Goal: Task Accomplishment & Management: Manage account settings

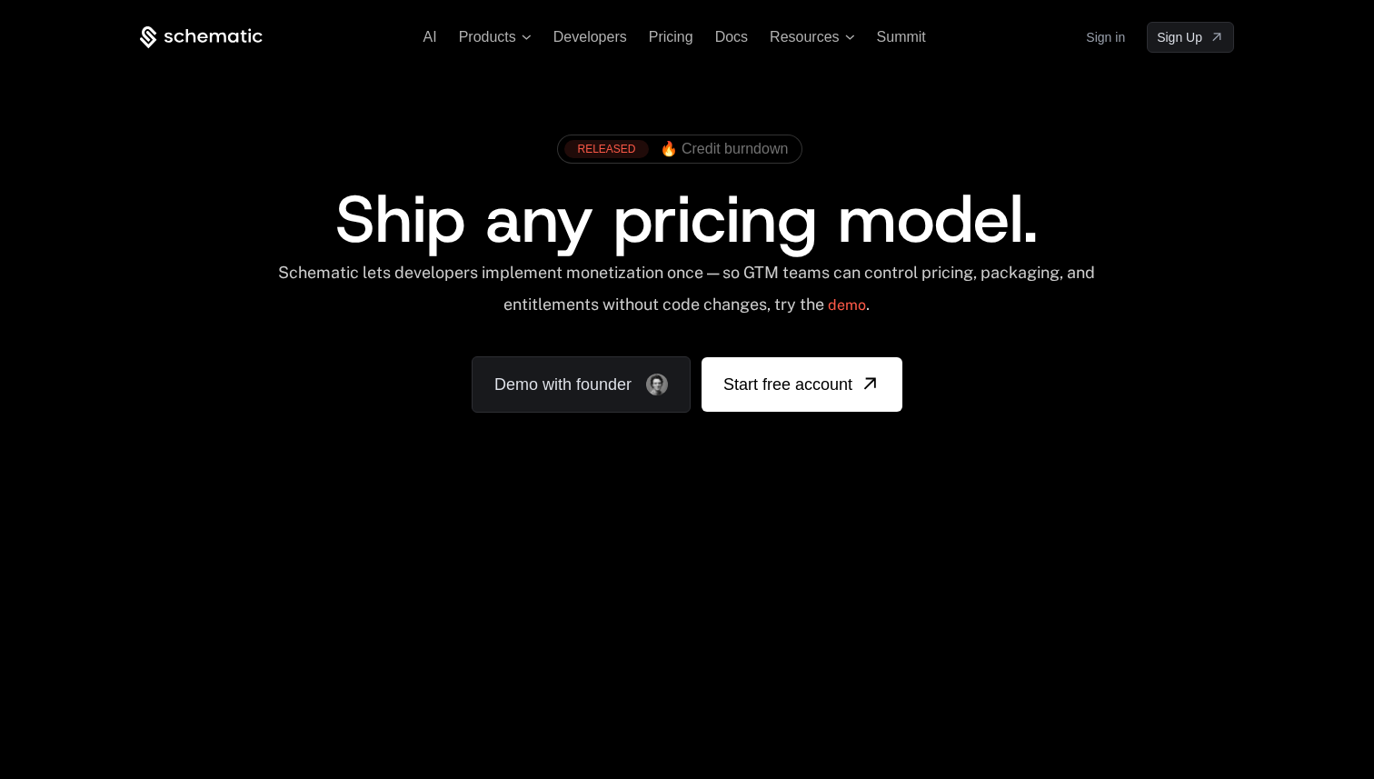
click at [1083, 37] on div "AI Products Developers Pricing Docs Resources Summit Sign in Sign Up" at bounding box center [687, 37] width 1094 height 31
click at [1097, 37] on link "Sign in" at bounding box center [1105, 37] width 39 height 29
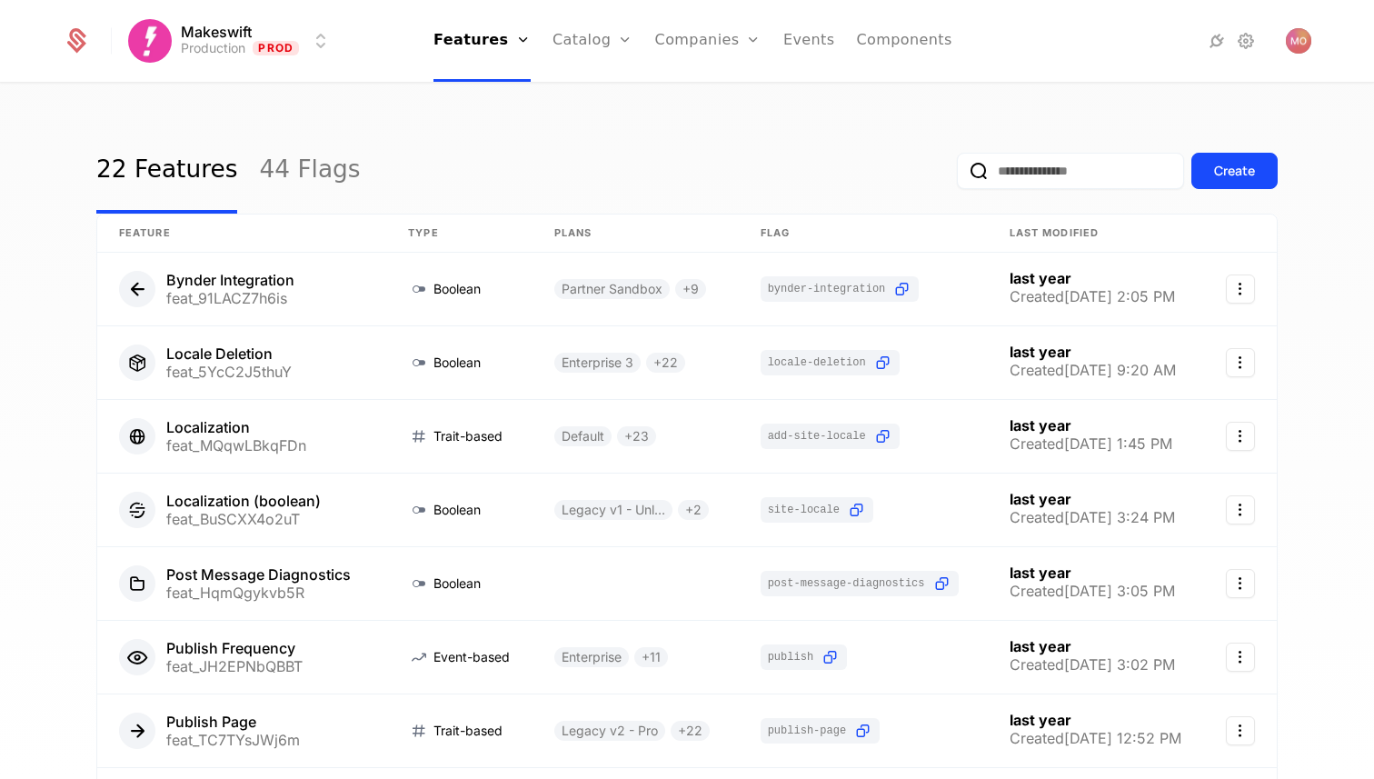
click at [590, 90] on link "Plans" at bounding box center [621, 89] width 94 height 15
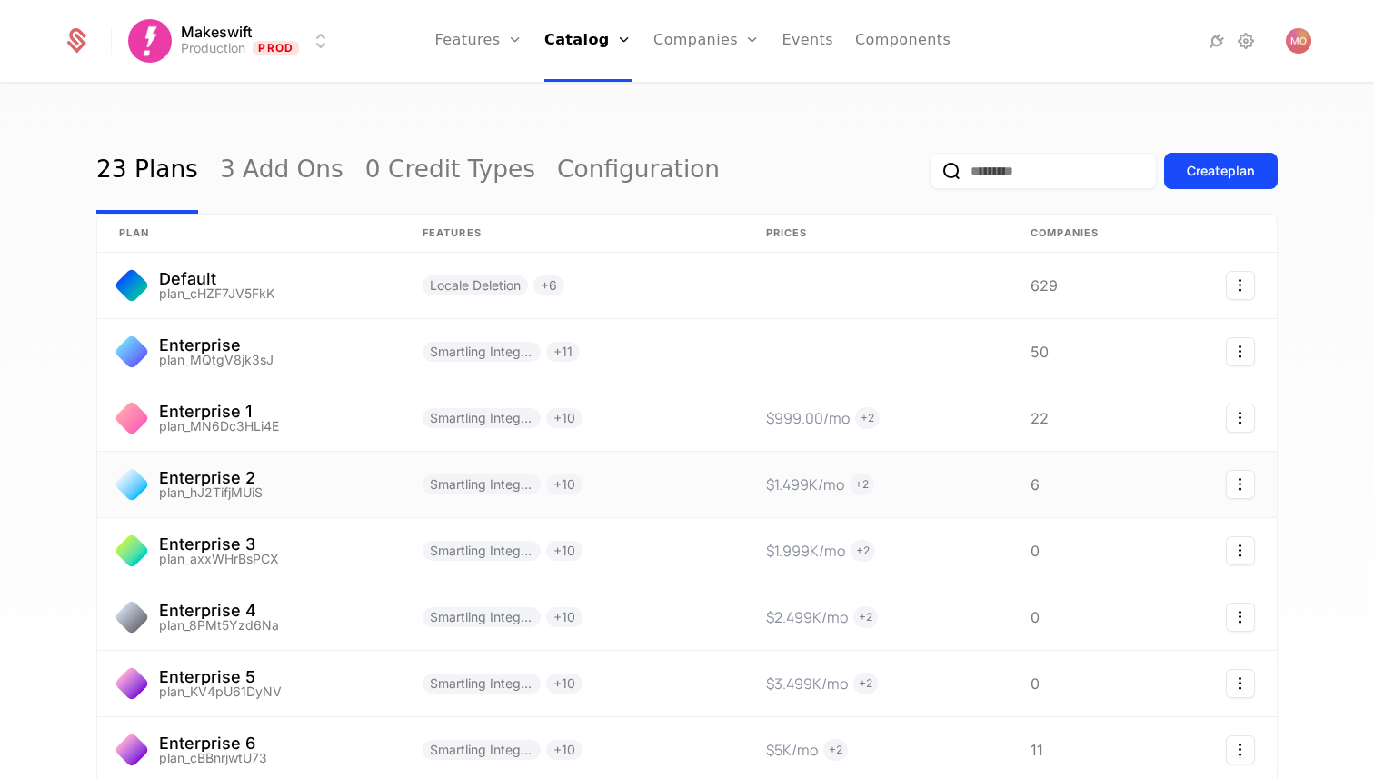
scroll to position [290, 0]
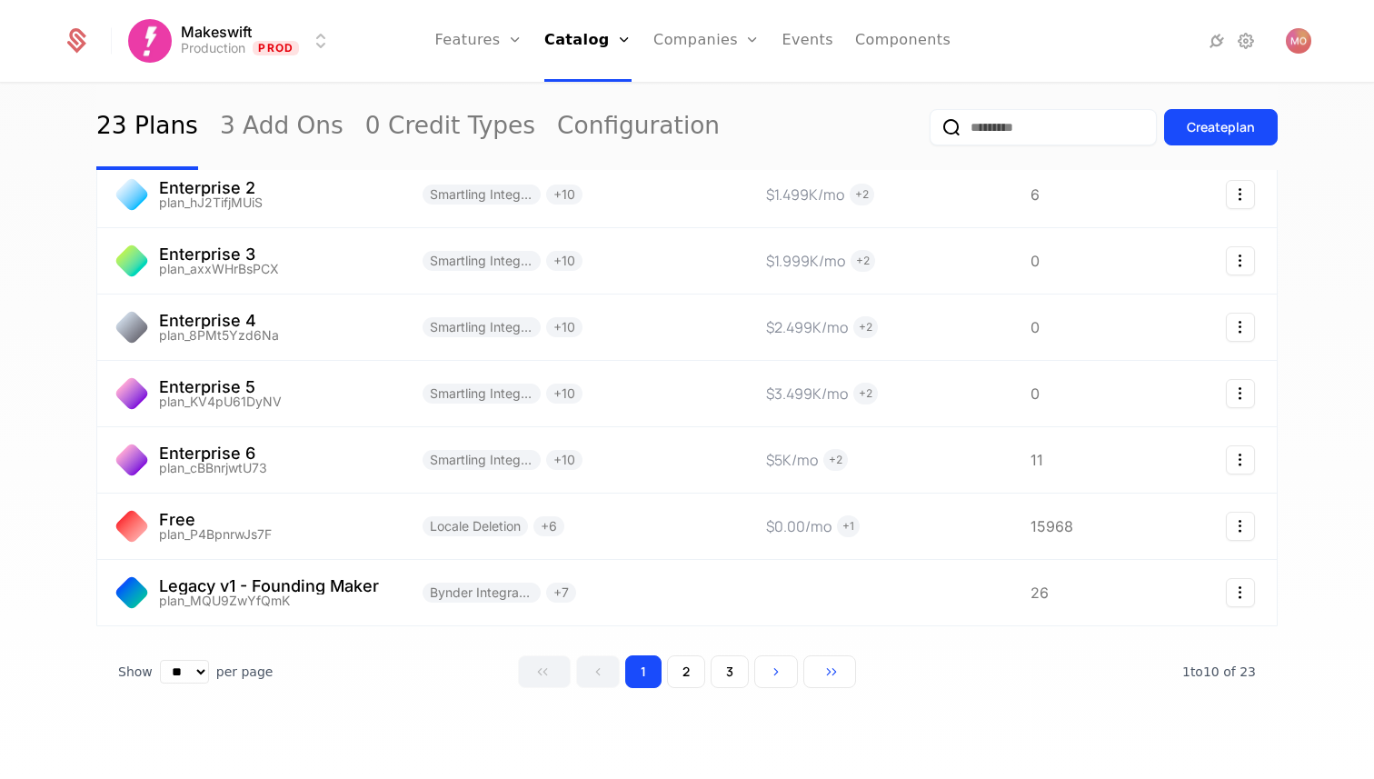
click at [679, 681] on button "2" at bounding box center [686, 671] width 38 height 33
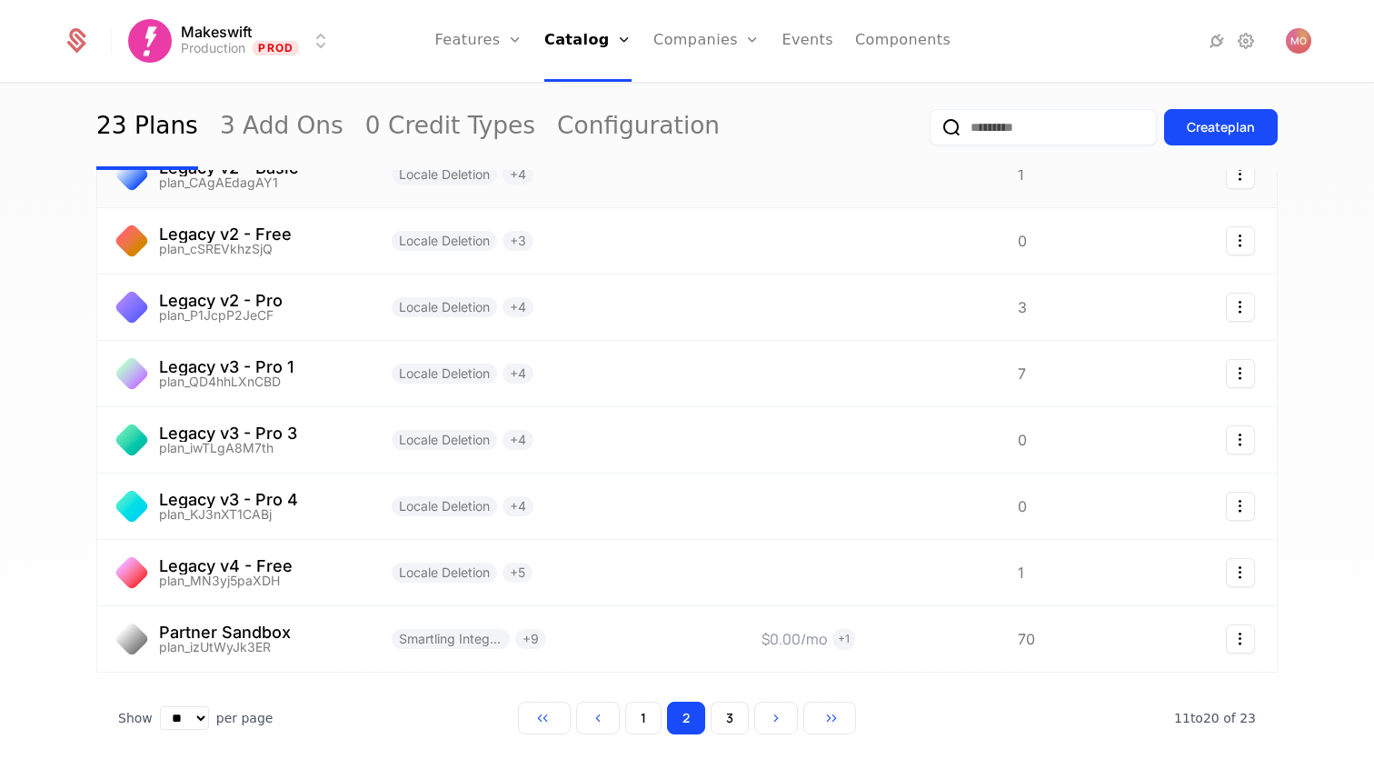
scroll to position [290, 0]
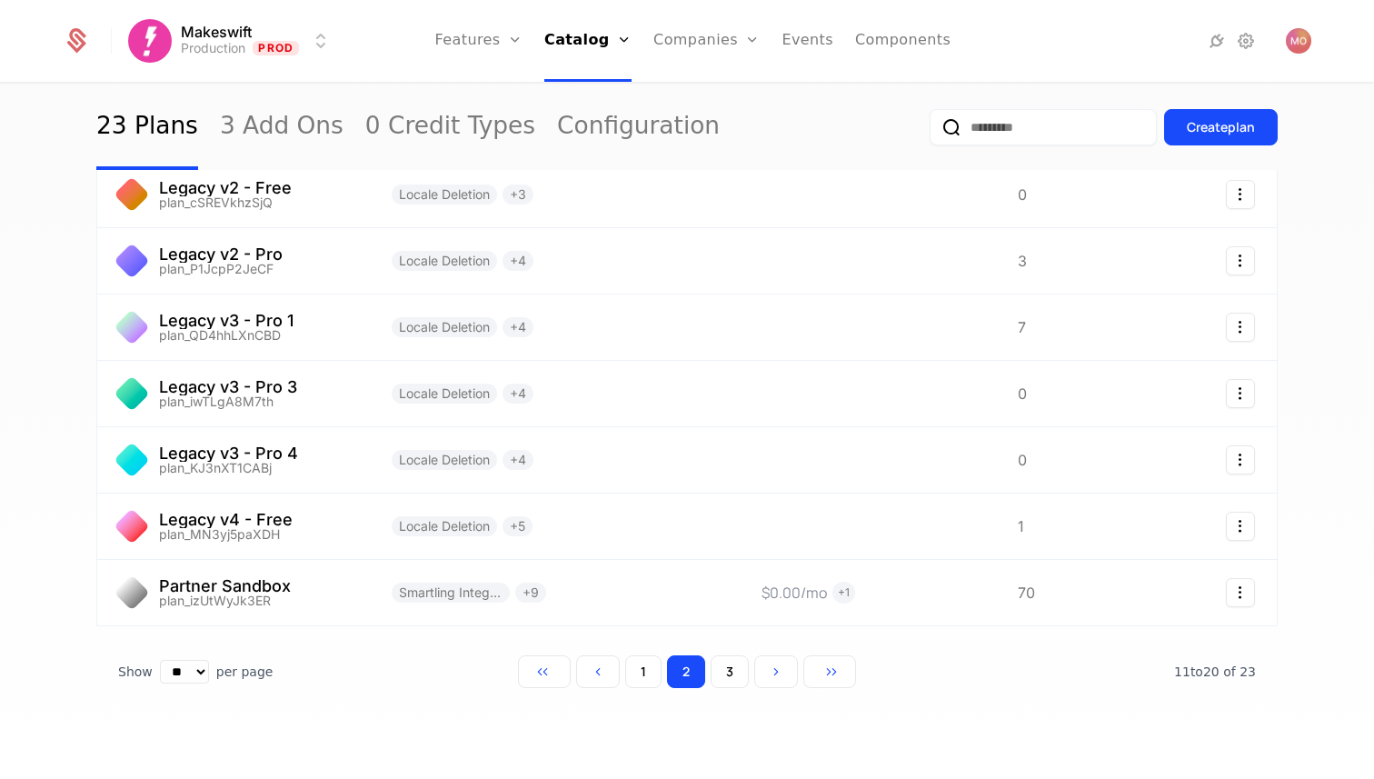
click at [726, 677] on button "3" at bounding box center [730, 671] width 38 height 33
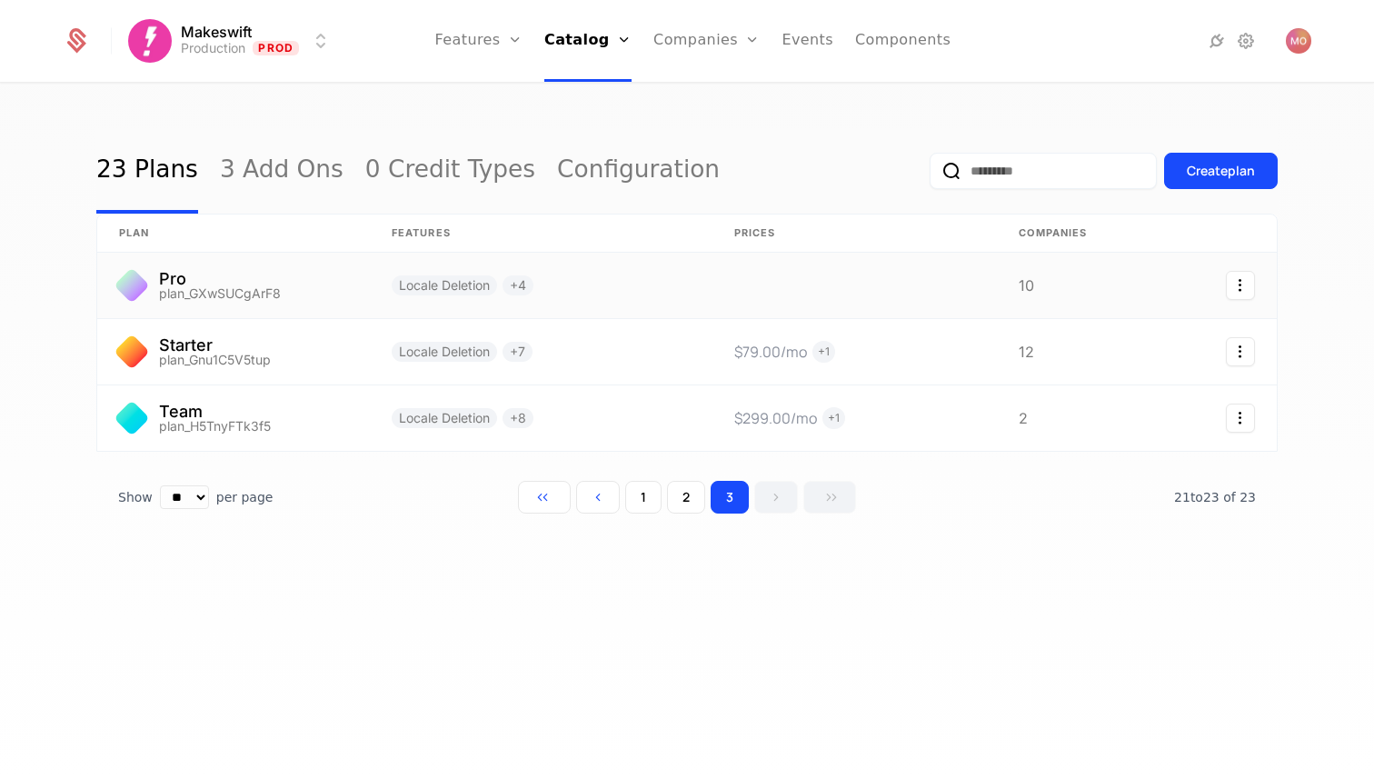
click at [184, 277] on link at bounding box center [233, 285] width 273 height 65
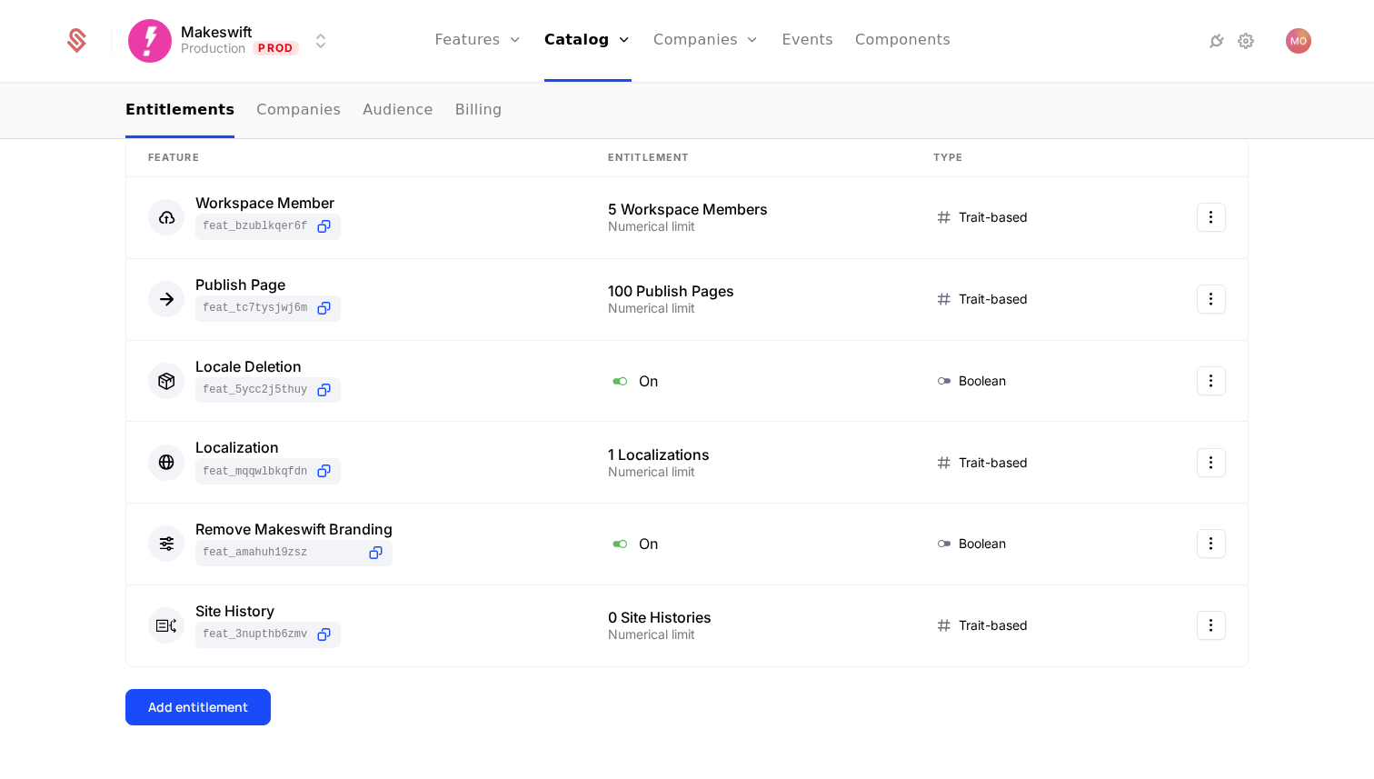
scroll to position [400, 0]
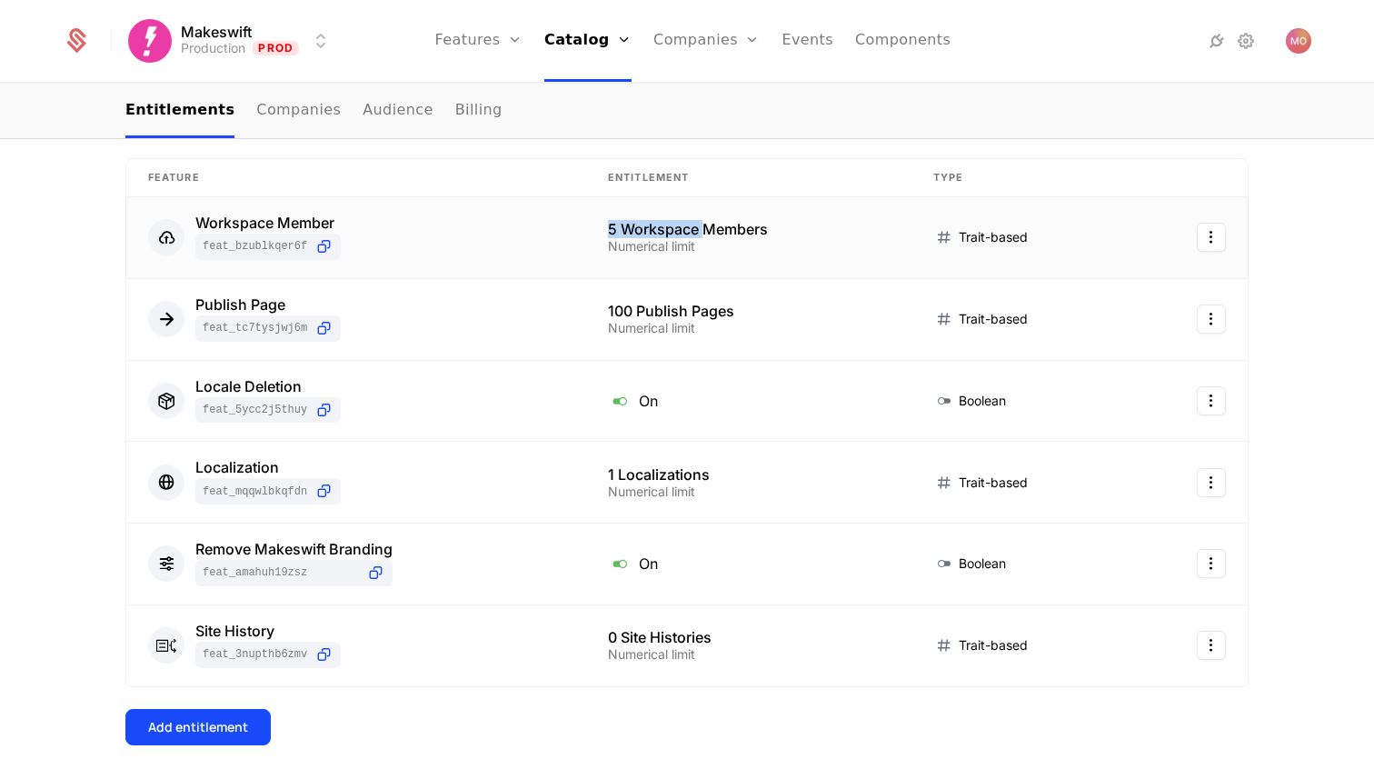
drag, startPoint x: 604, startPoint y: 234, endPoint x: 706, endPoint y: 234, distance: 101.8
click at [706, 234] on td "5 Workspace Members Numerical limit" at bounding box center [748, 238] width 325 height 82
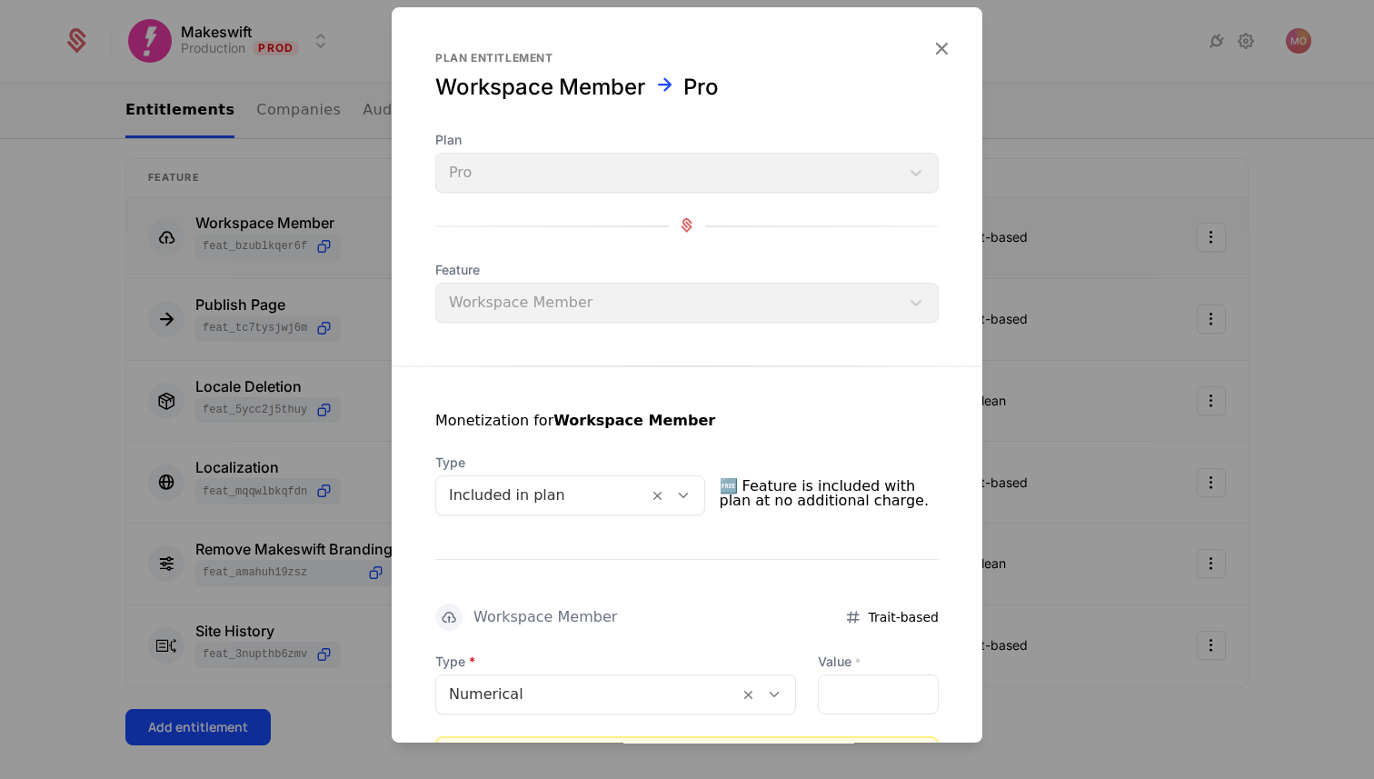
click at [929, 57] on icon "button" at bounding box center [941, 48] width 24 height 24
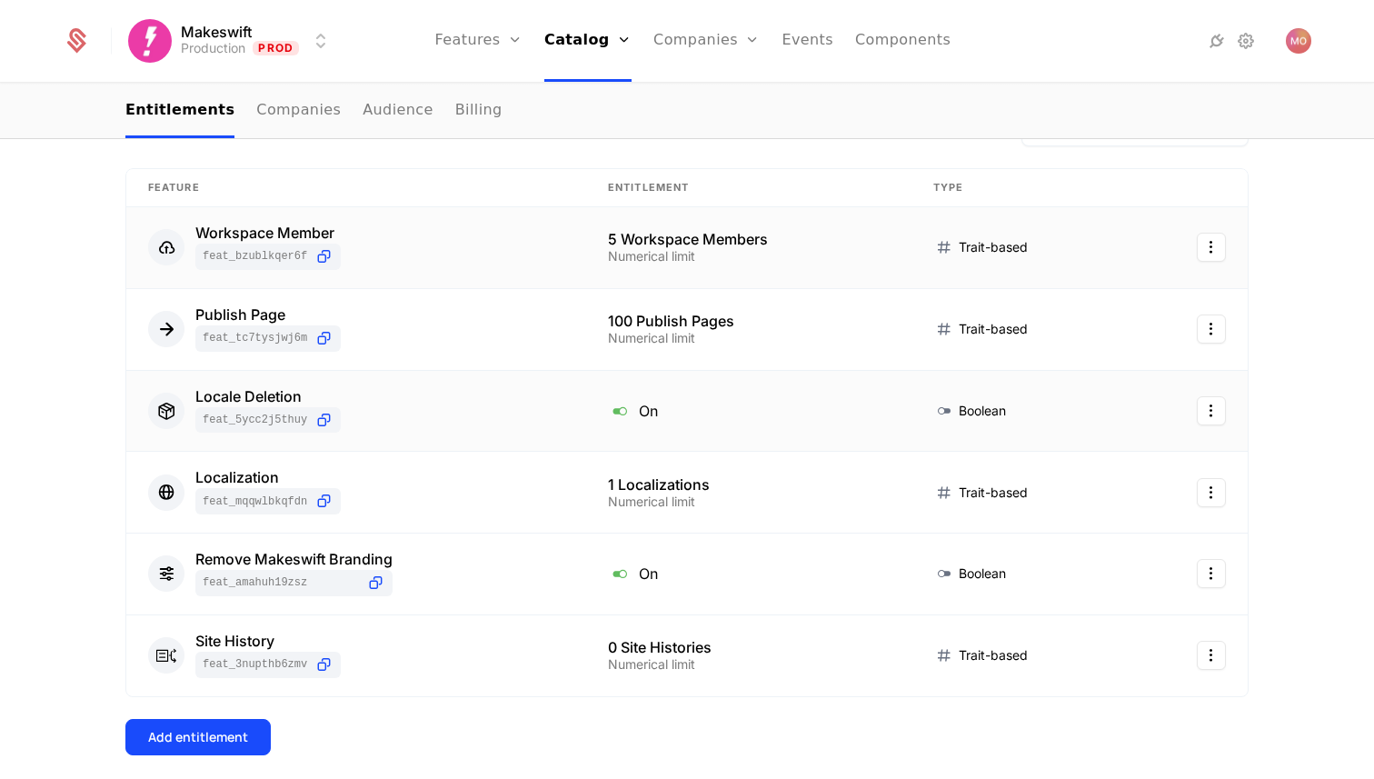
scroll to position [392, 0]
click at [292, 404] on div "Locale Deletion feat_5YcC2J5thuY" at bounding box center [267, 409] width 145 height 45
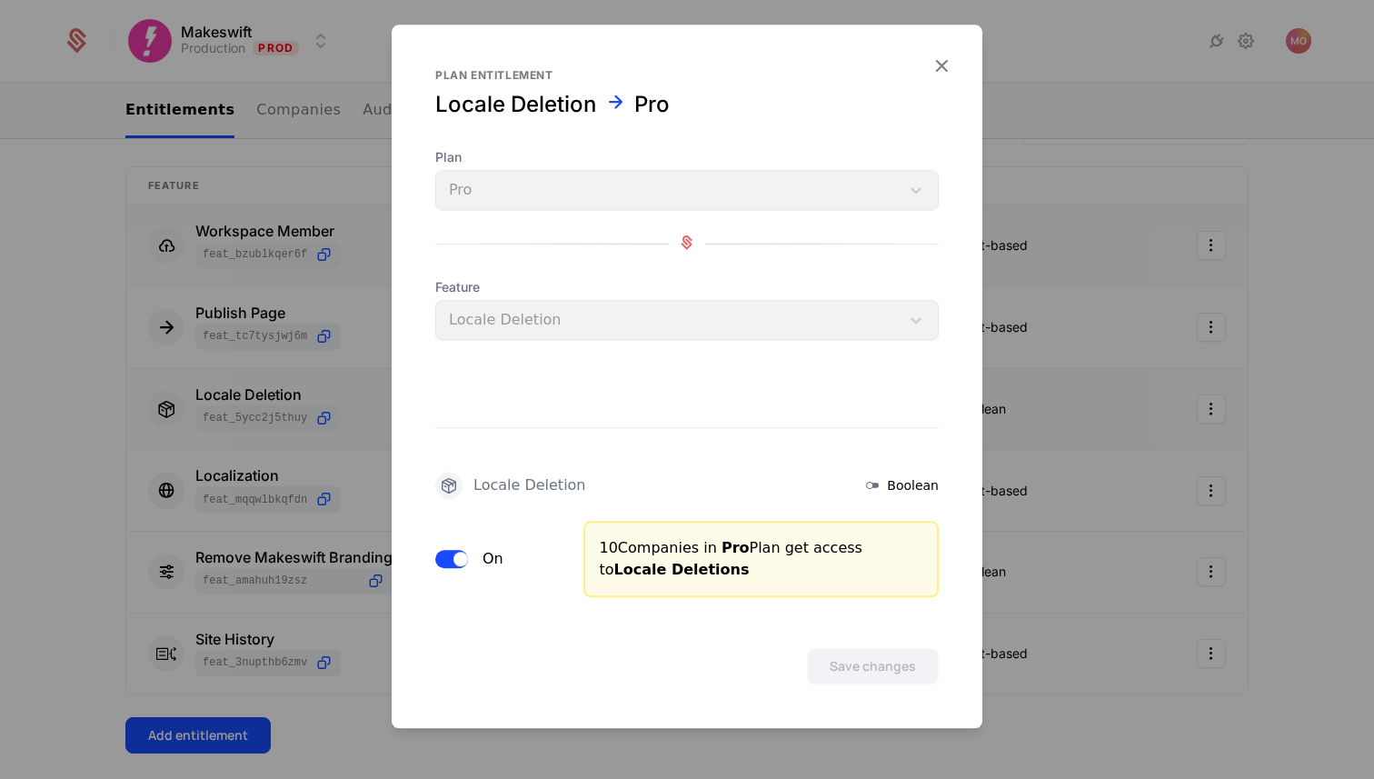
click at [312, 435] on div at bounding box center [687, 389] width 1374 height 779
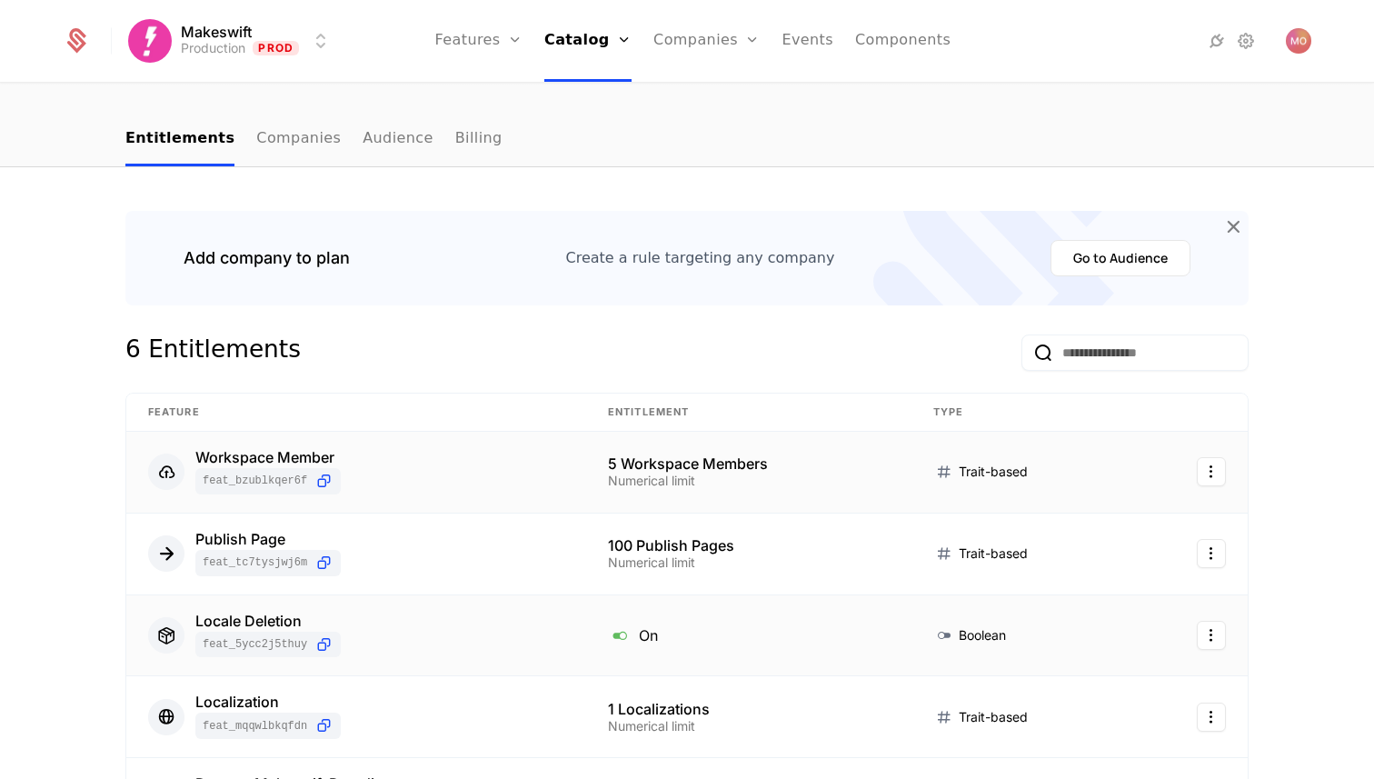
scroll to position [0, 0]
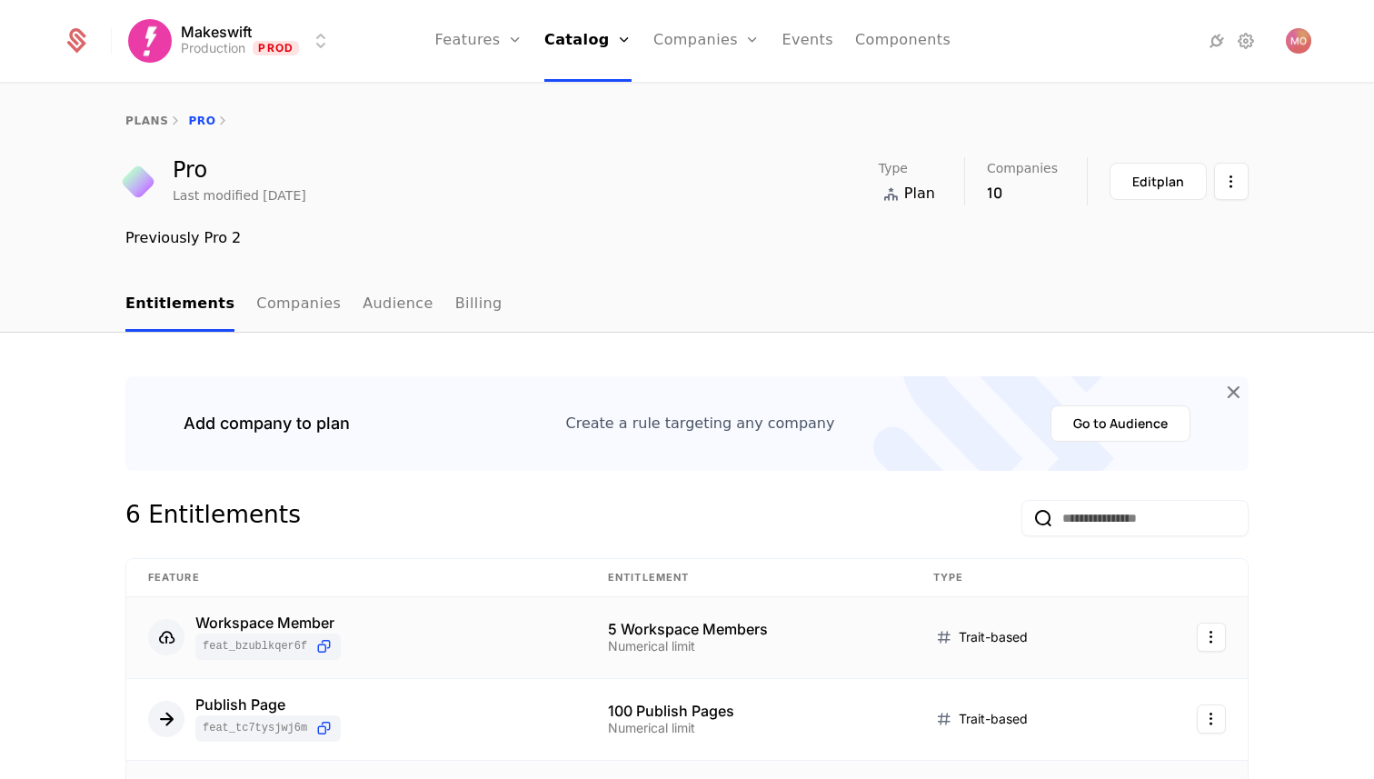
click at [512, 96] on link "Features" at bounding box center [499, 89] width 84 height 15
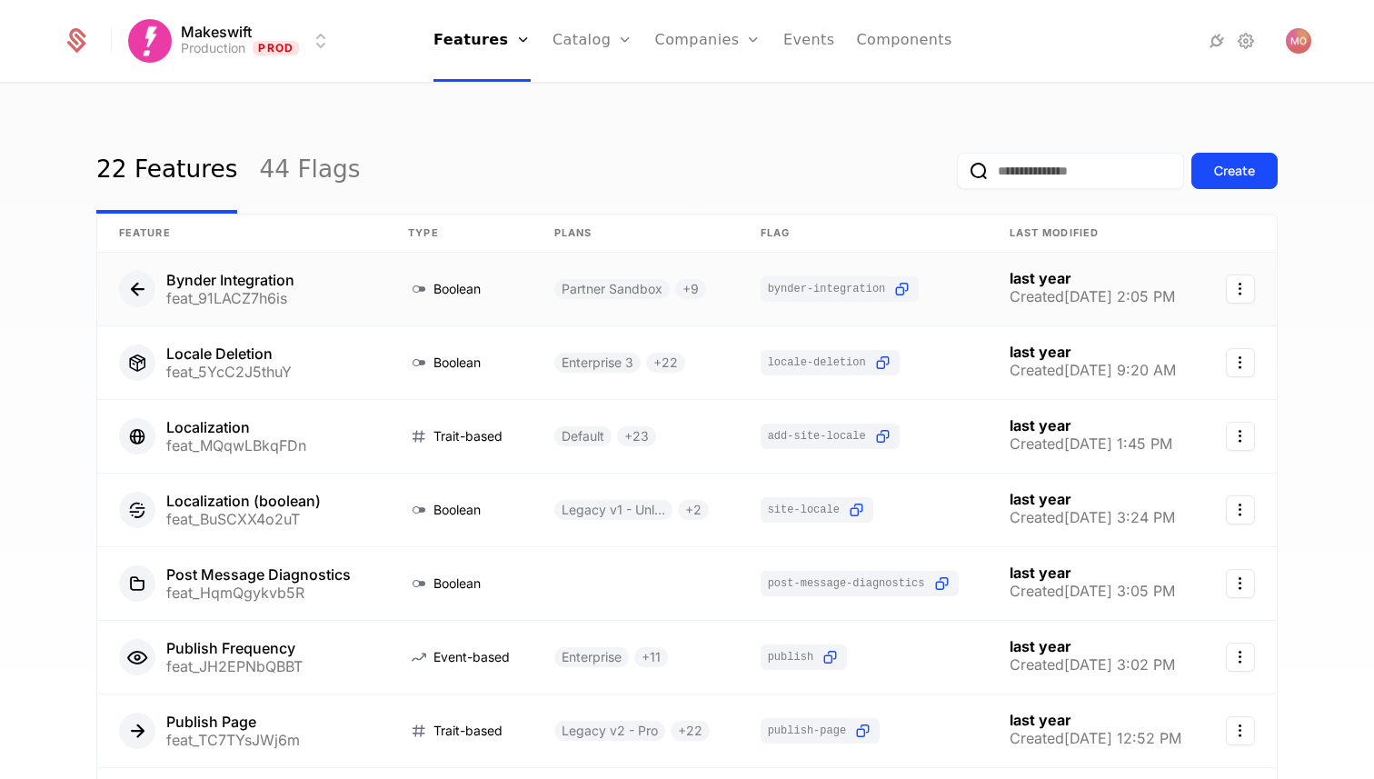
click at [685, 291] on link at bounding box center [635, 289] width 206 height 73
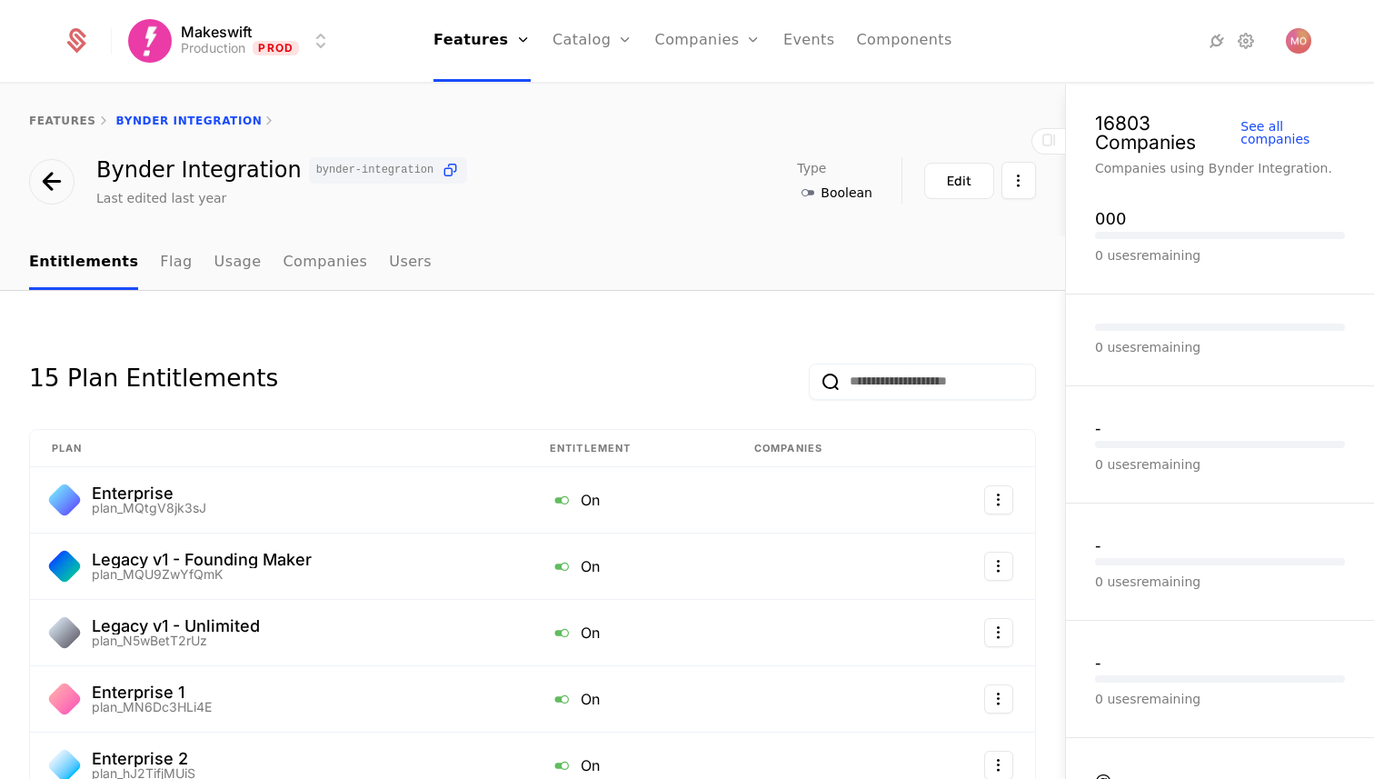
click at [719, 96] on link "Companies" at bounding box center [719, 89] width 84 height 15
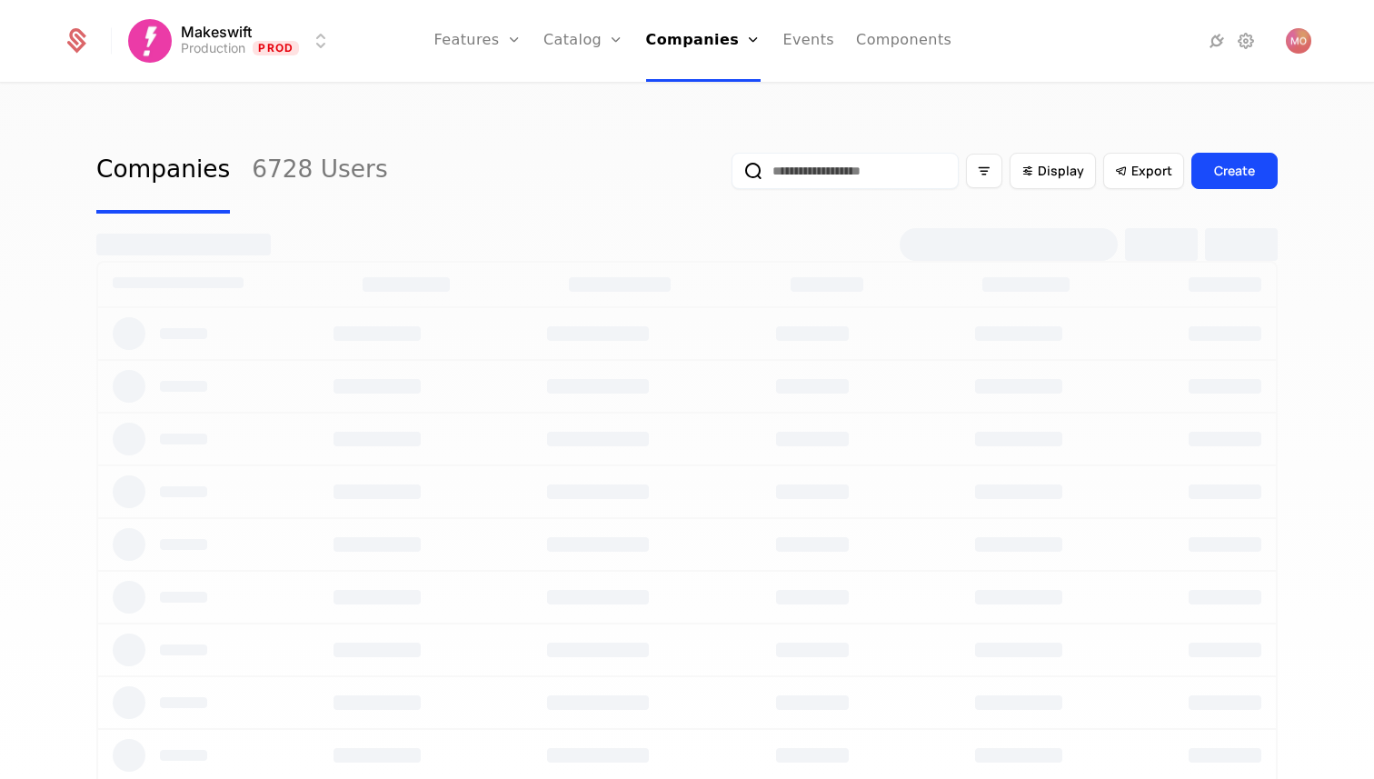
click at [837, 173] on input "email" at bounding box center [844, 171] width 227 height 36
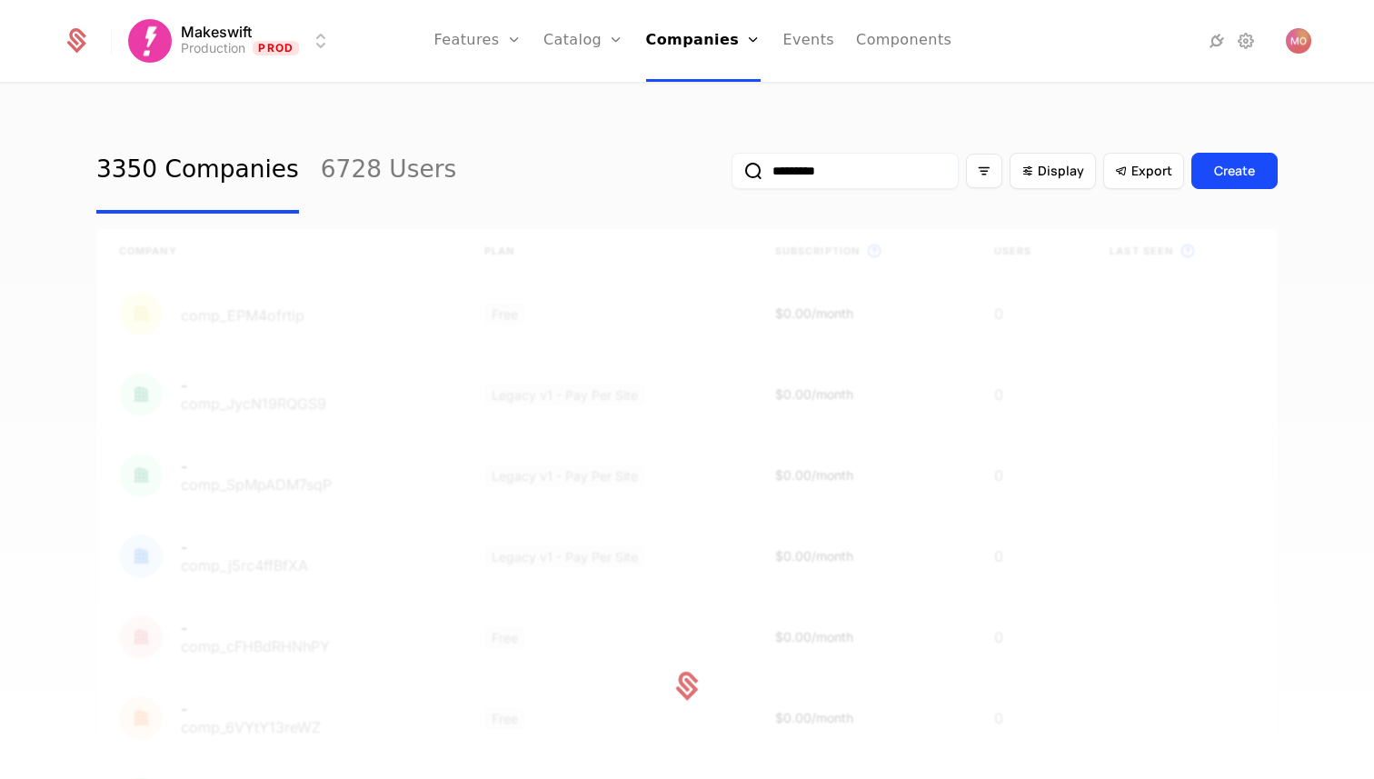
click at [804, 168] on input "*********" at bounding box center [844, 171] width 227 height 36
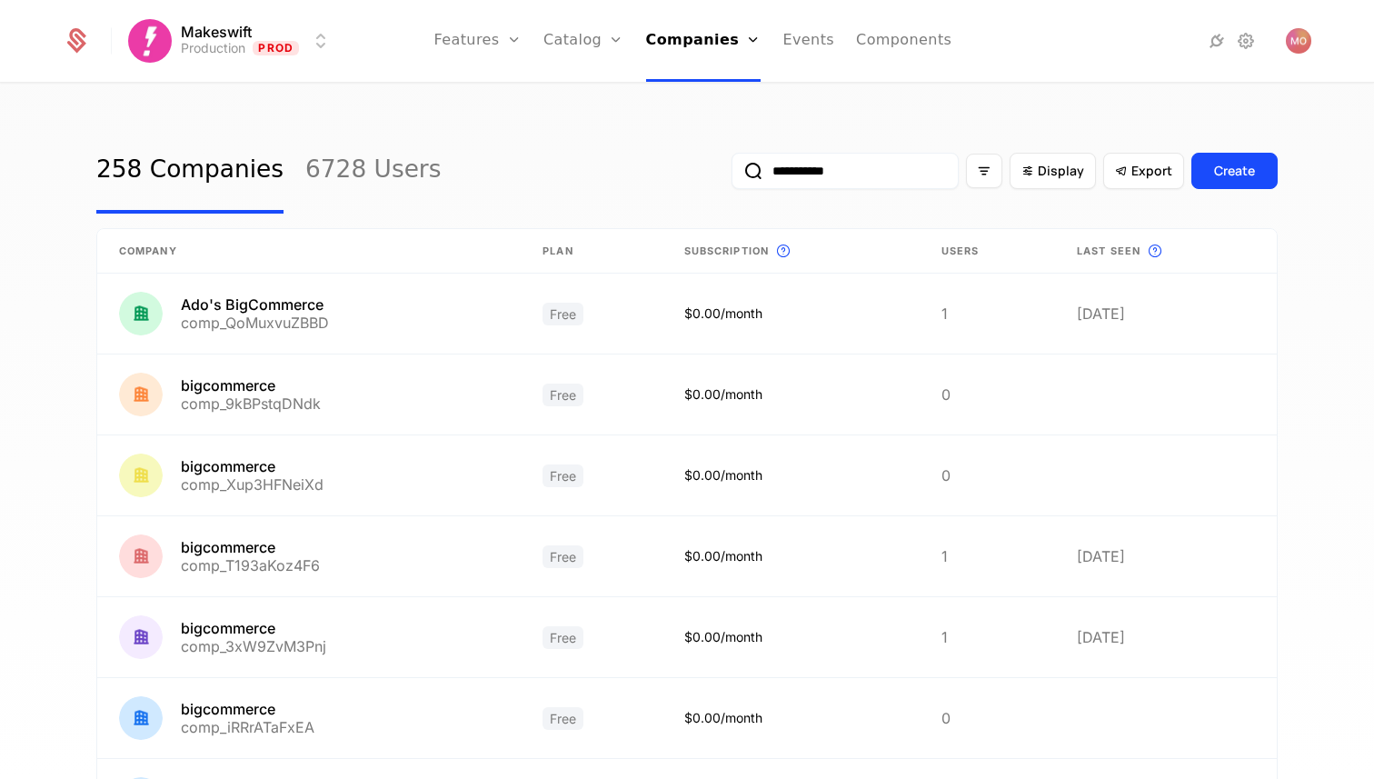
click at [833, 172] on input "**********" at bounding box center [844, 171] width 227 height 36
type input "*********"
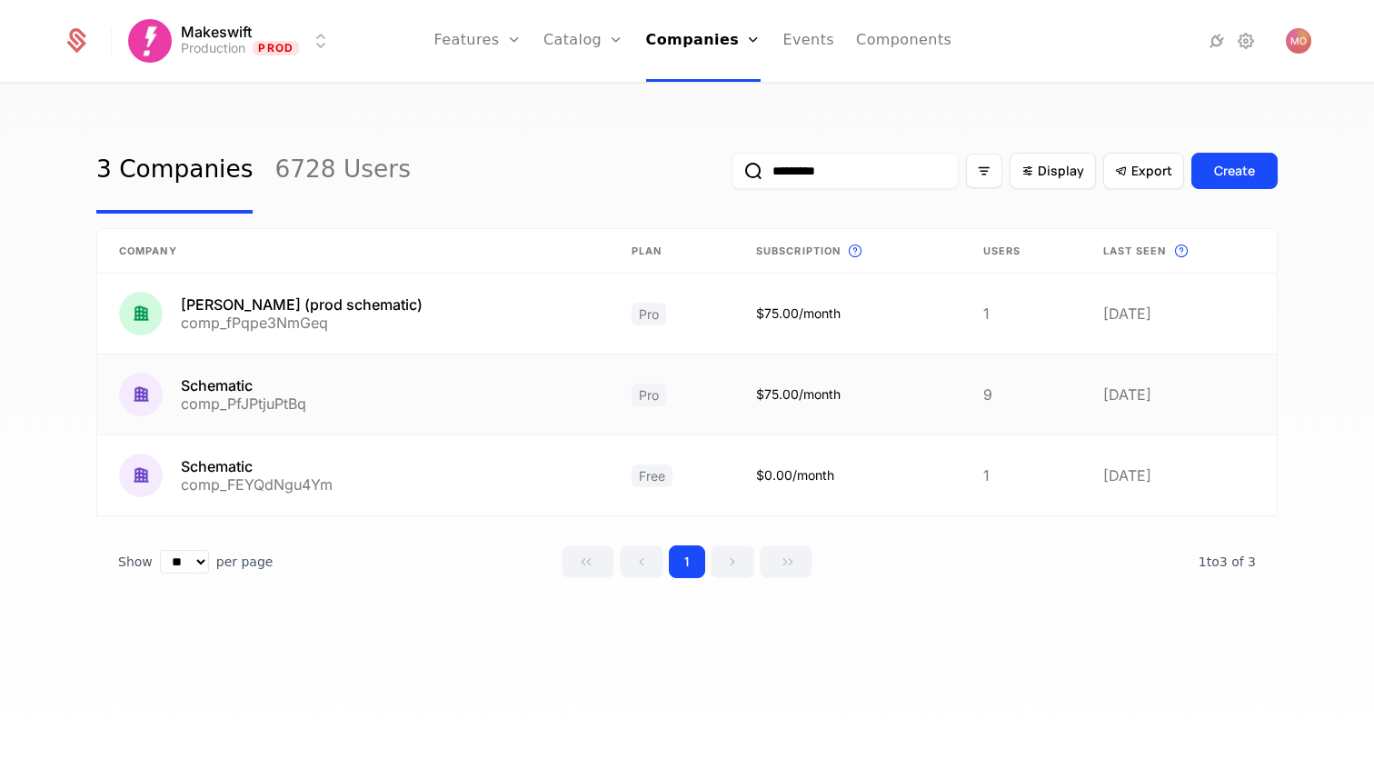
click at [243, 372] on link at bounding box center [353, 394] width 512 height 80
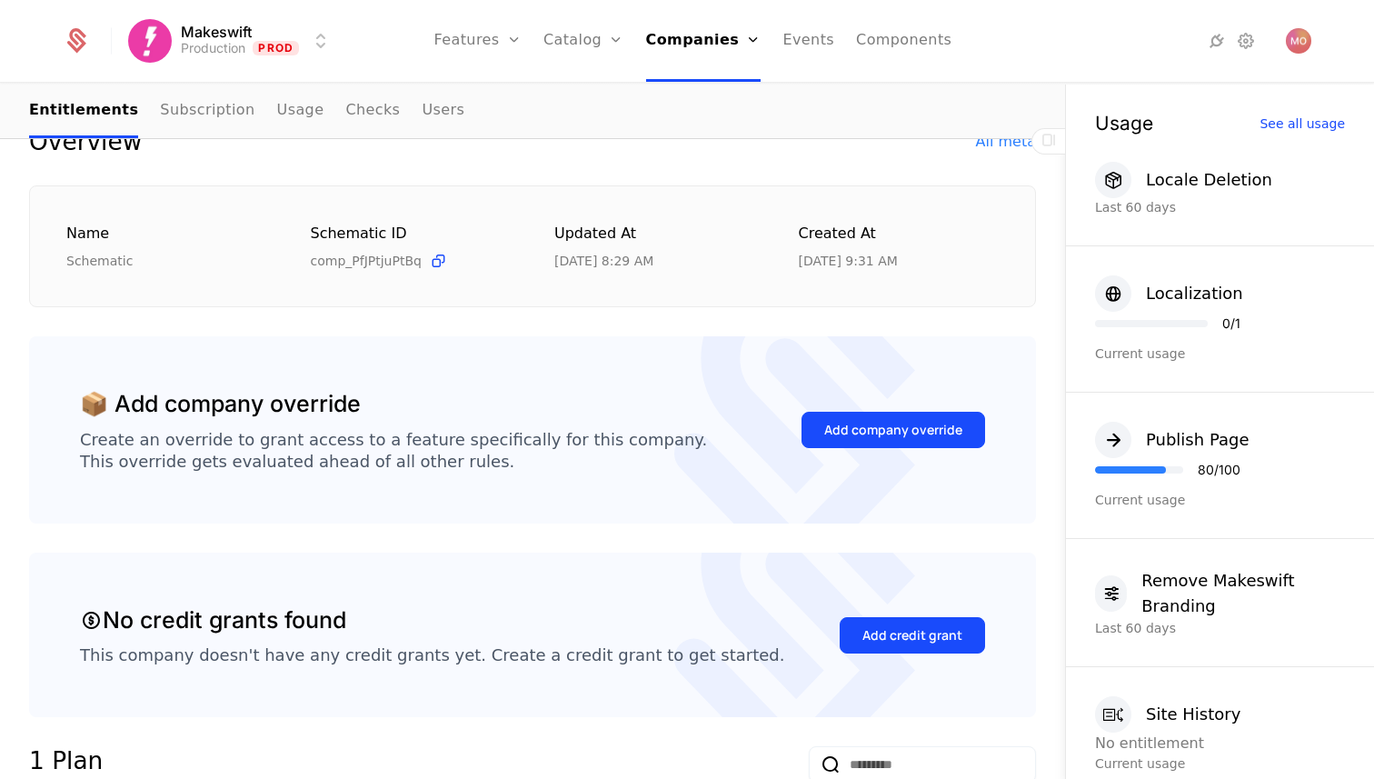
scroll to position [195, 0]
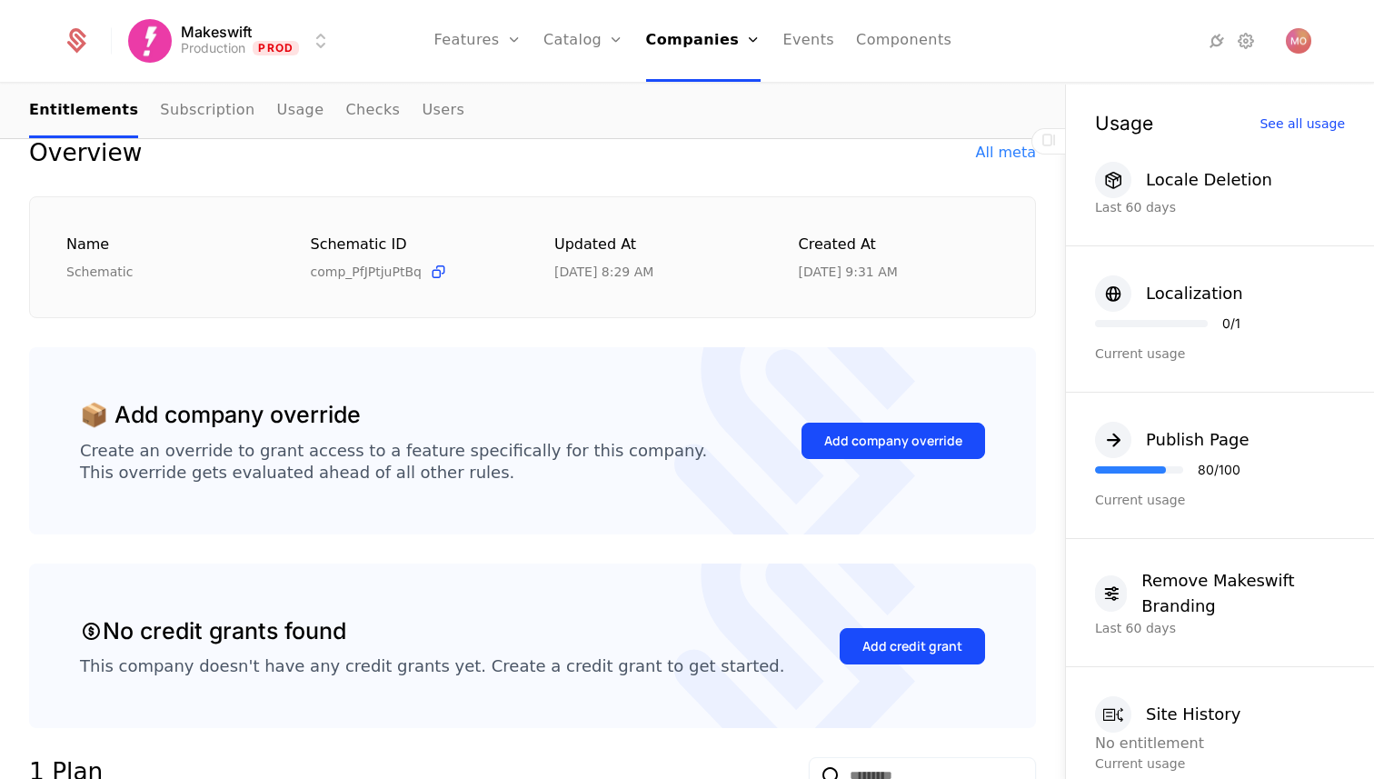
click at [841, 447] on div "Add company override" at bounding box center [893, 441] width 138 height 18
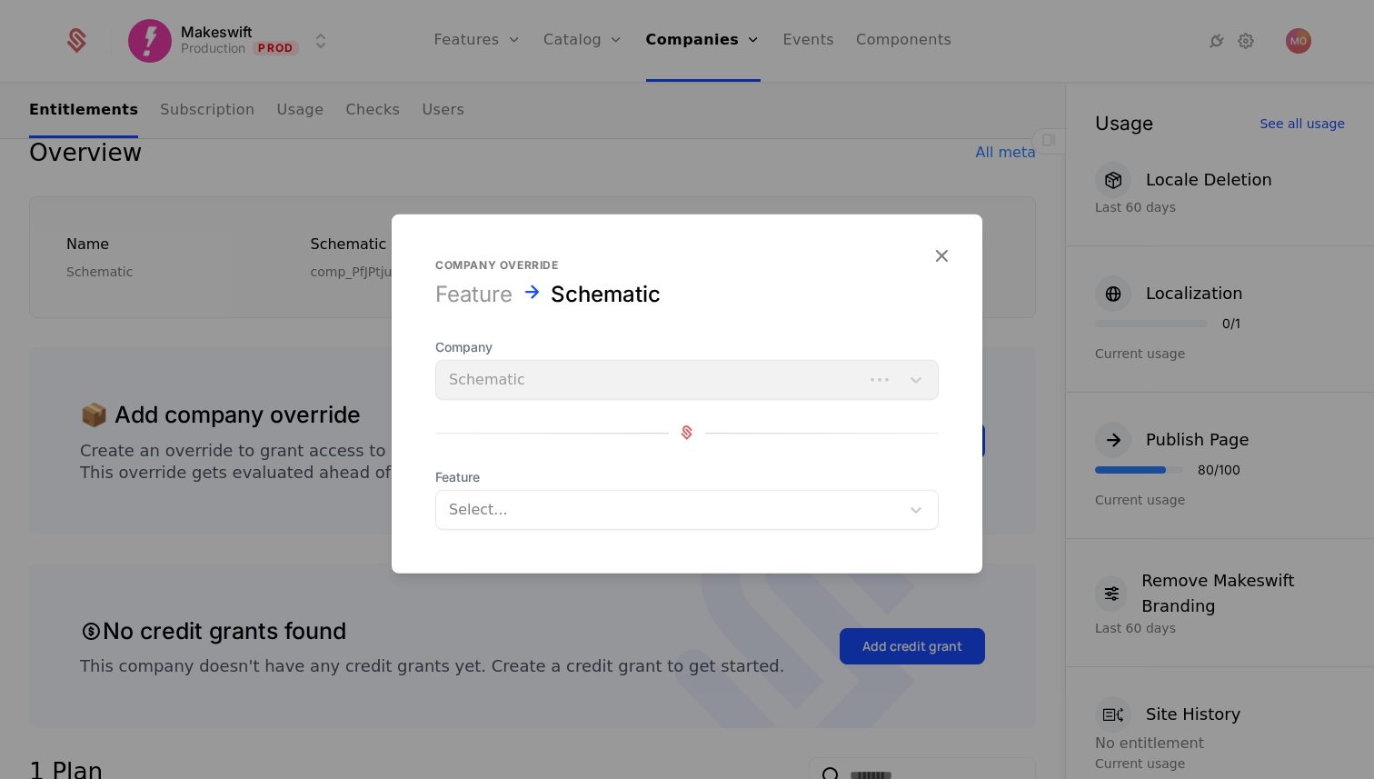
click at [624, 518] on div at bounding box center [668, 508] width 438 height 25
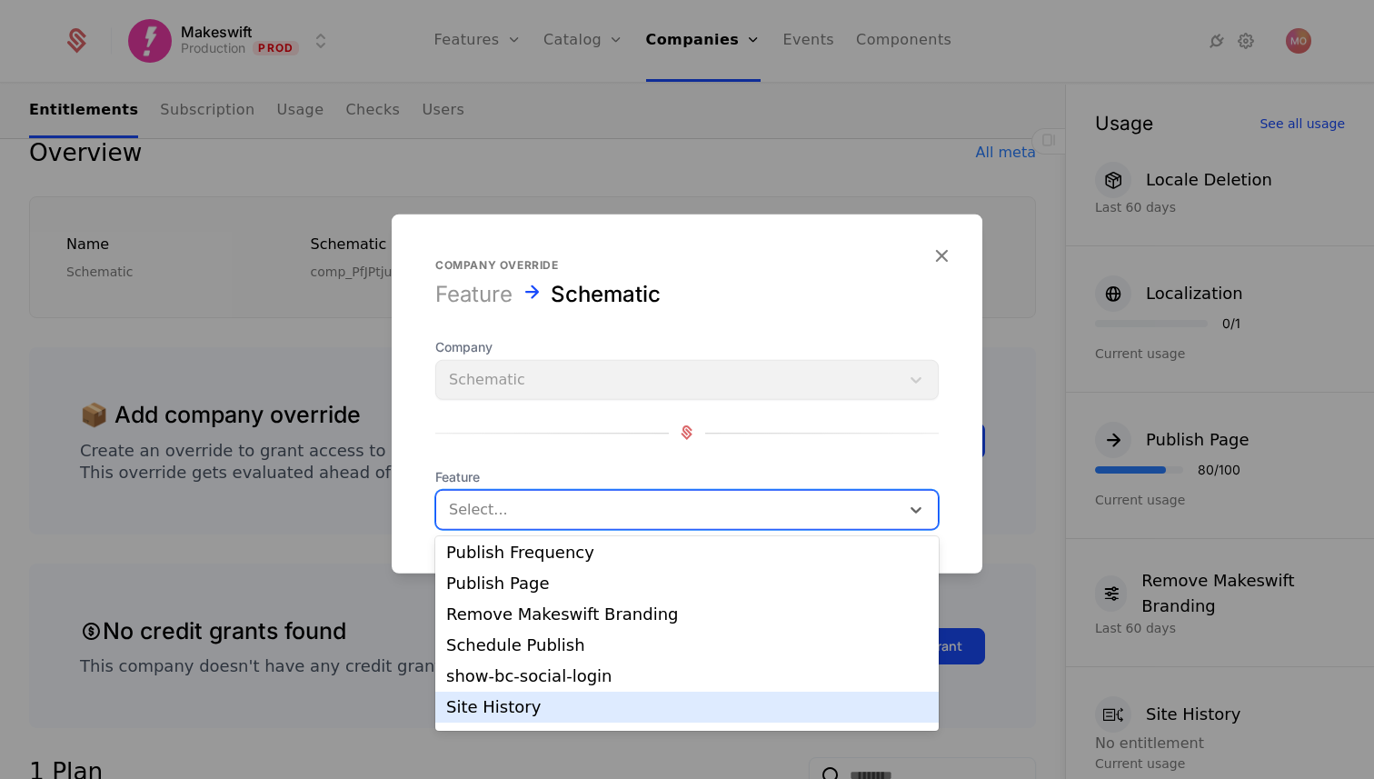
scroll to position [149, 0]
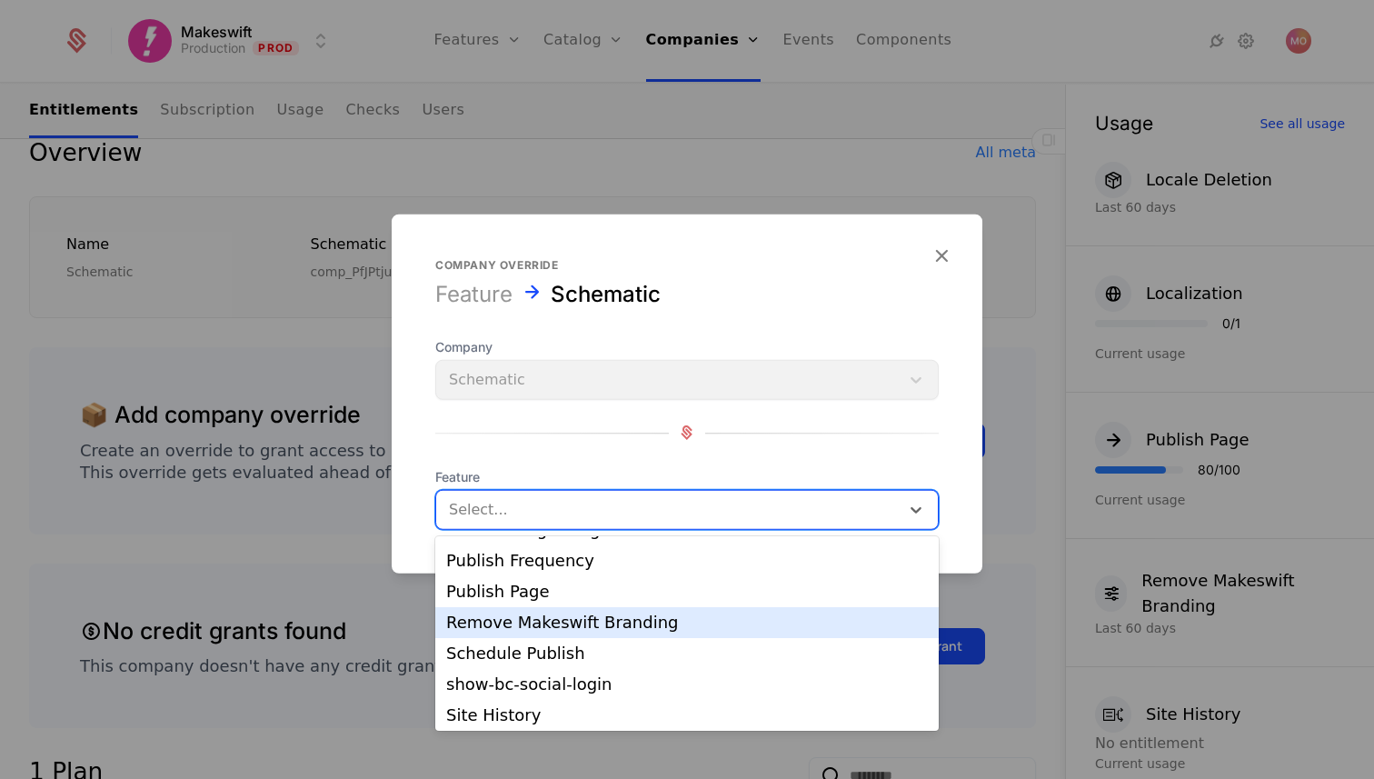
click at [618, 641] on div "Schedule Publish" at bounding box center [686, 653] width 503 height 31
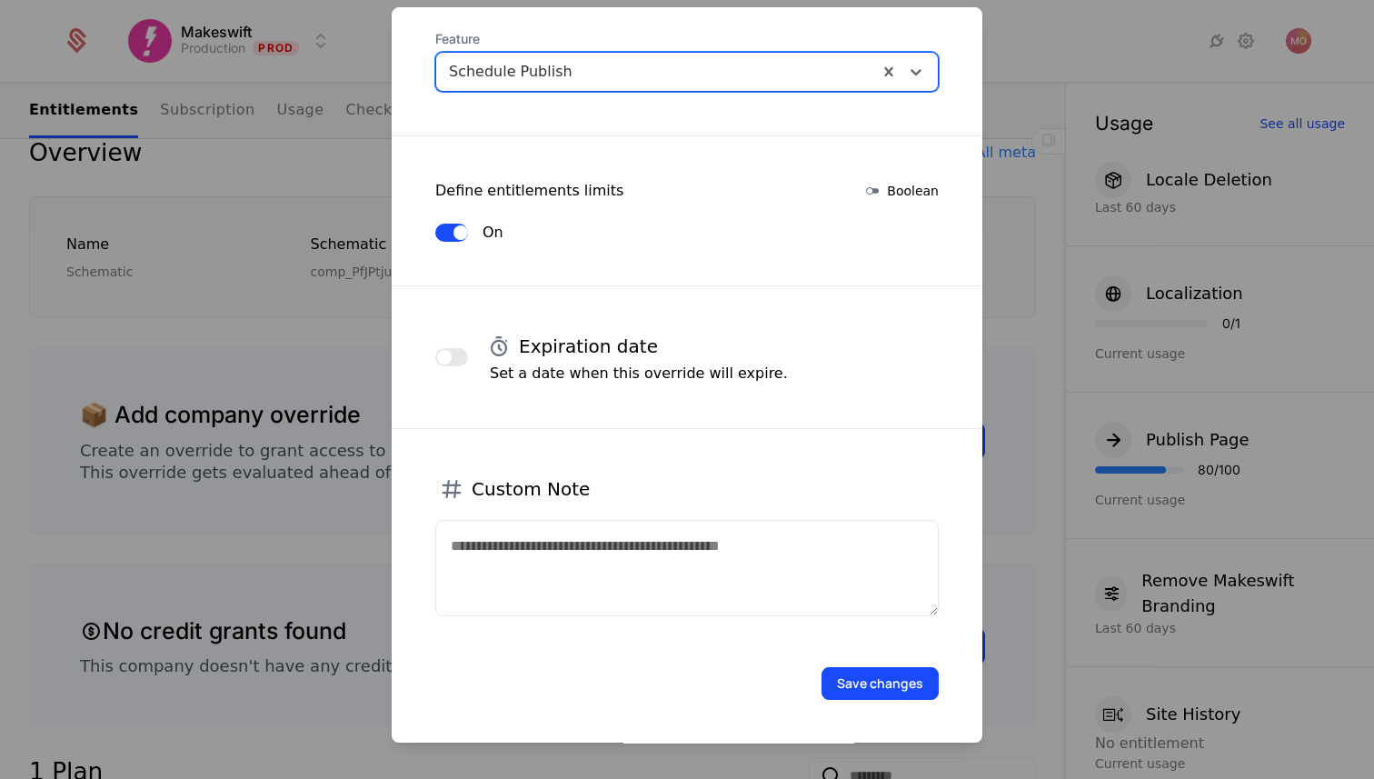
scroll to position [0, 0]
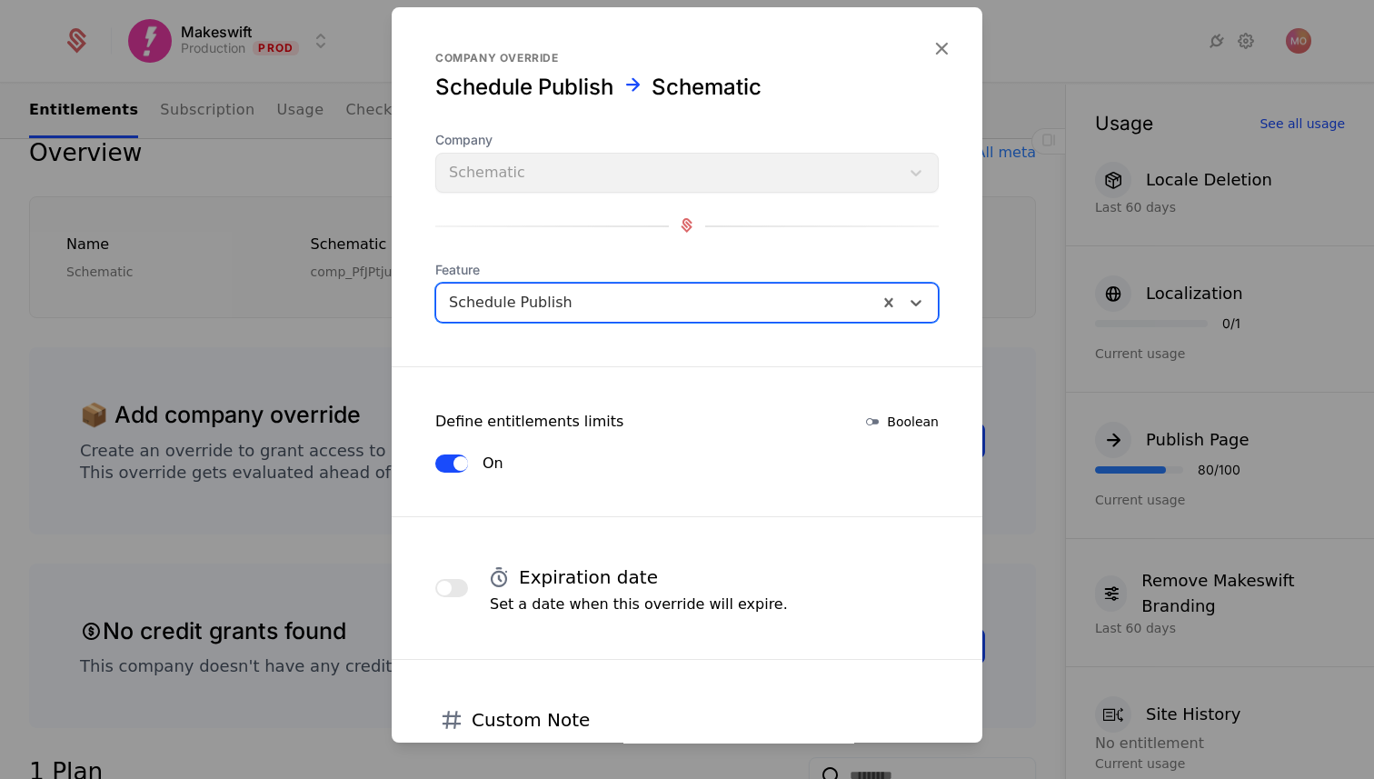
click at [939, 55] on icon "button" at bounding box center [941, 48] width 24 height 24
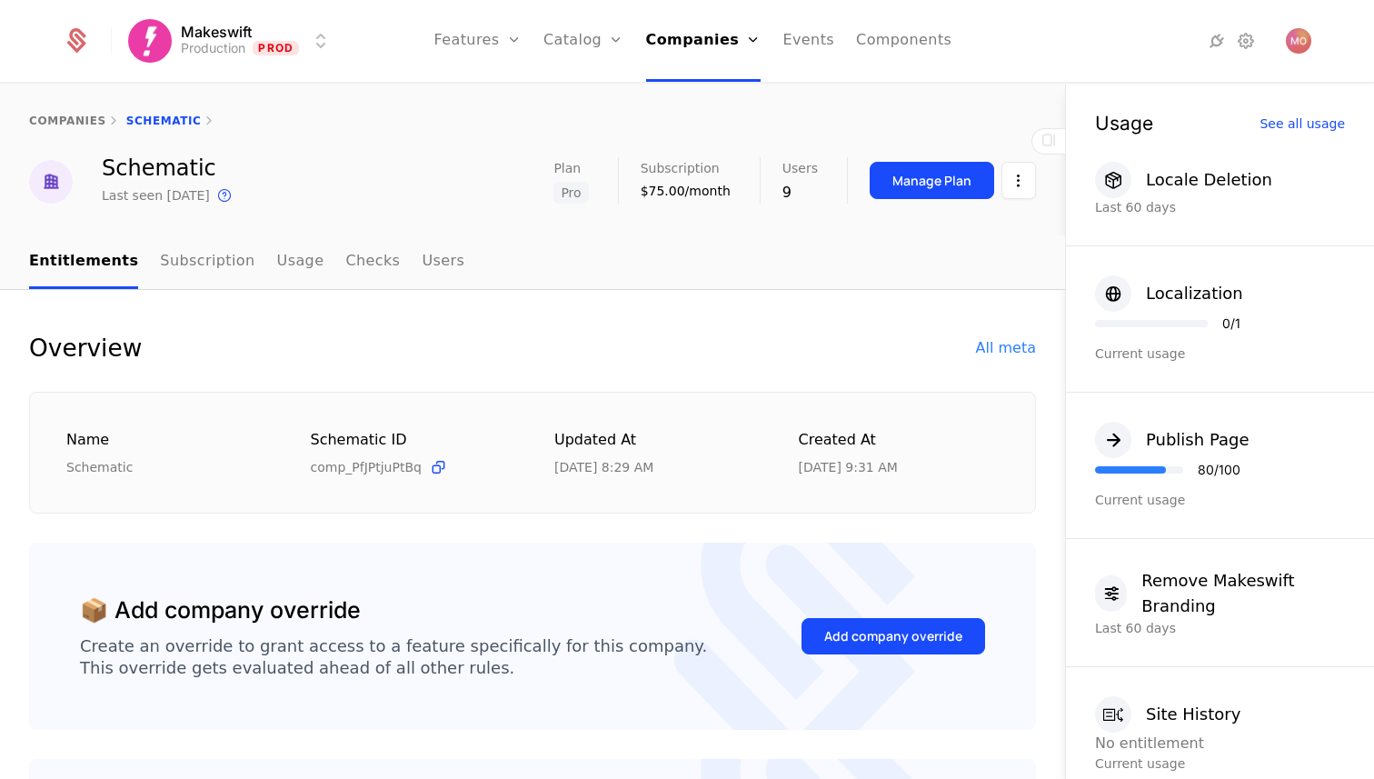
click at [163, 53] on html "Makeswift Production Prod Features Features Flags Catalog Plans Add Ons Credits…" at bounding box center [687, 389] width 1374 height 779
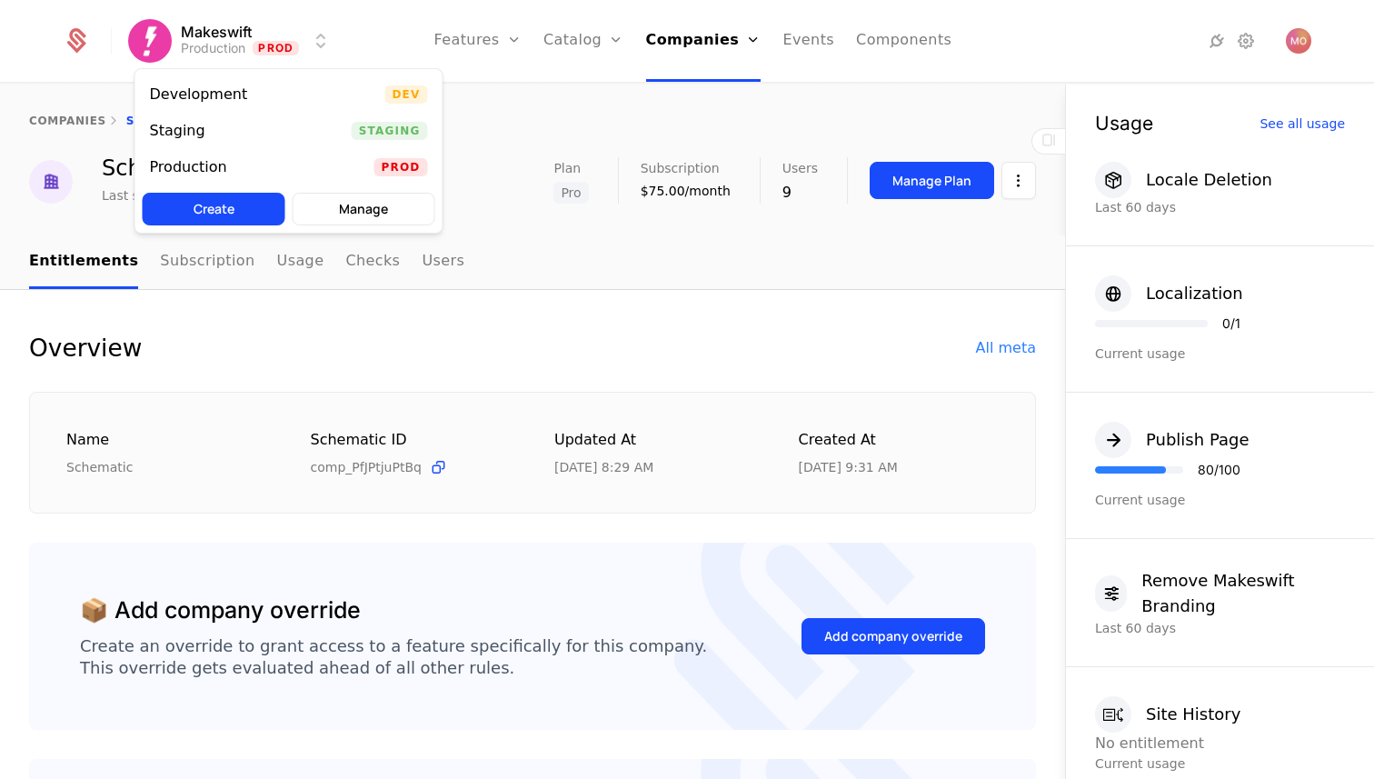
click at [85, 45] on html "Makeswift Production Prod Features Features Flags Catalog Plans Add Ons Credits…" at bounding box center [687, 389] width 1374 height 779
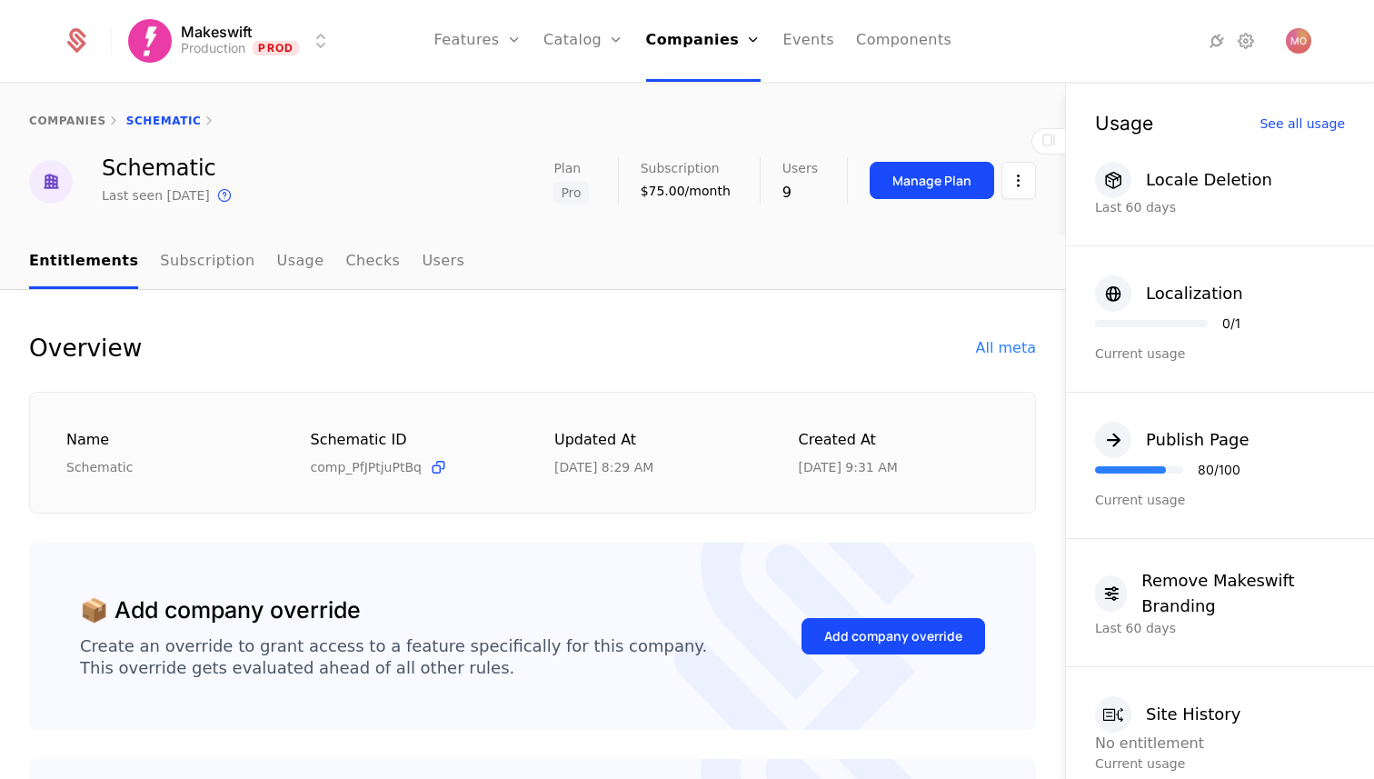
click at [61, 45] on div "Makeswift Production Prod Features Features Flags Catalog Plans Add Ons Credits…" at bounding box center [686, 41] width 1291 height 82
click at [75, 45] on icon at bounding box center [76, 40] width 25 height 25
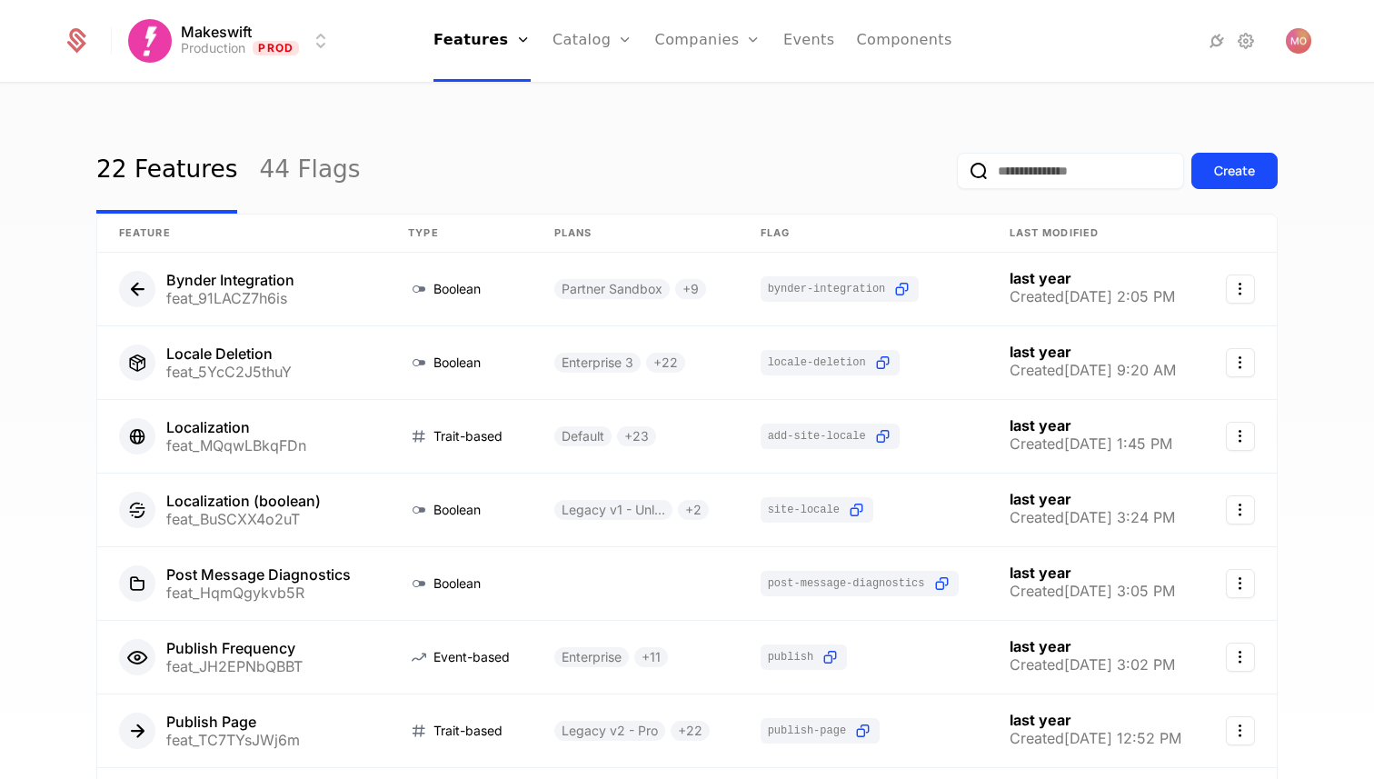
click at [601, 119] on link "Add Ons" at bounding box center [621, 118] width 94 height 15
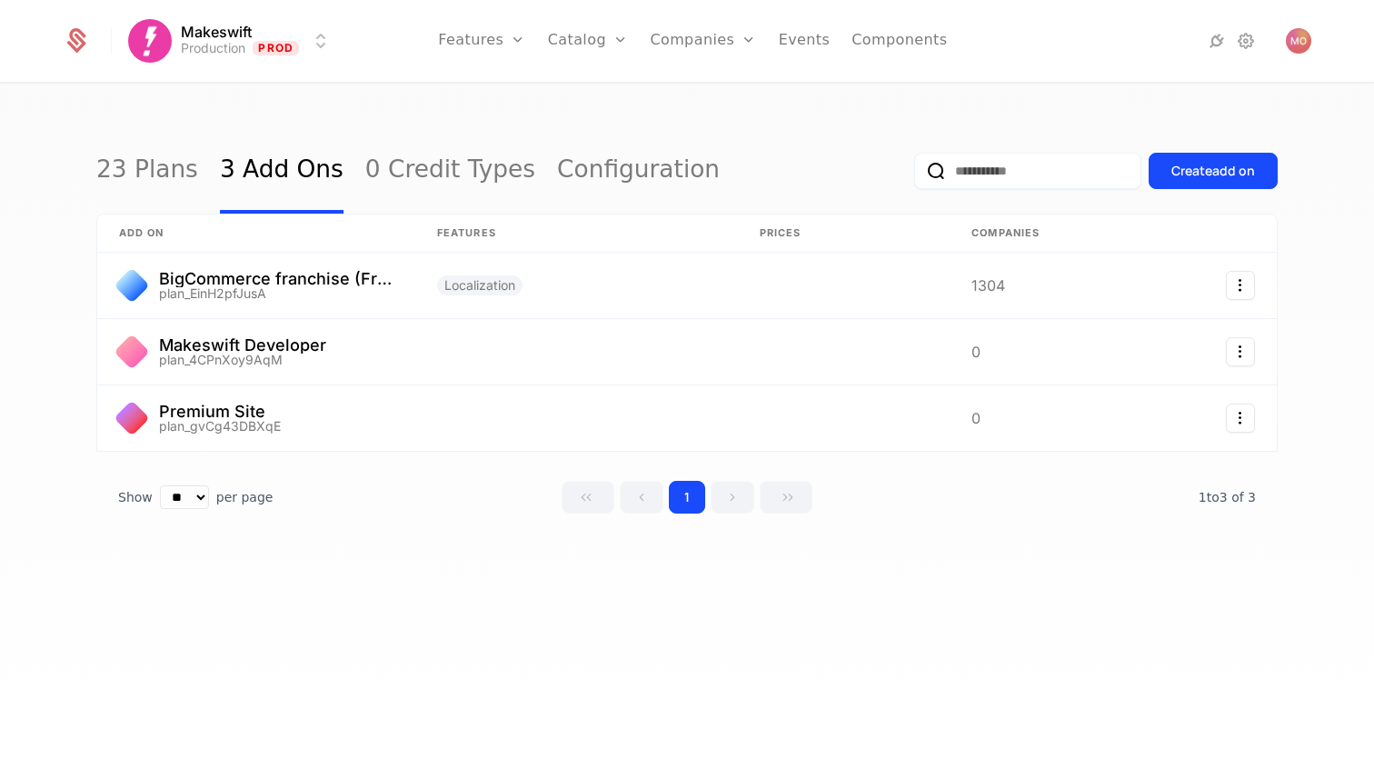
click at [167, 155] on link "23 Plans" at bounding box center [147, 170] width 102 height 85
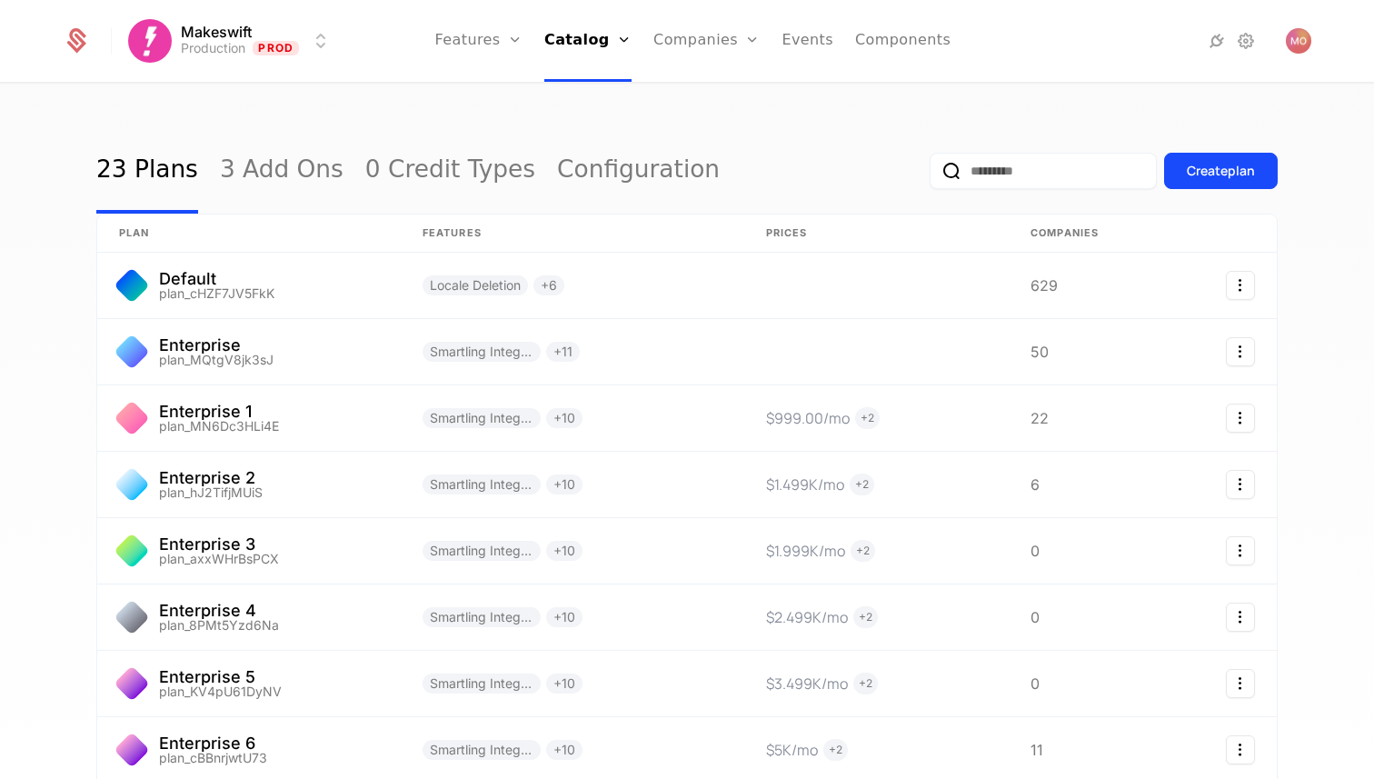
click at [272, 48] on html "Makeswift Production Prod Features Features Flags Catalog Plans Add Ons Credits…" at bounding box center [687, 389] width 1374 height 779
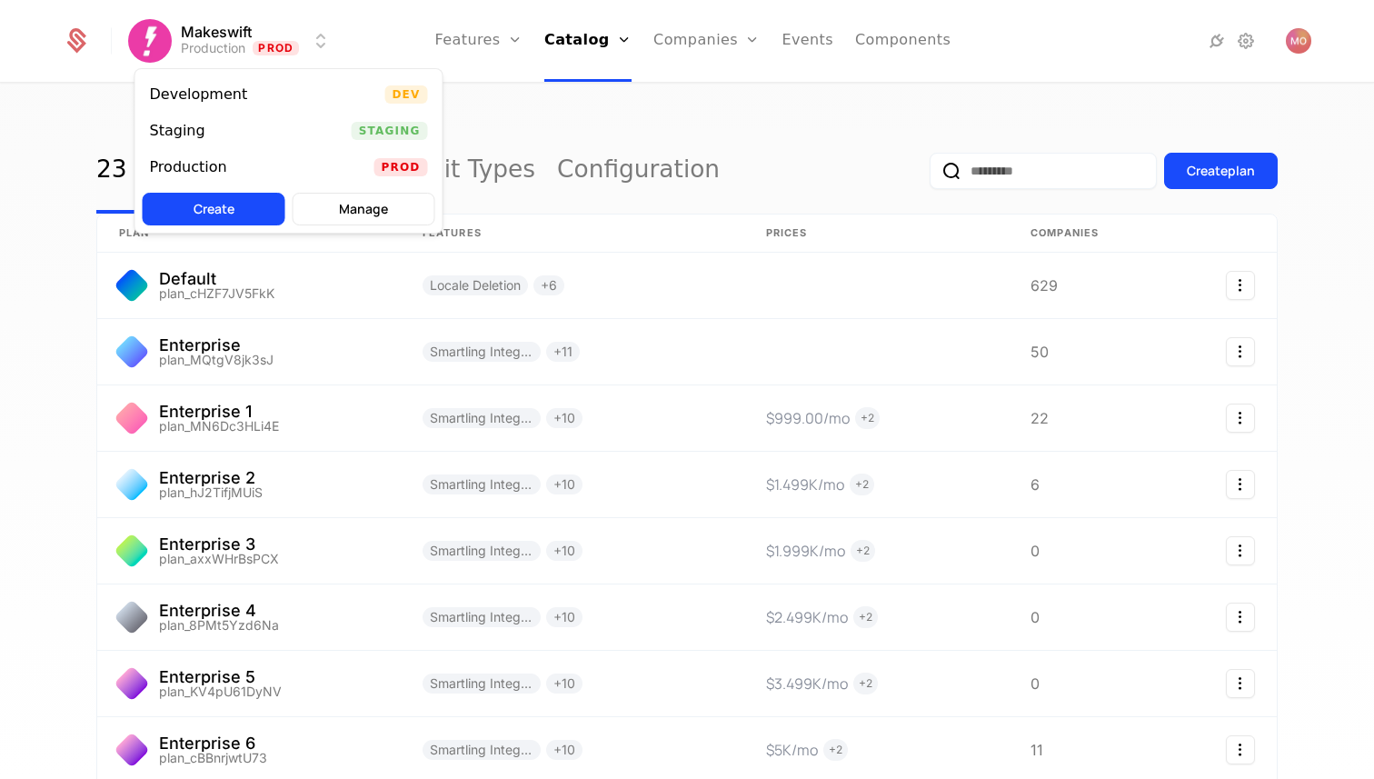
click at [608, 127] on html "Makeswift Production Prod Features Features Flags Catalog Plans Add Ons Credits…" at bounding box center [687, 389] width 1374 height 779
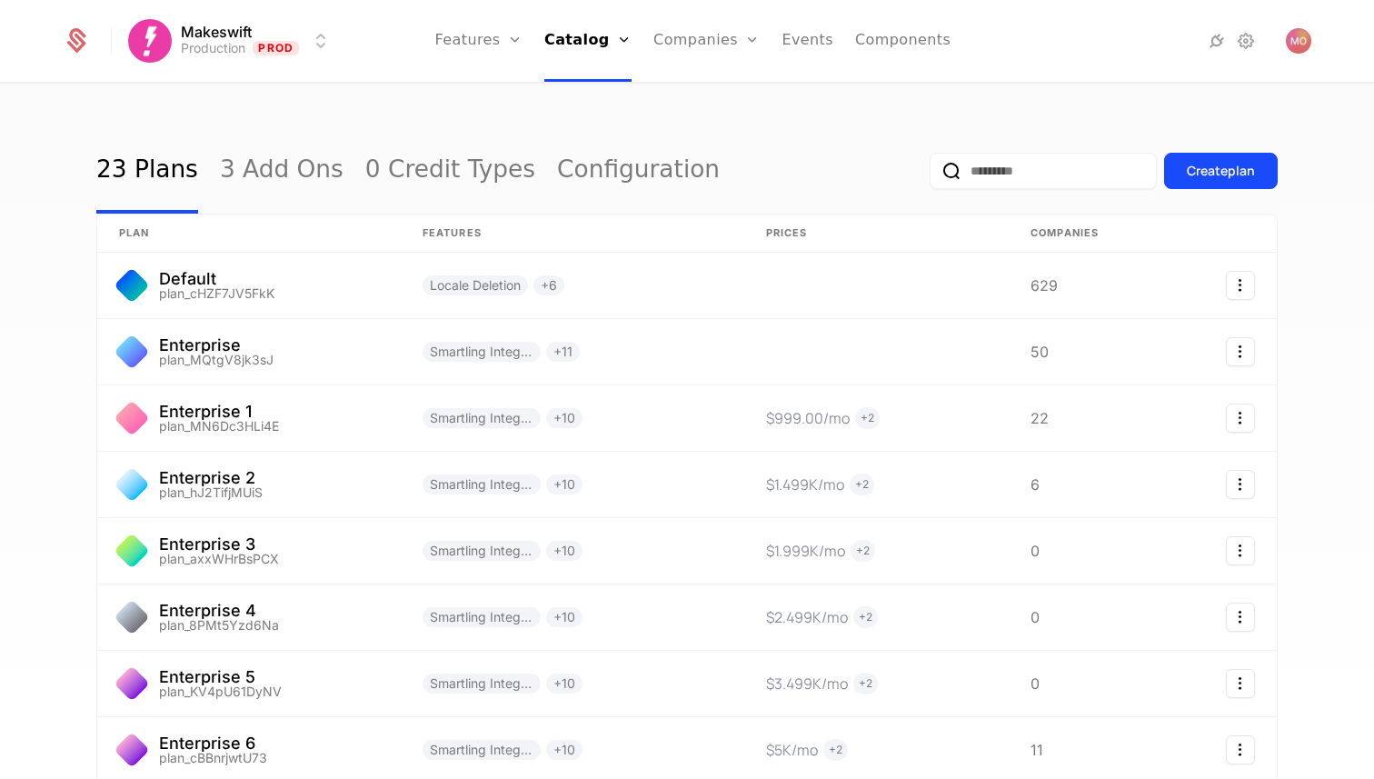
click at [798, 47] on link "Events" at bounding box center [807, 41] width 52 height 82
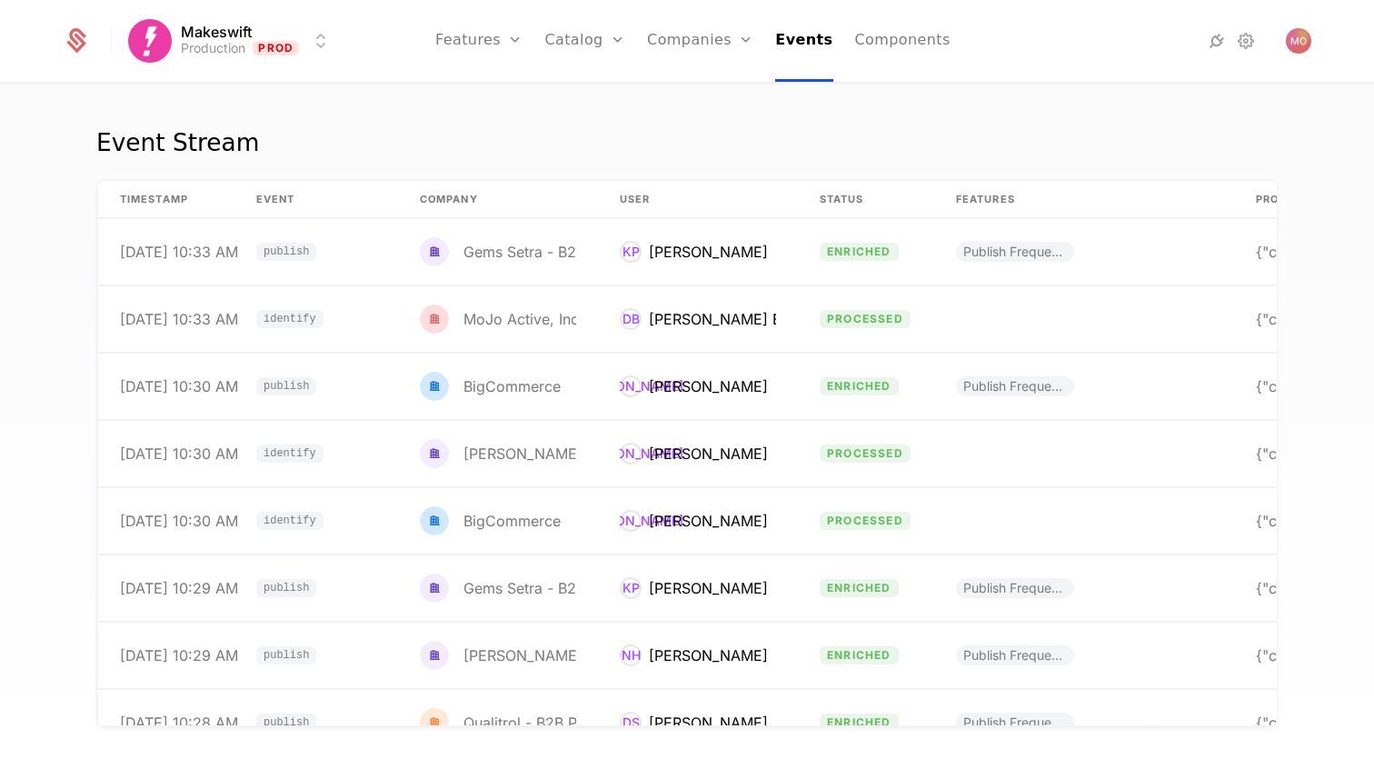
click at [869, 46] on link "Components" at bounding box center [902, 41] width 95 height 82
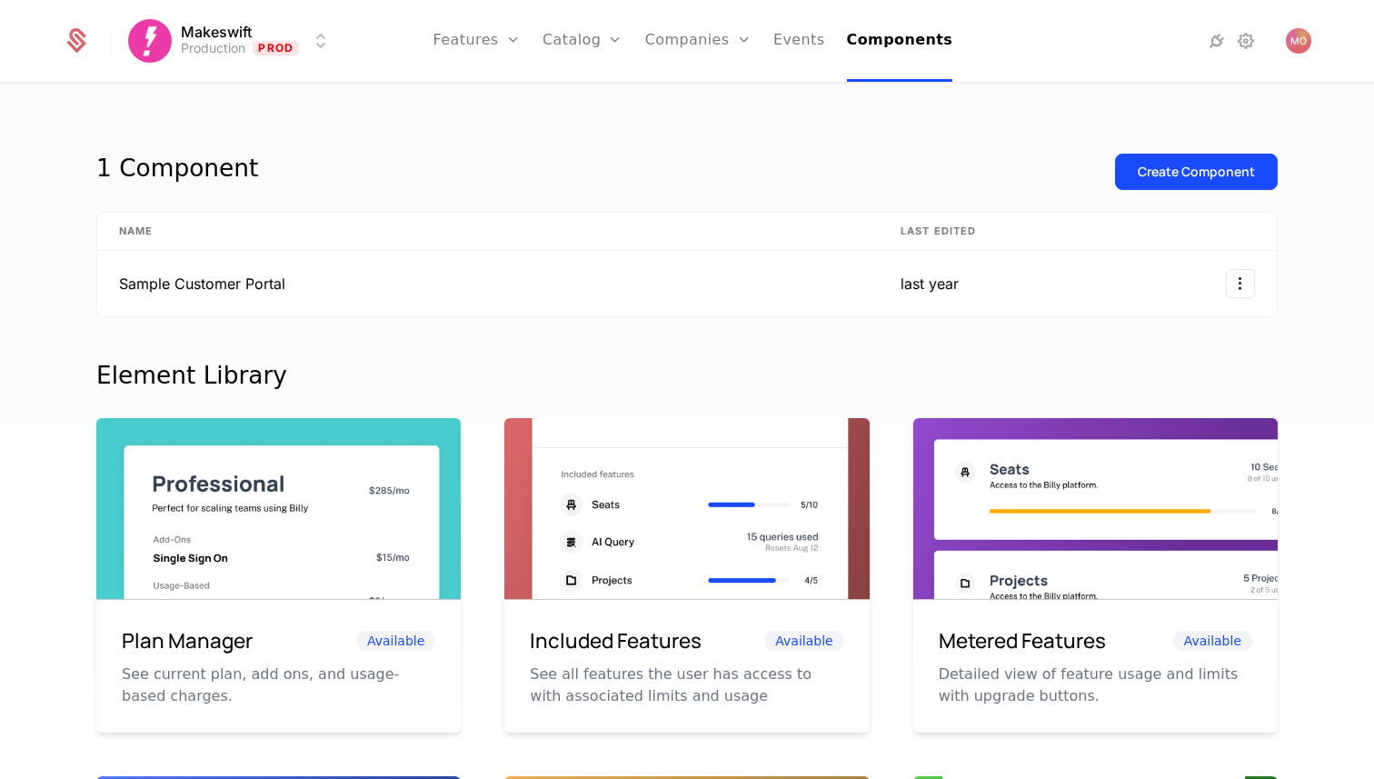
click at [1244, 43] on icon at bounding box center [1246, 41] width 22 height 22
click at [1208, 45] on icon at bounding box center [1217, 41] width 22 height 22
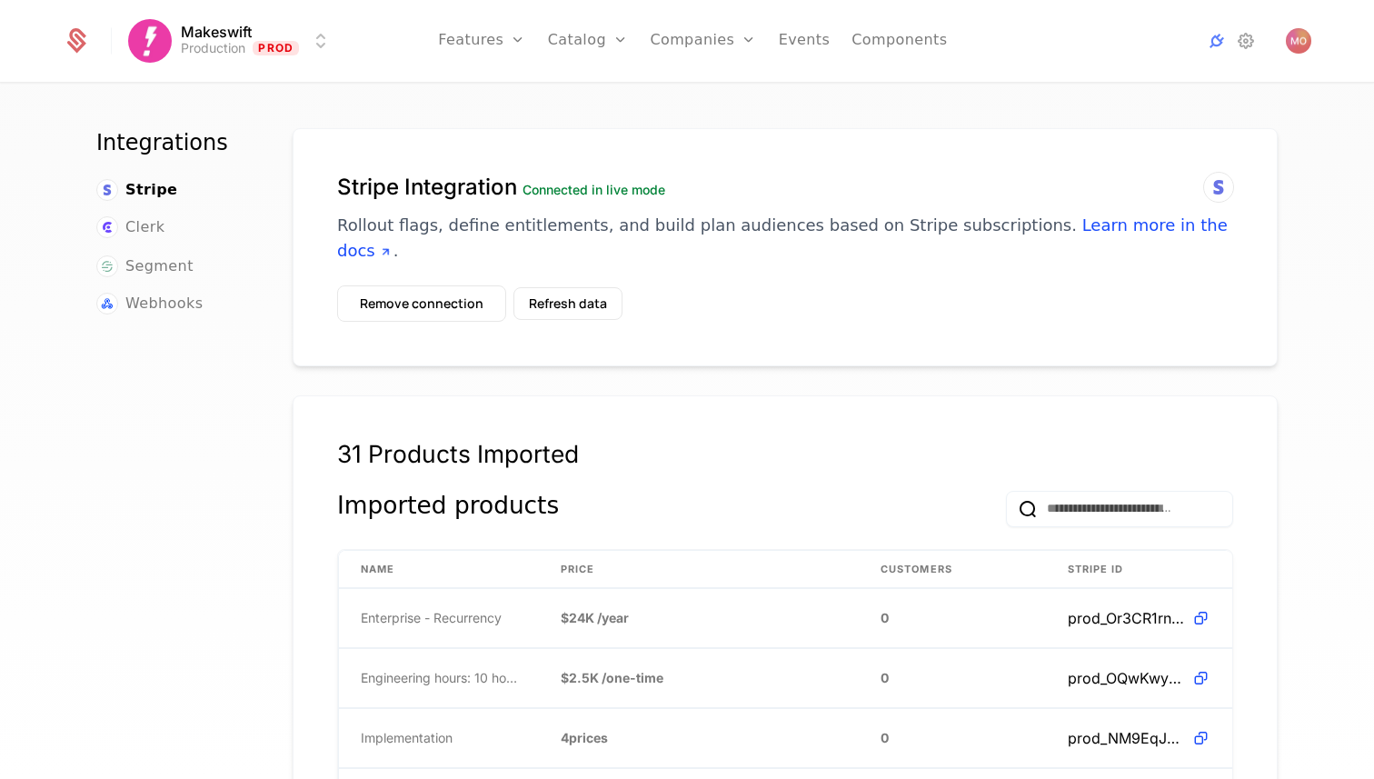
click at [159, 271] on span "Segment" at bounding box center [159, 266] width 68 height 22
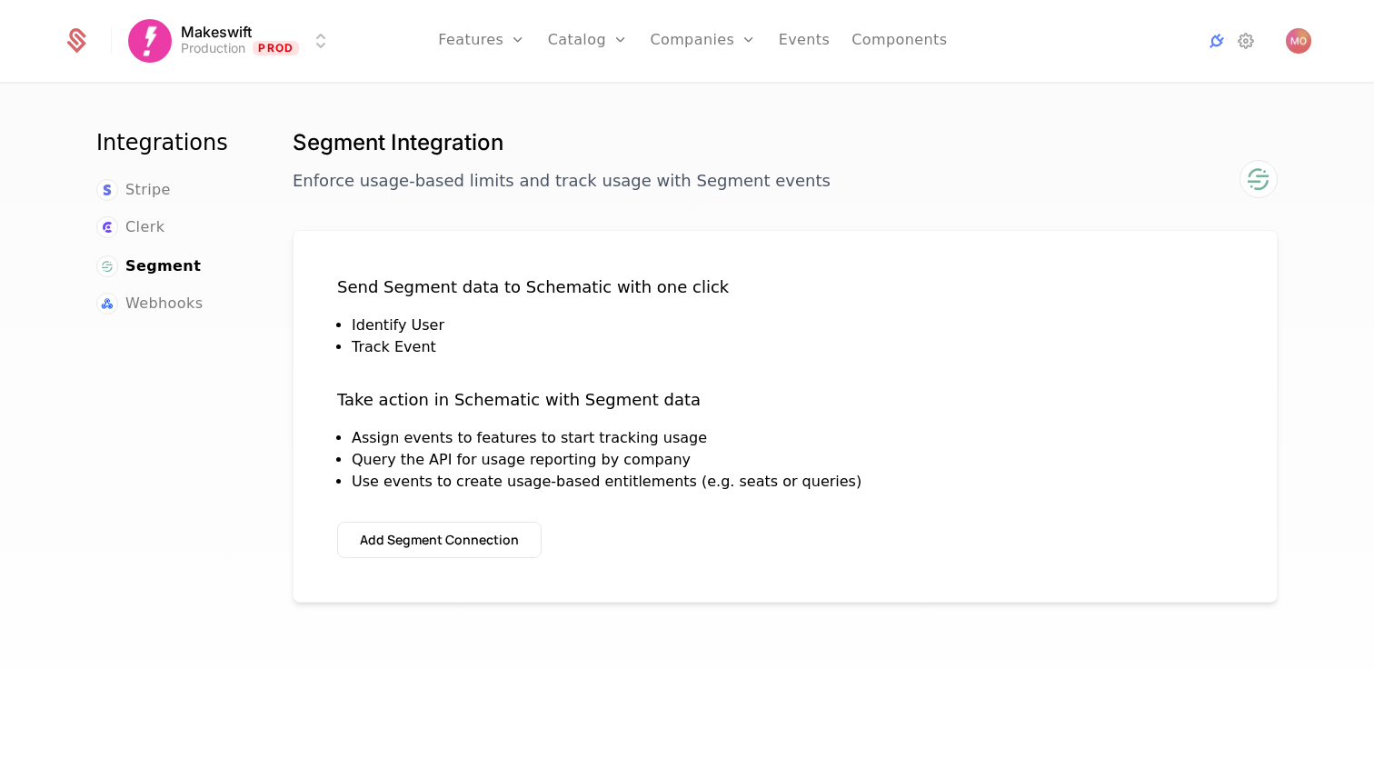
click at [173, 299] on span "Webhooks" at bounding box center [163, 304] width 77 height 22
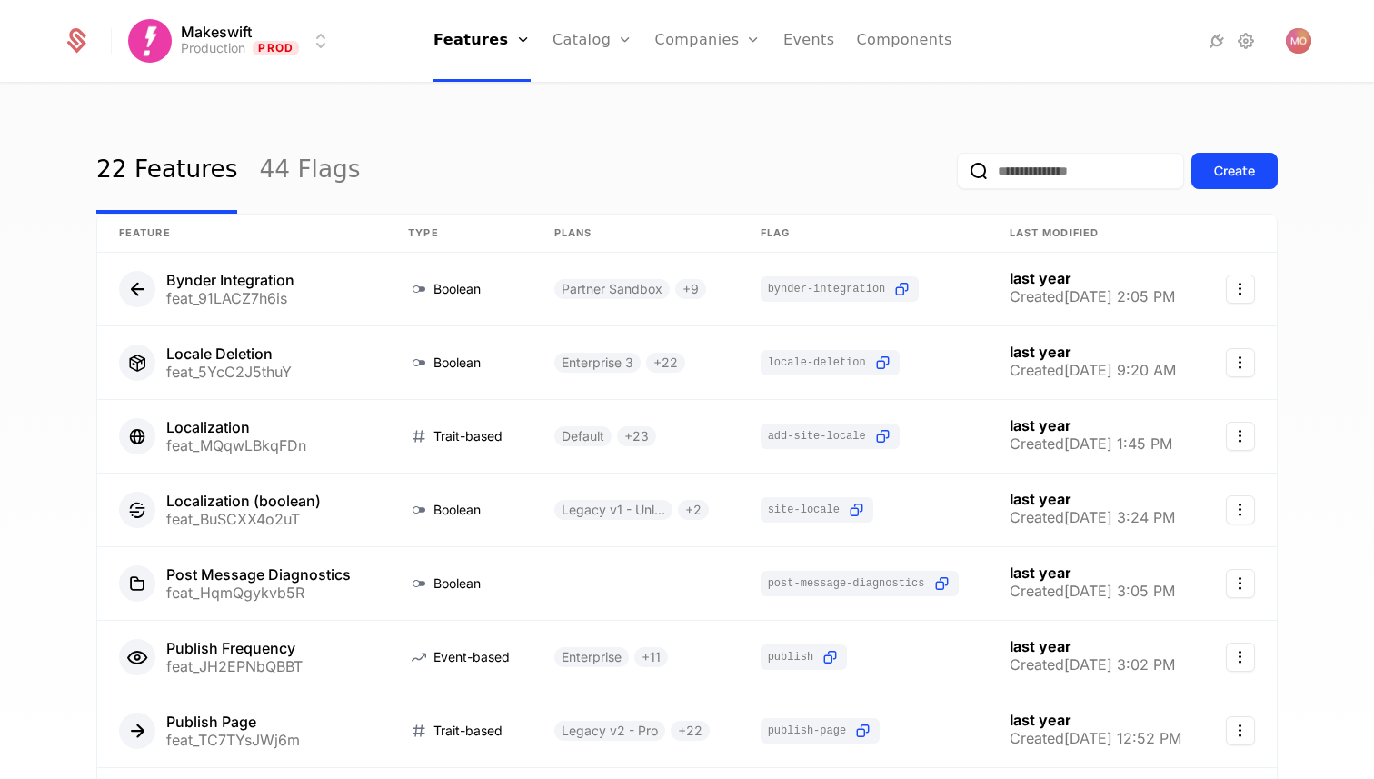
click at [813, 46] on link "Events" at bounding box center [809, 41] width 52 height 82
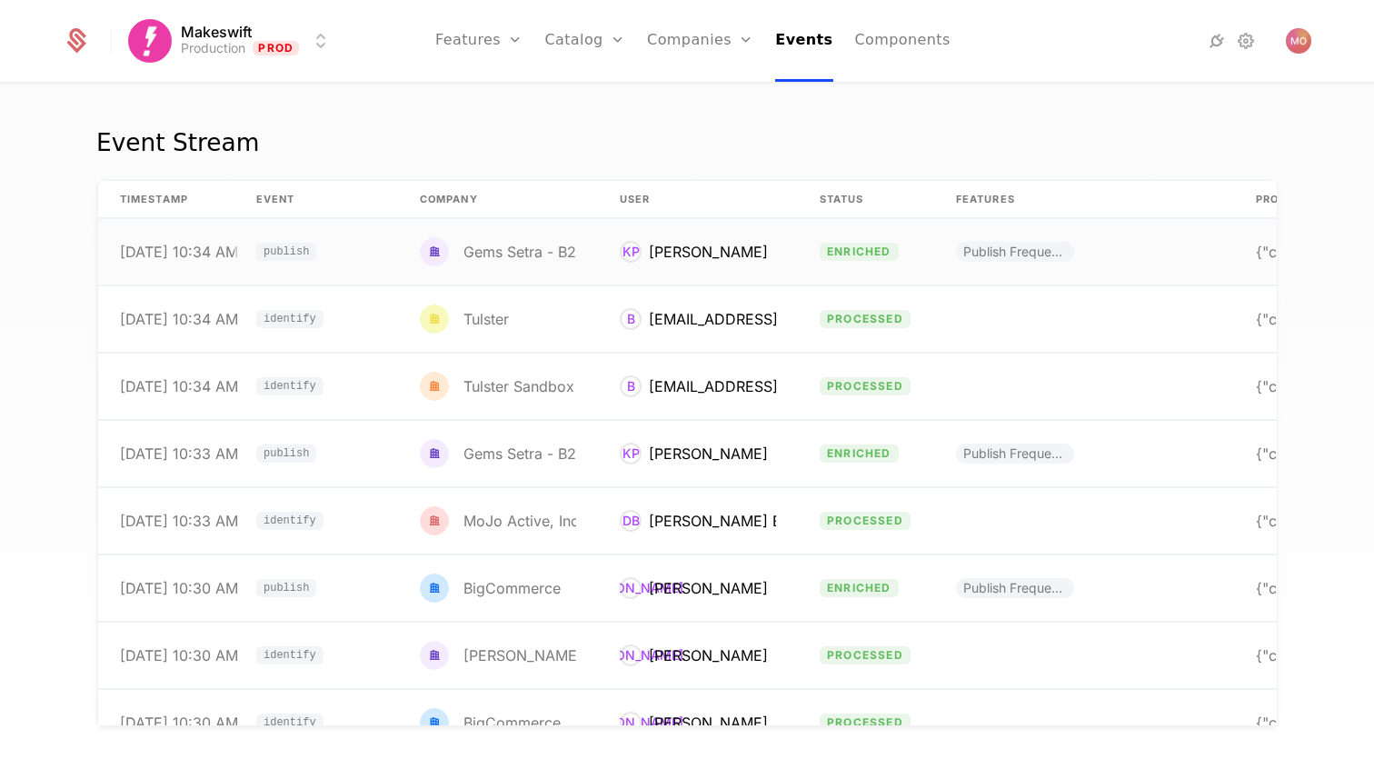
click at [353, 262] on td "publish" at bounding box center [316, 252] width 164 height 66
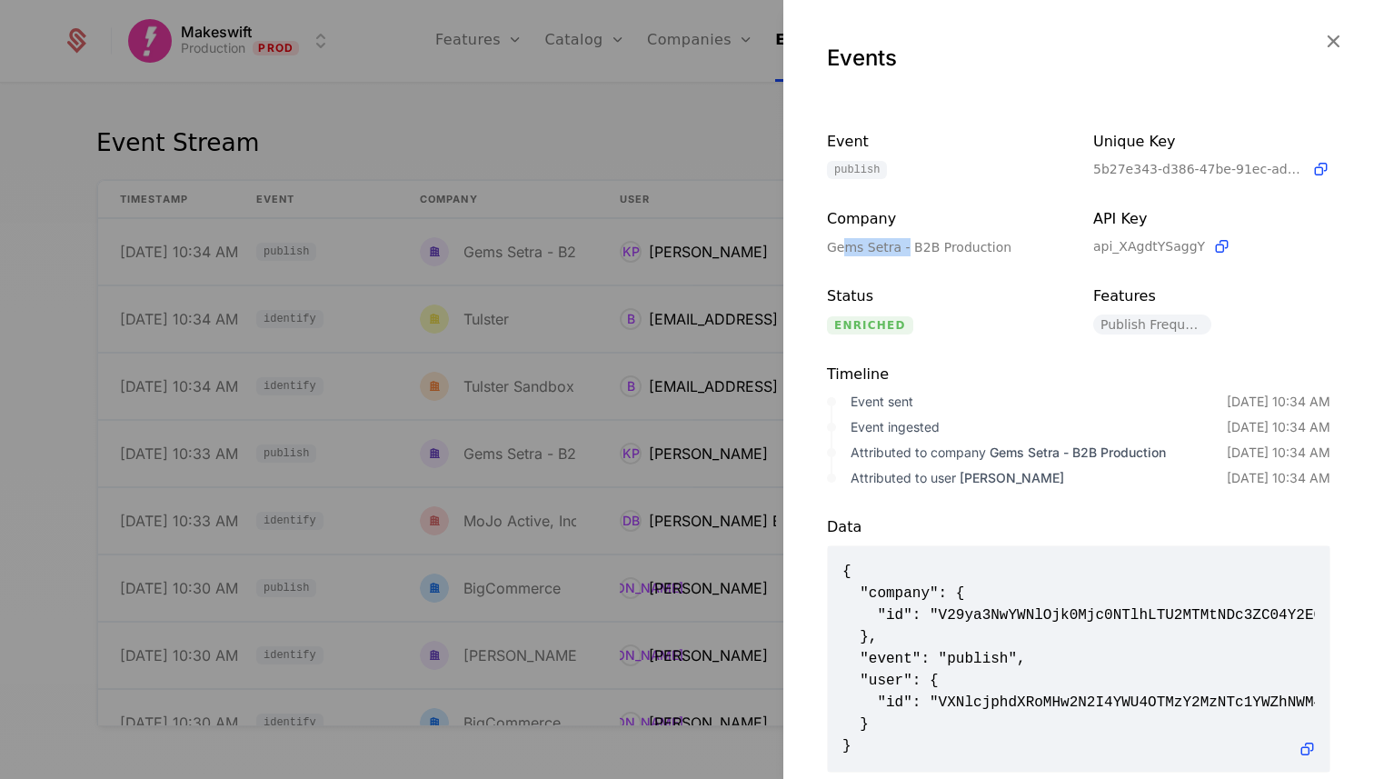
drag, startPoint x: 846, startPoint y: 248, endPoint x: 903, endPoint y: 248, distance: 57.2
click at [903, 248] on div "Gems Setra - B2B Production" at bounding box center [945, 247] width 237 height 18
click at [846, 247] on div "Gems Setra - B2B Production" at bounding box center [945, 247] width 237 height 18
drag, startPoint x: 846, startPoint y: 247, endPoint x: 939, endPoint y: 247, distance: 92.7
click at [939, 247] on div "Gems Setra - B2B Production" at bounding box center [945, 247] width 237 height 18
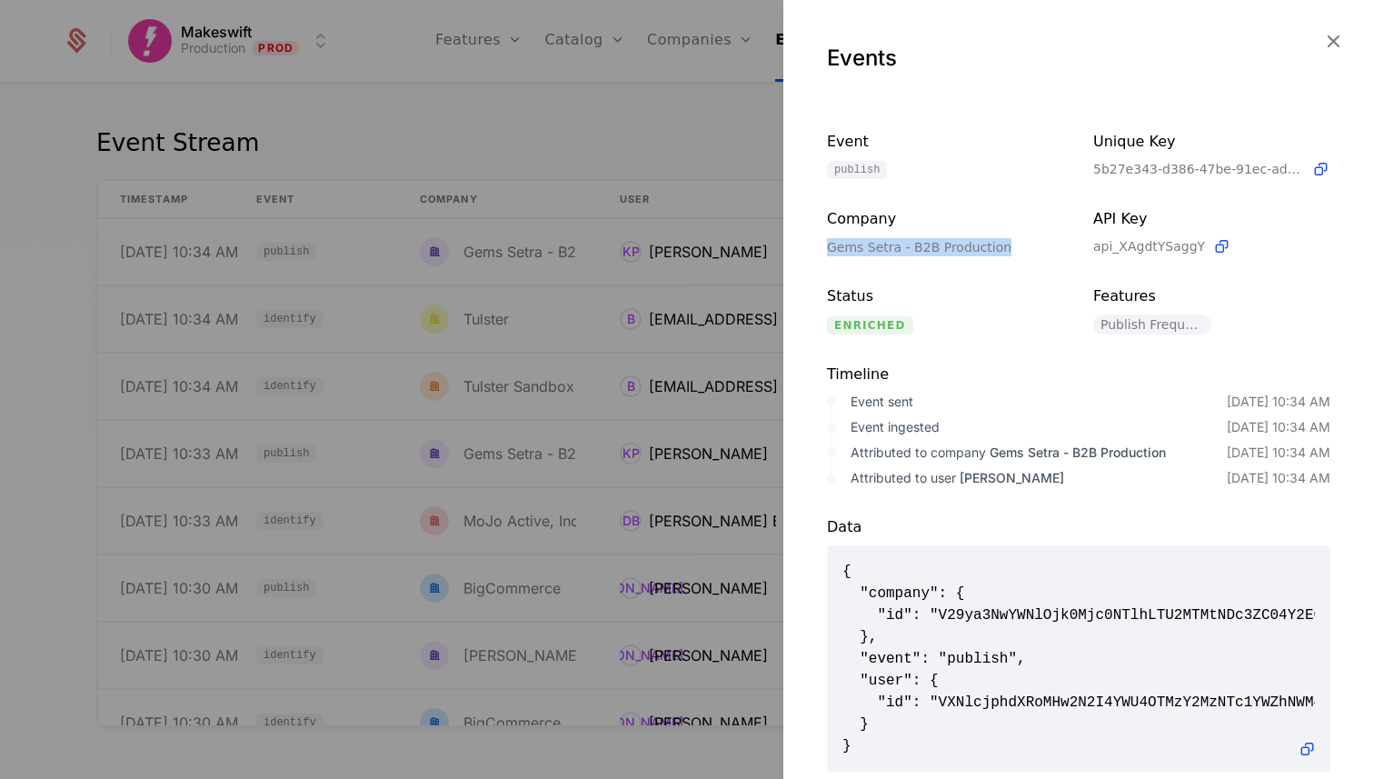
copy div "Gems Setra - B2B Production"
click at [619, 103] on div at bounding box center [687, 389] width 1374 height 779
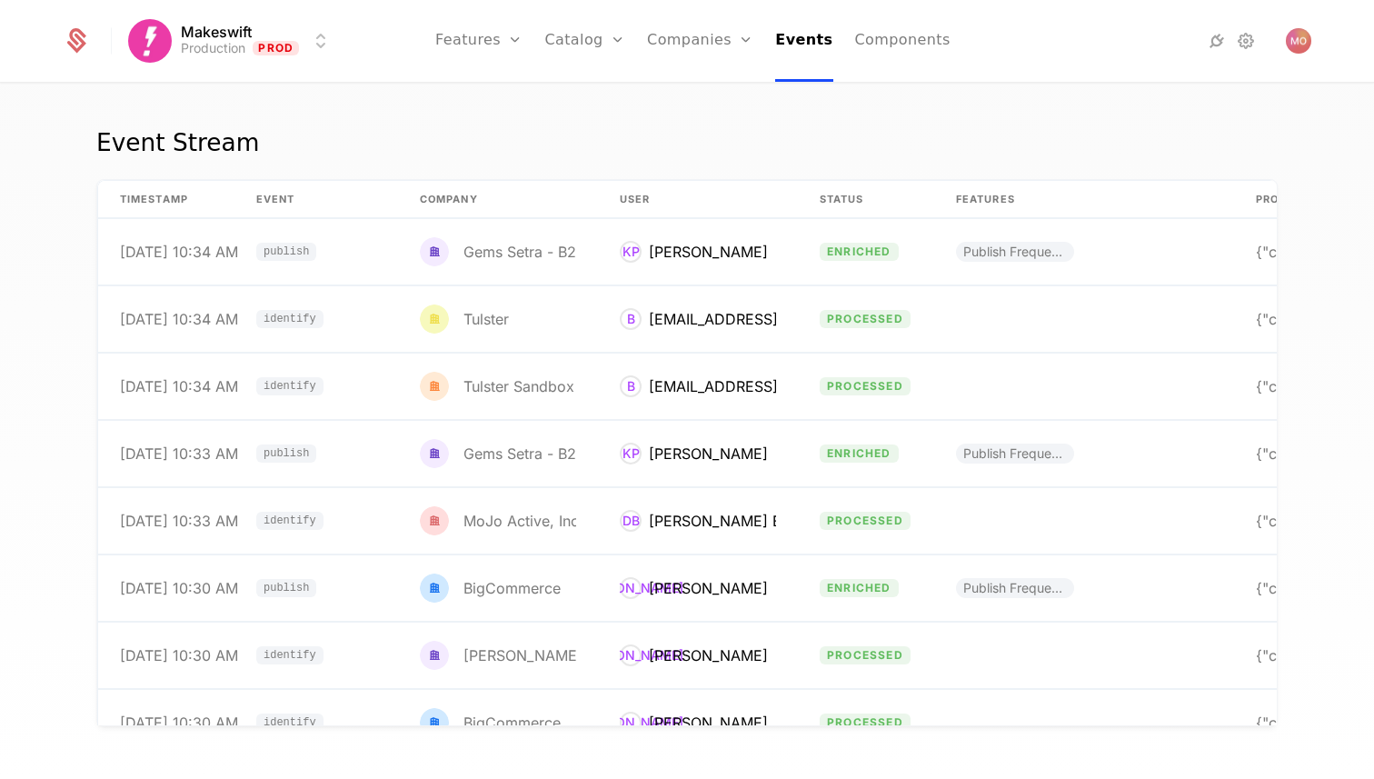
click at [685, 35] on link "Companies" at bounding box center [700, 41] width 106 height 82
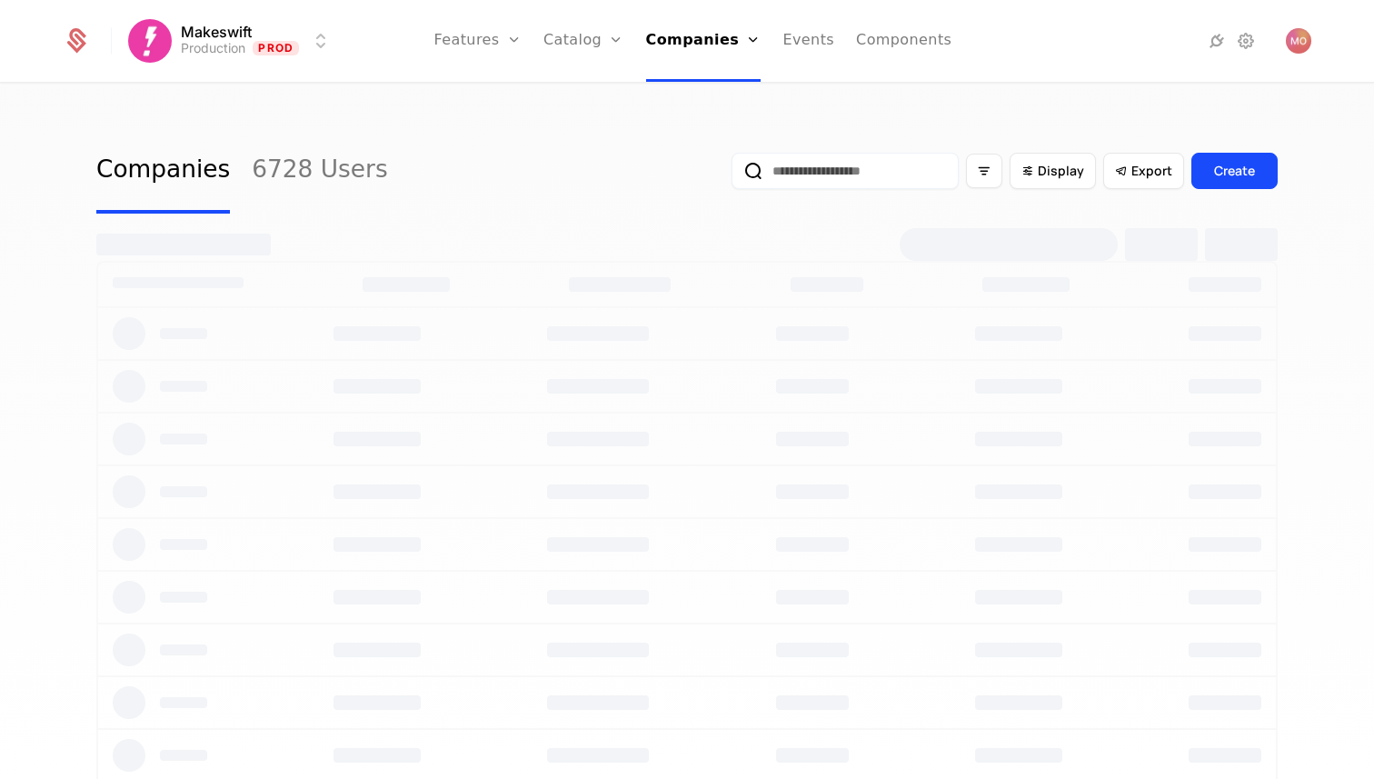
click at [721, 96] on link "Companies" at bounding box center [710, 89] width 84 height 15
click at [826, 174] on input "email" at bounding box center [844, 171] width 227 height 36
paste input "**********"
click at [851, 165] on input "**********" at bounding box center [838, 171] width 242 height 36
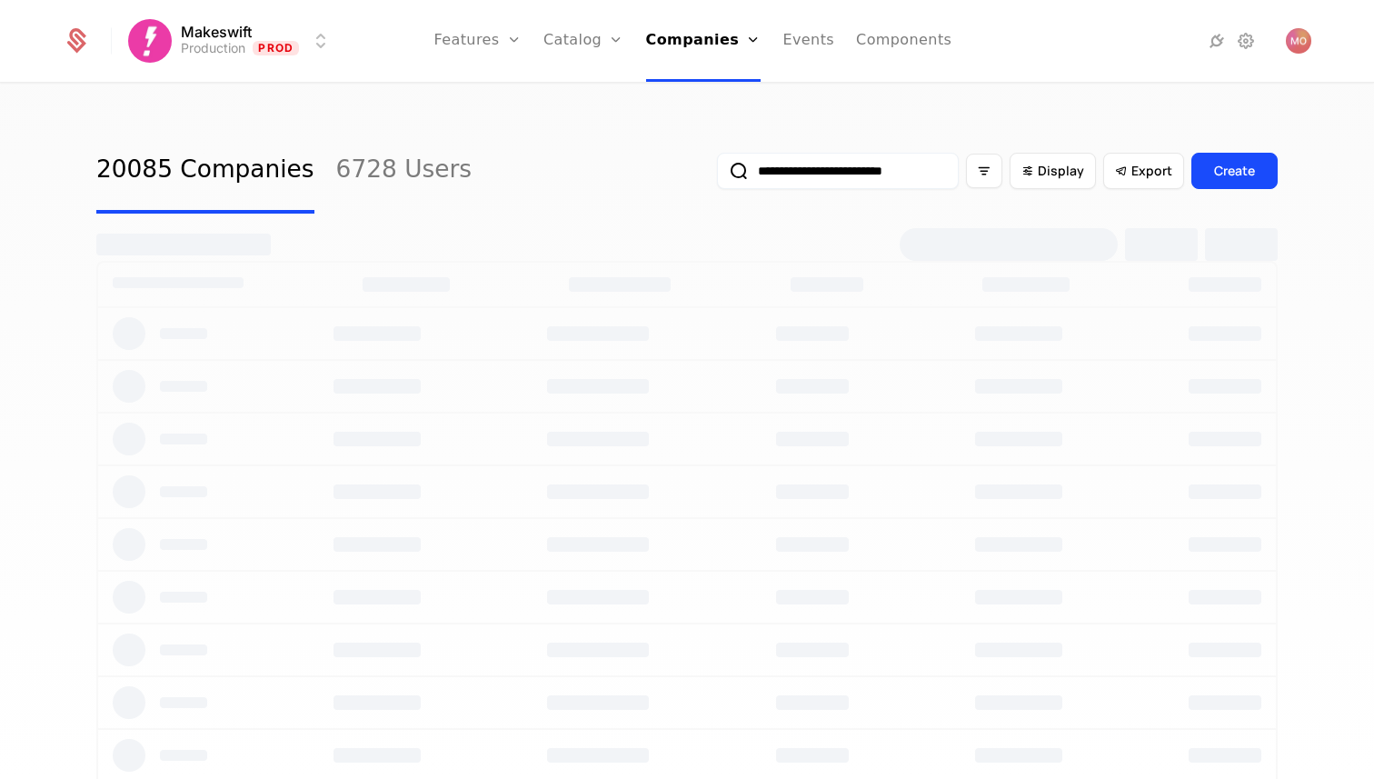
type input "**********"
click at [717, 174] on button "submit" at bounding box center [717, 174] width 0 height 0
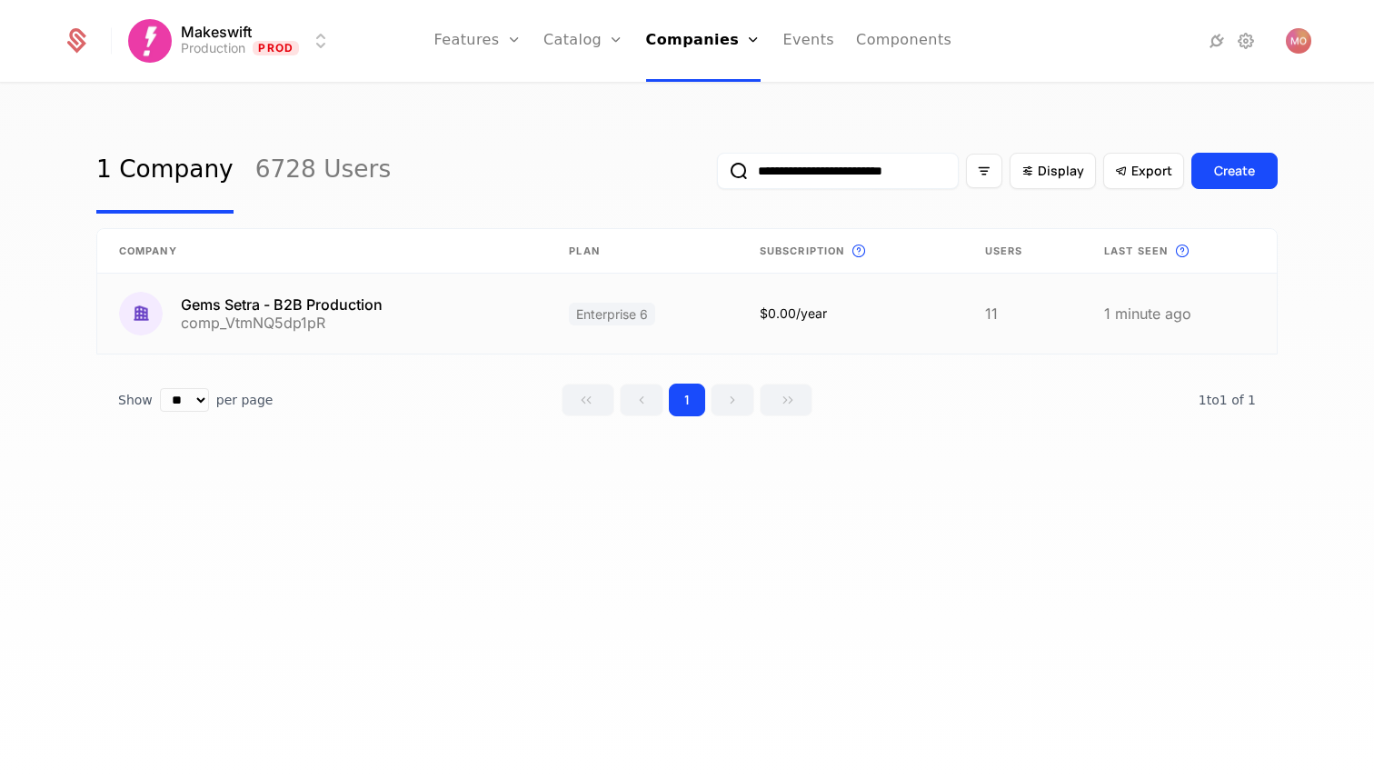
click at [359, 310] on link at bounding box center [322, 313] width 450 height 80
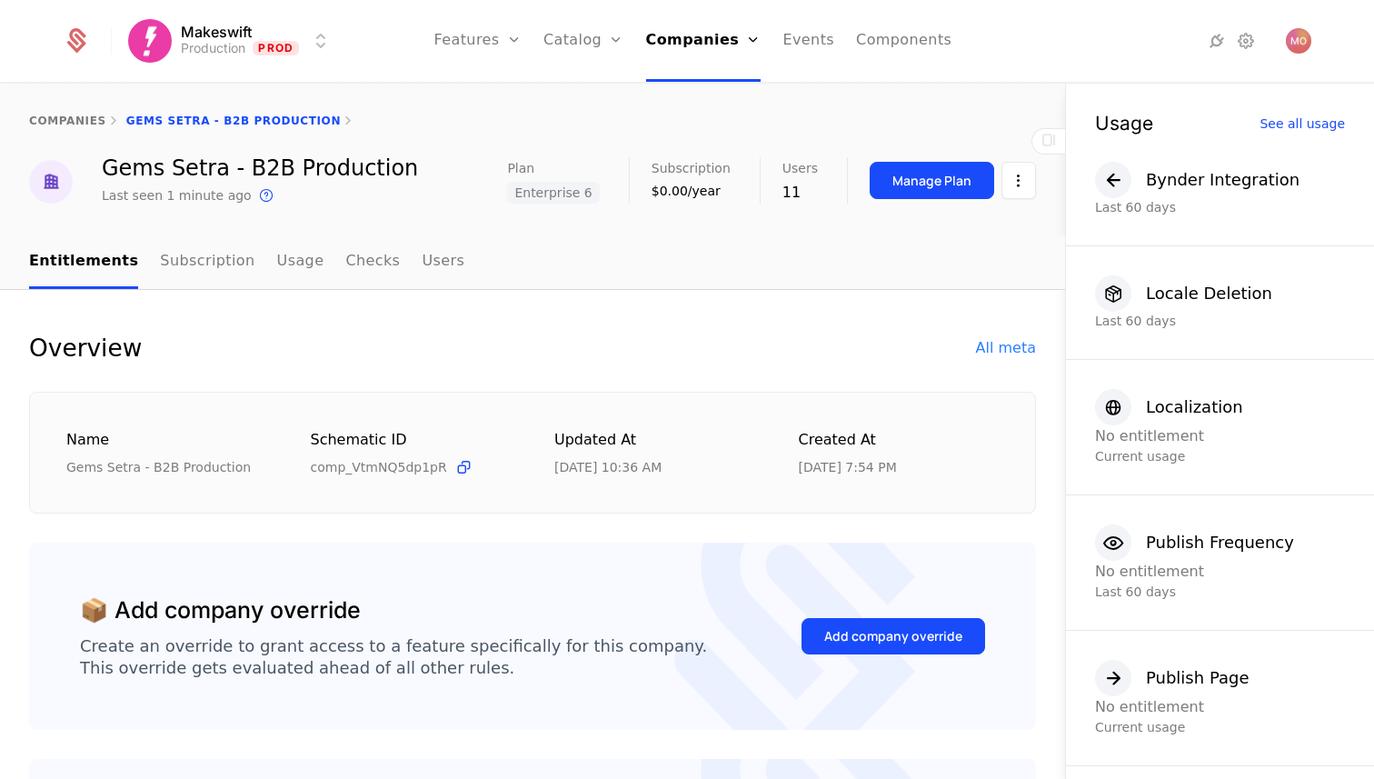
click at [293, 283] on link "Usage" at bounding box center [300, 262] width 47 height 54
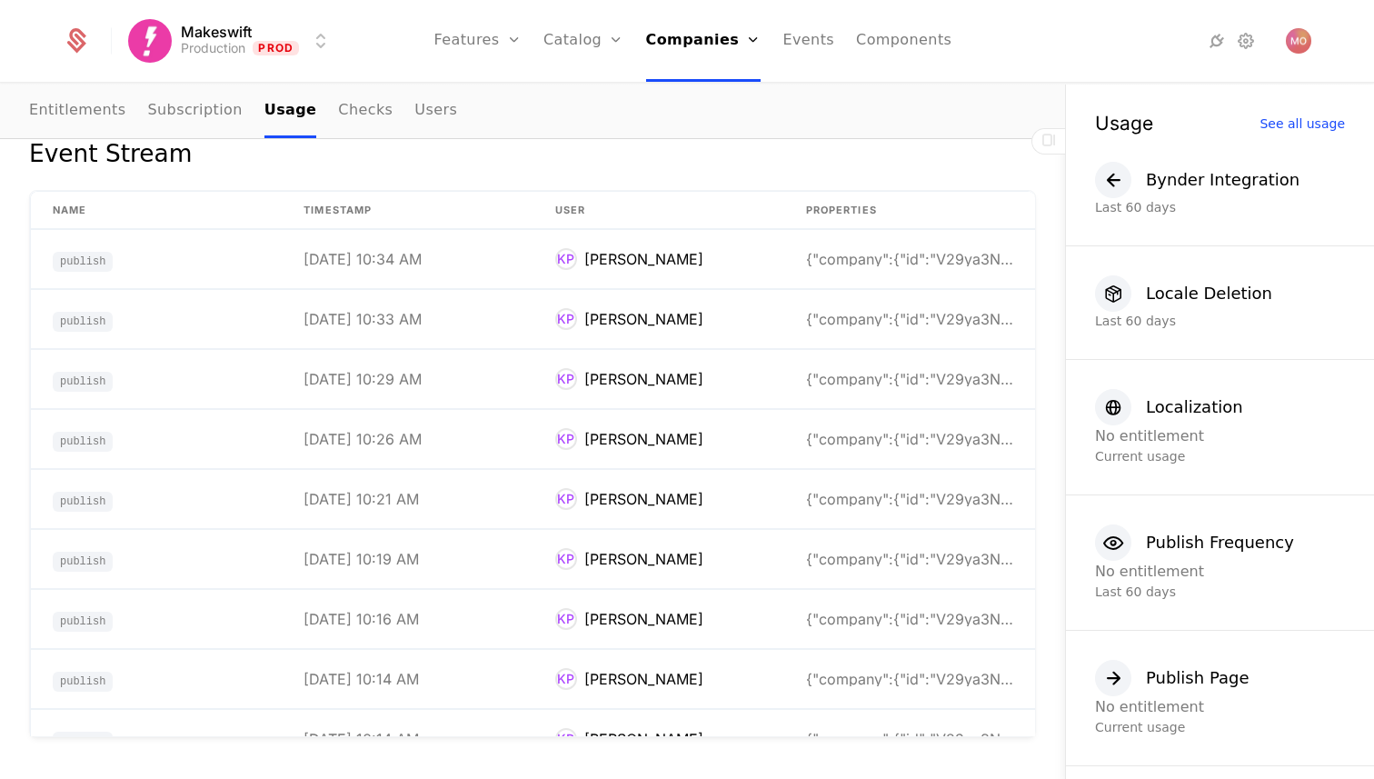
click at [418, 119] on link "Users" at bounding box center [435, 111] width 43 height 54
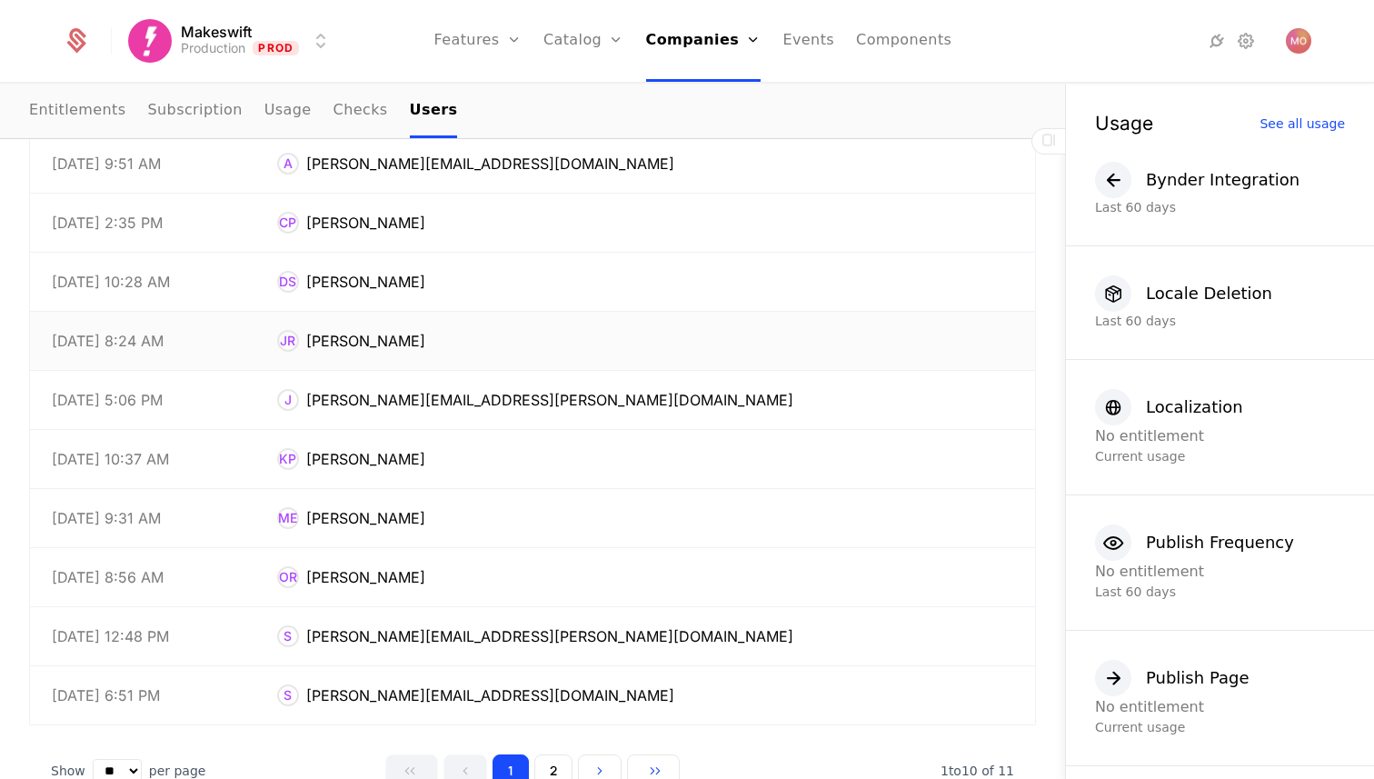
scroll to position [375, 0]
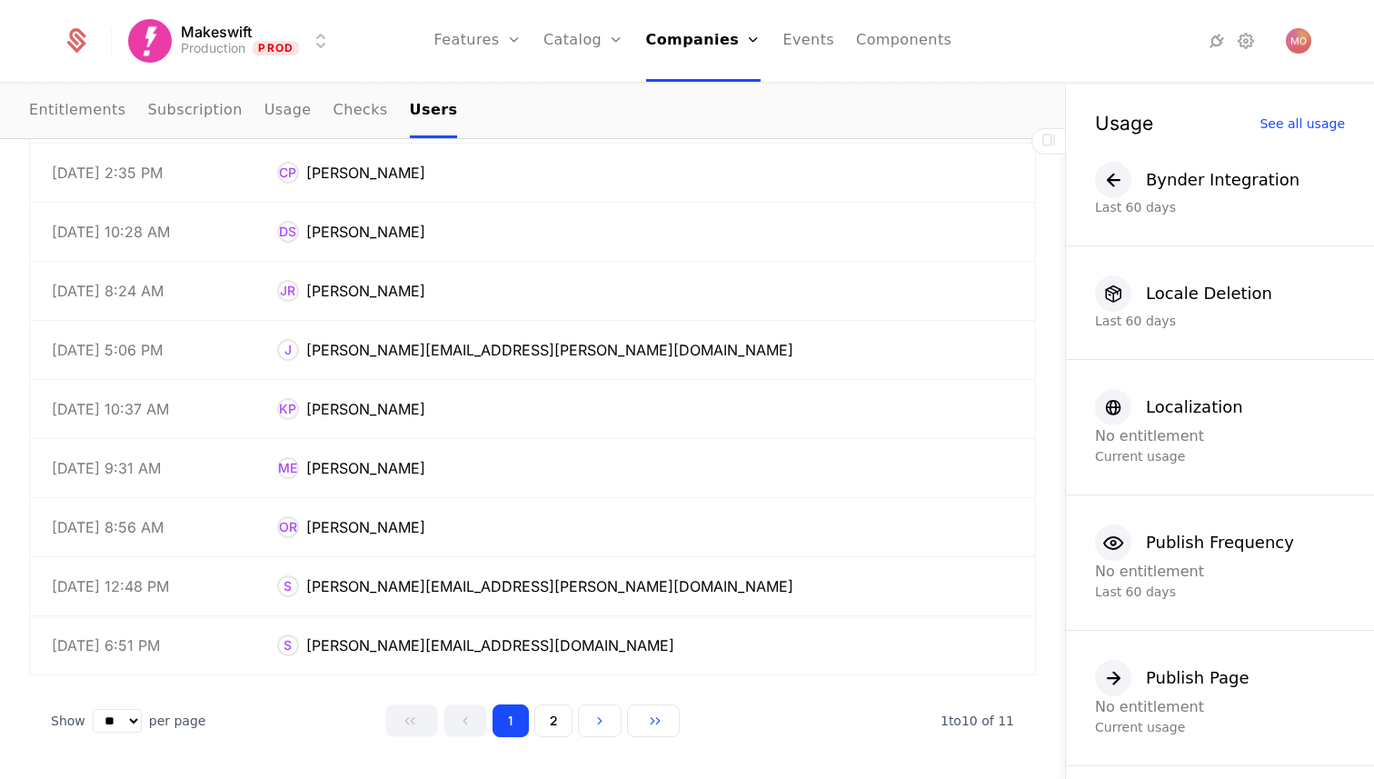
click at [542, 722] on button "2" at bounding box center [553, 720] width 38 height 33
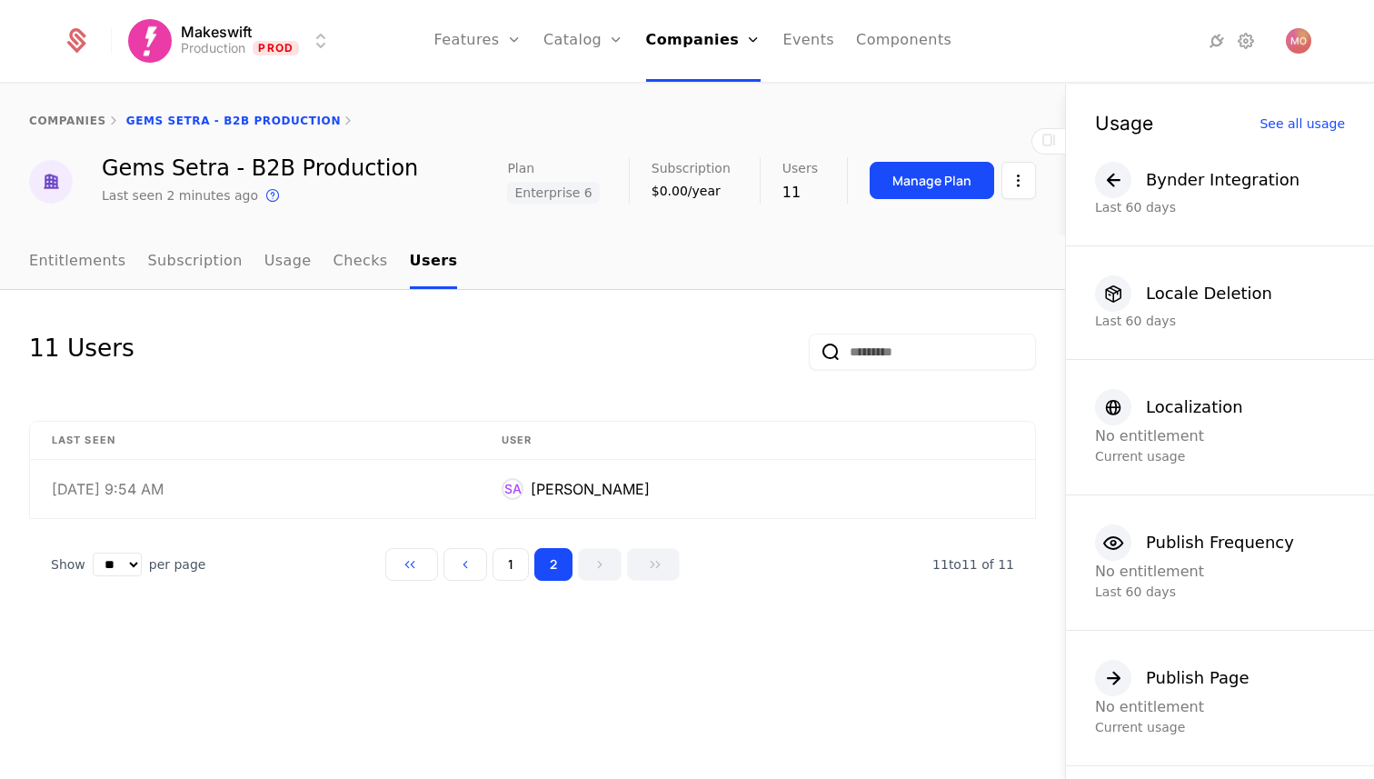
scroll to position [0, 0]
click at [519, 564] on button "1" at bounding box center [510, 564] width 36 height 33
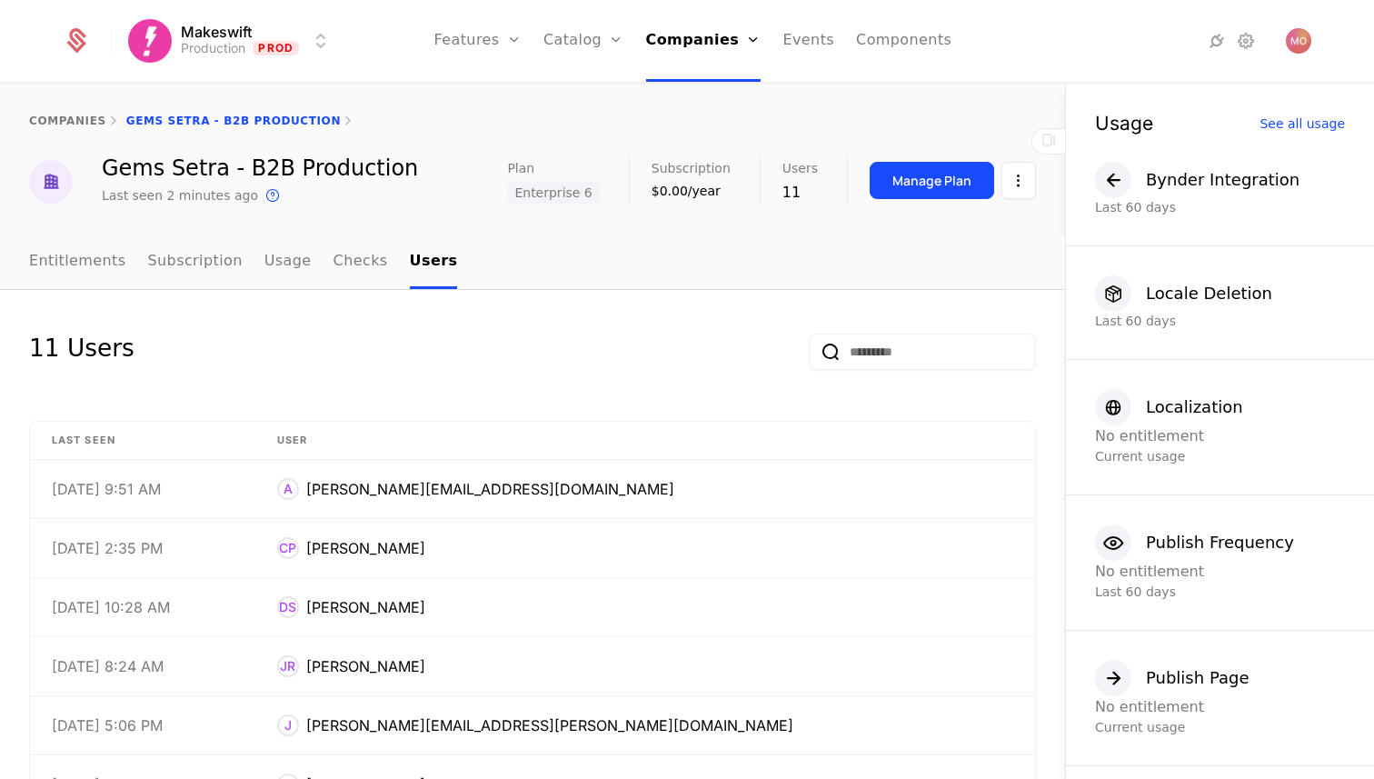
click at [1022, 179] on html "Makeswift Production Prod Features Features Flags Catalog Plans Add Ons Credits…" at bounding box center [687, 389] width 1374 height 779
click at [988, 129] on html "Makeswift Production Prod Features Features Flags Catalog Plans Add Ons Credits…" at bounding box center [687, 389] width 1374 height 779
click at [608, 154] on link "Credits" at bounding box center [612, 147] width 94 height 15
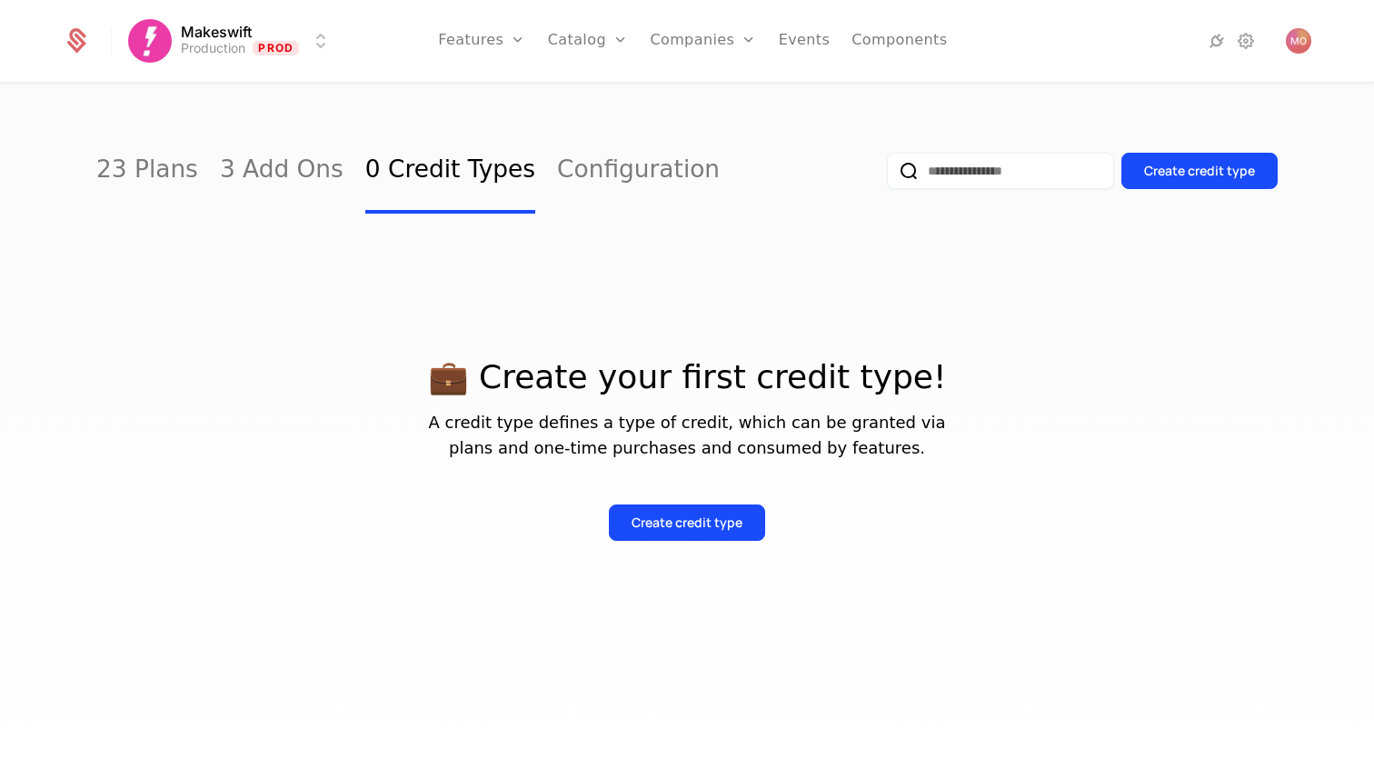
click at [186, 180] on div "23 Plans 3 Add Ons 0 Credit Types Configuration" at bounding box center [407, 170] width 623 height 85
click at [228, 178] on link "3 Add Ons" at bounding box center [282, 170] width 124 height 85
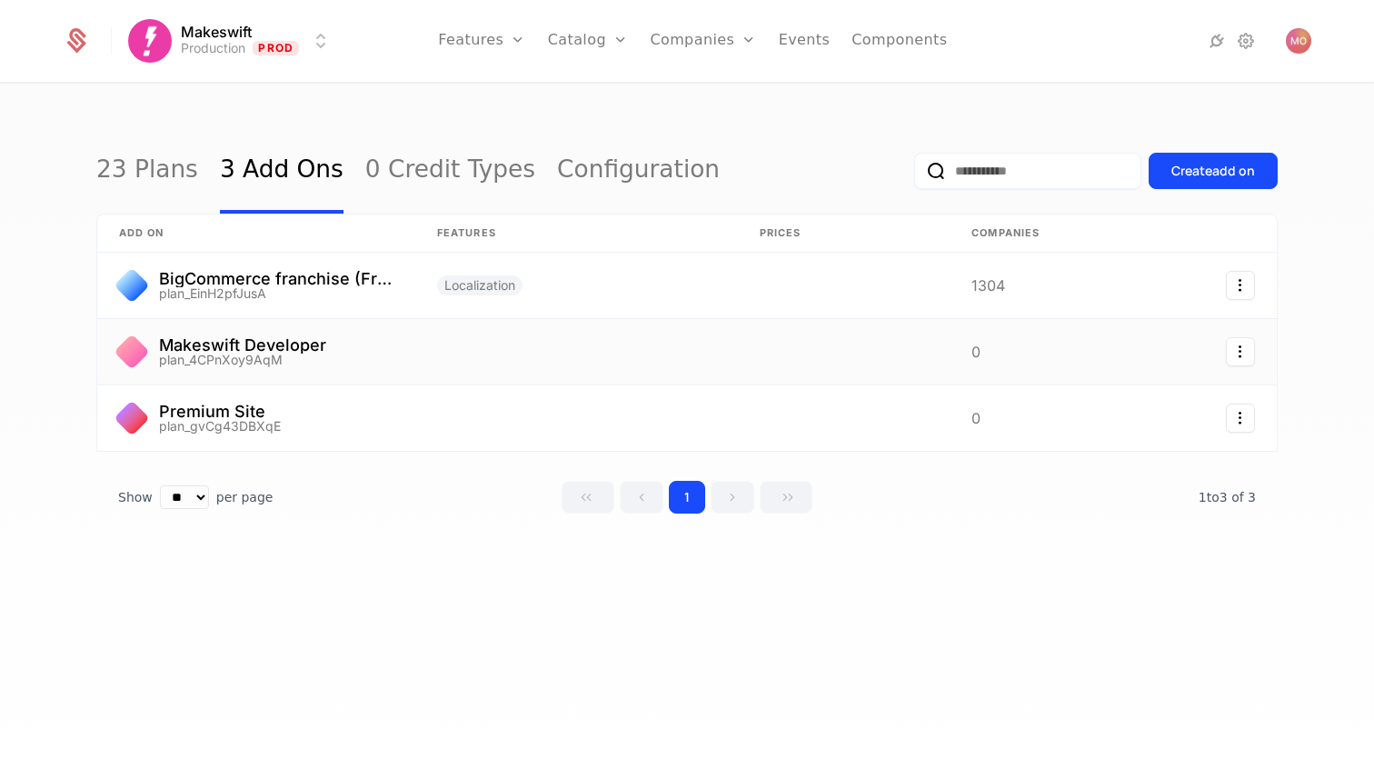
click at [319, 367] on link at bounding box center [256, 351] width 318 height 65
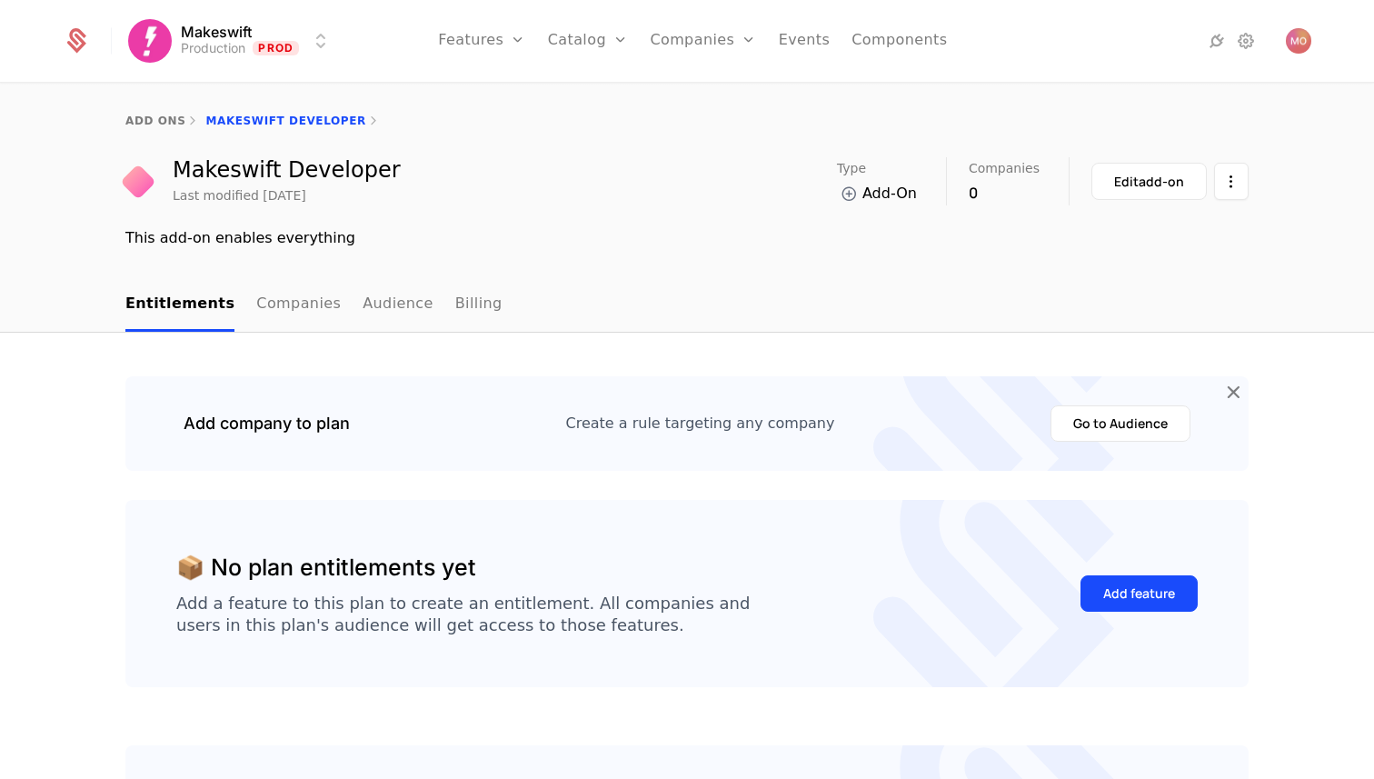
click at [866, 44] on link "Components" at bounding box center [898, 41] width 95 height 82
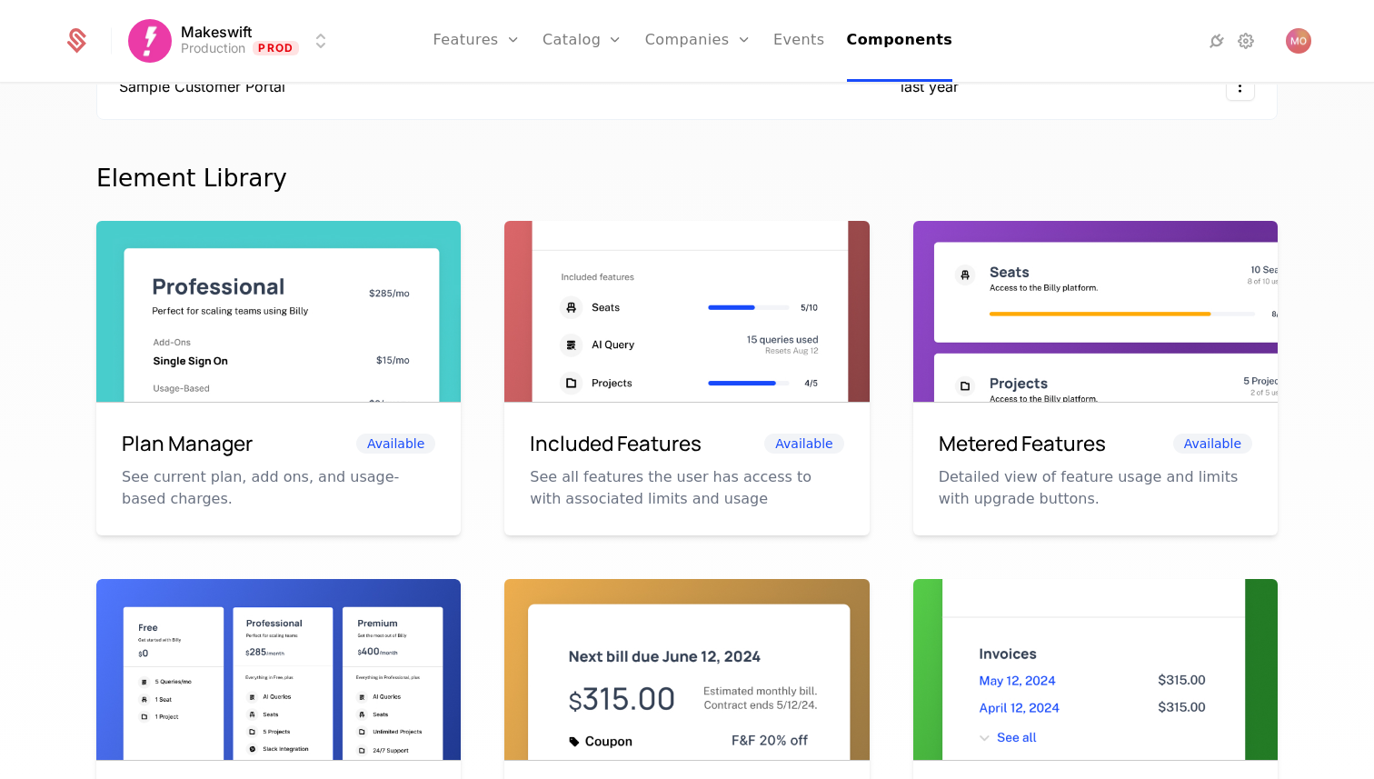
scroll to position [438, 0]
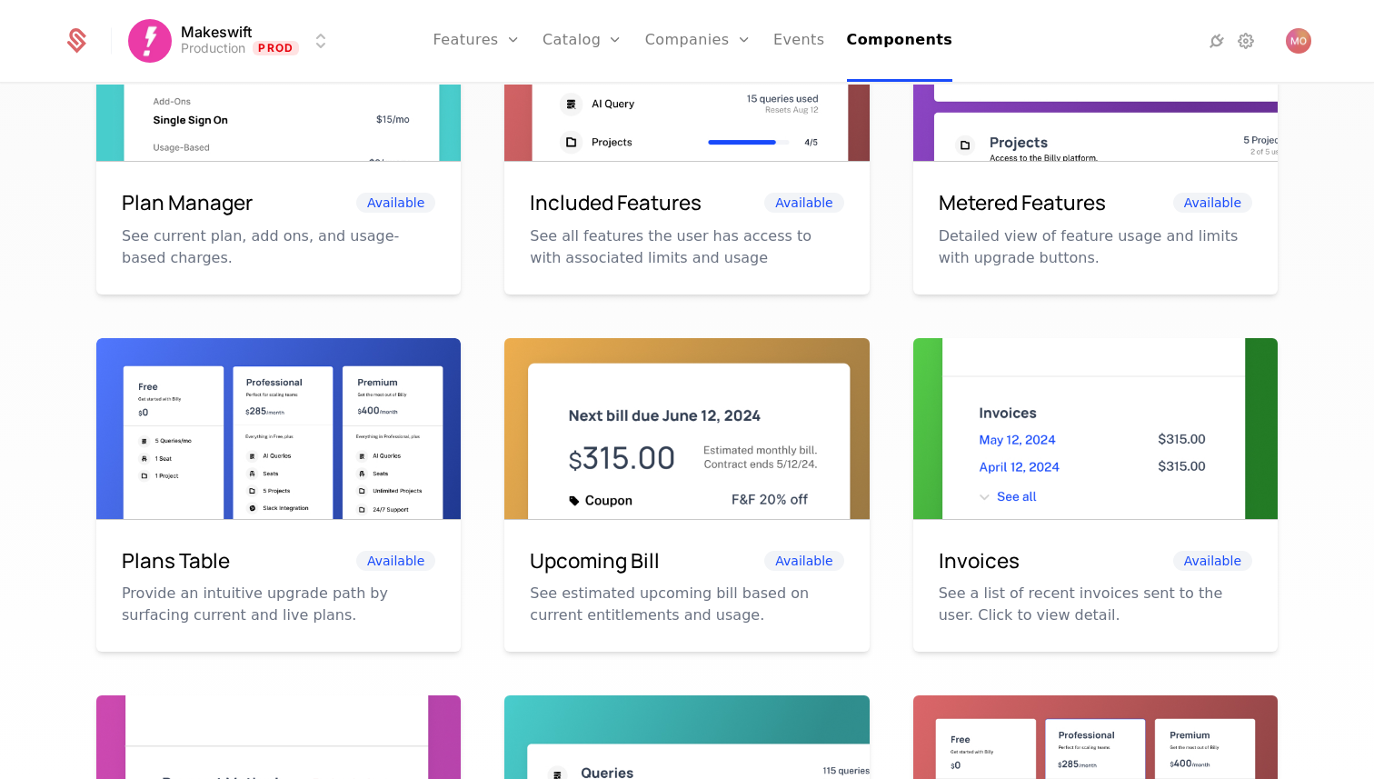
click at [405, 517] on img at bounding box center [278, 453] width 364 height 230
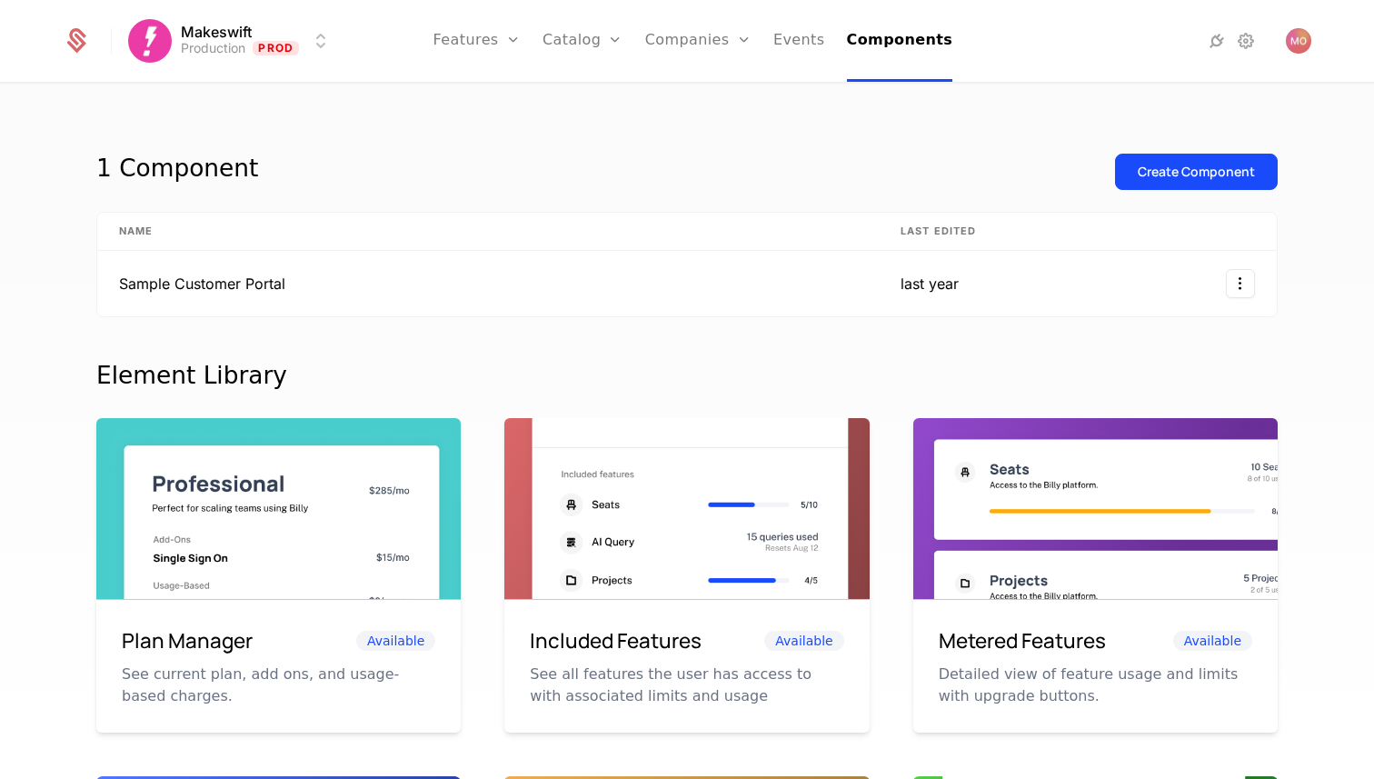
click at [86, 52] on icon at bounding box center [76, 40] width 25 height 25
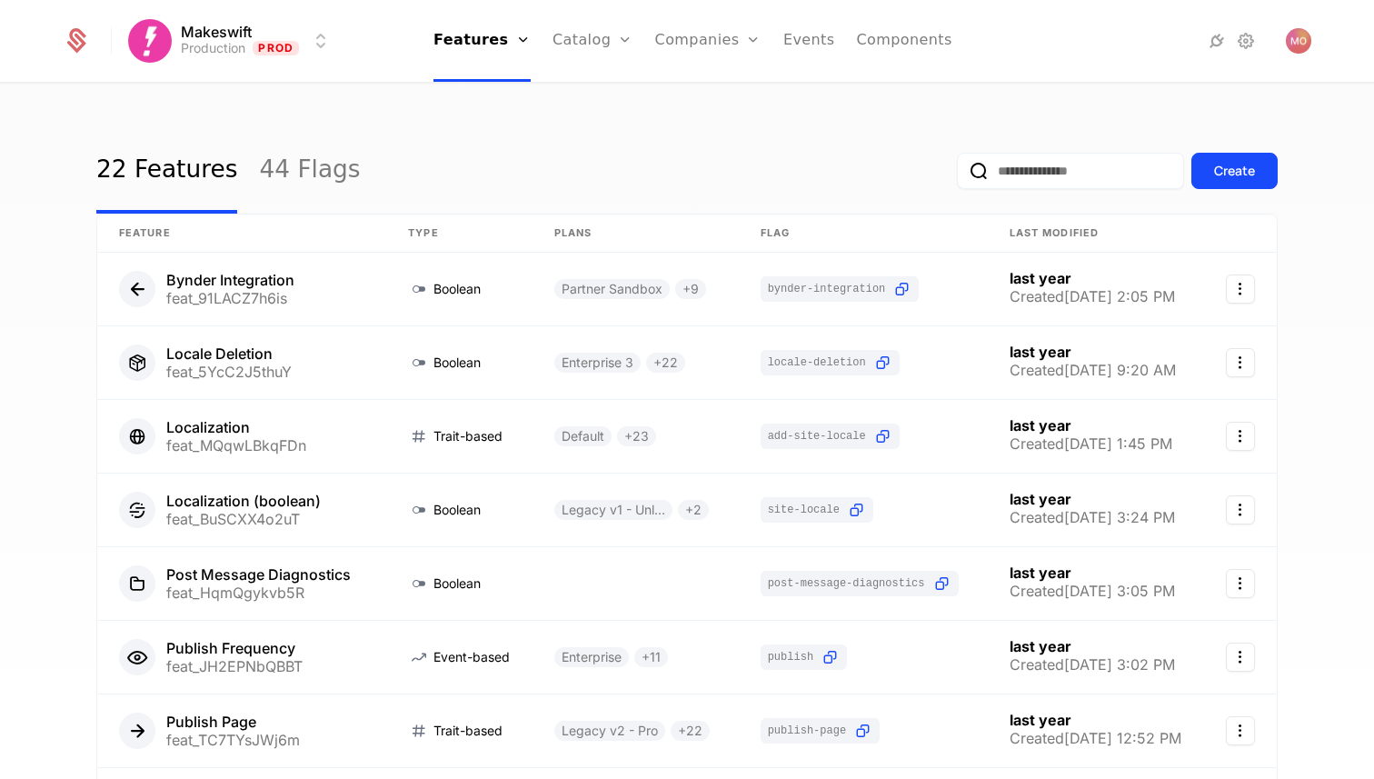
click at [310, 172] on link "44 Flags" at bounding box center [309, 170] width 101 height 85
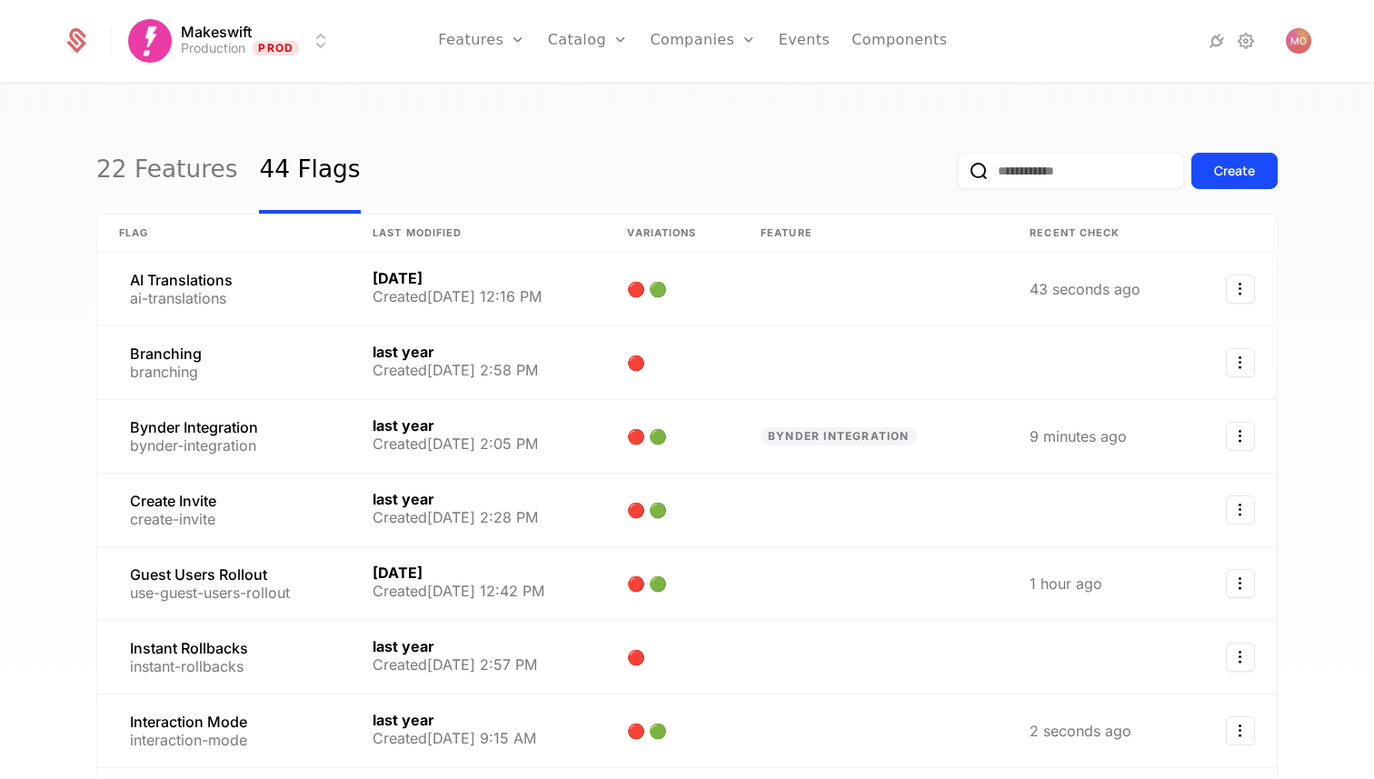
click at [508, 43] on link "Features" at bounding box center [481, 41] width 87 height 82
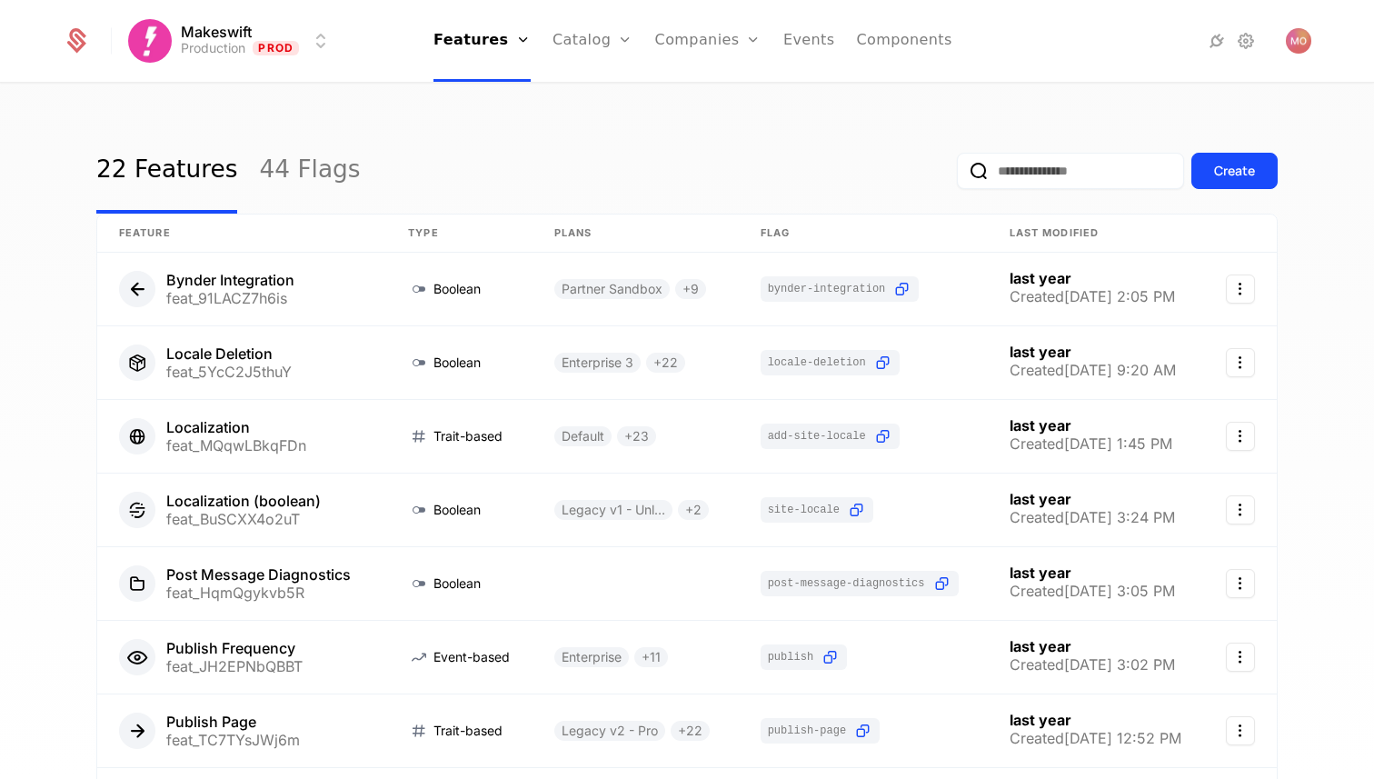
click at [496, 120] on link "Flags" at bounding box center [497, 118] width 84 height 15
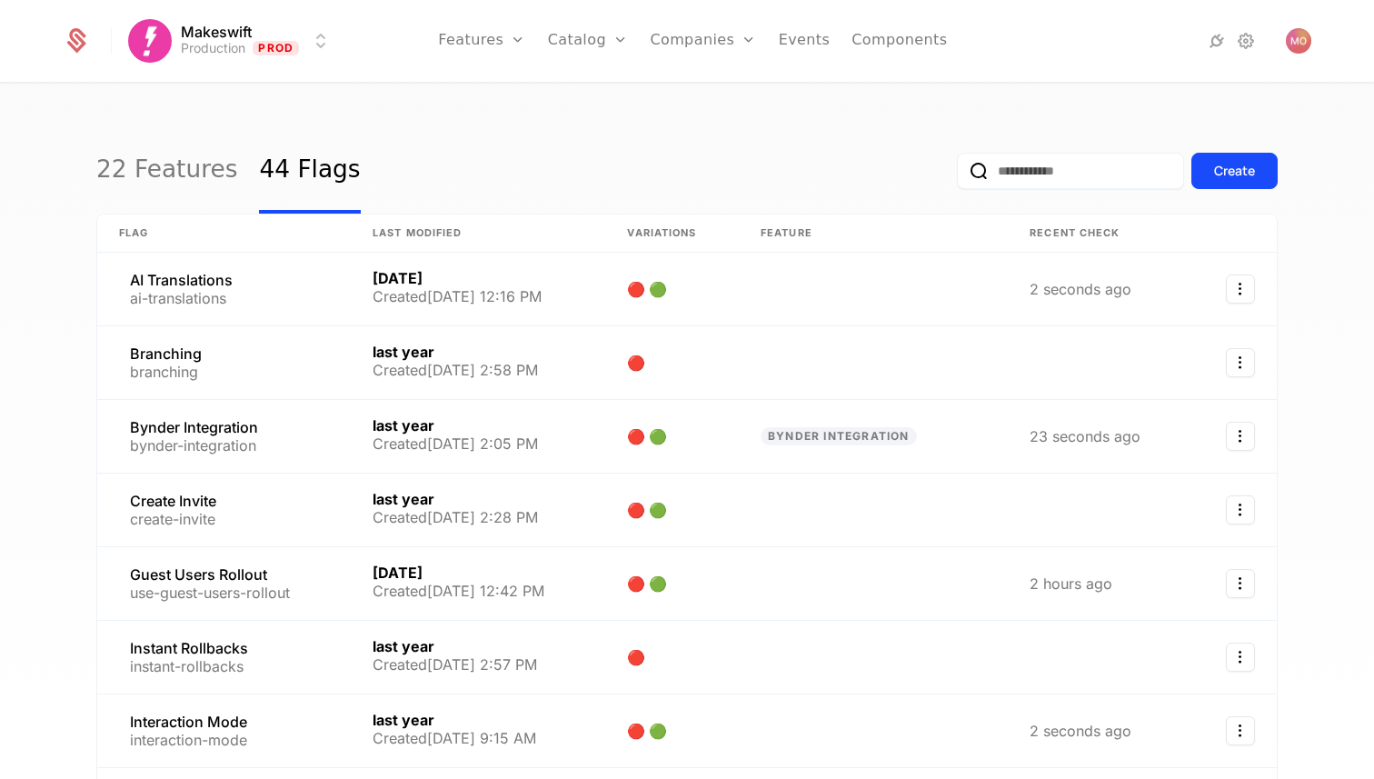
click at [1052, 164] on input "email" at bounding box center [1070, 171] width 227 height 36
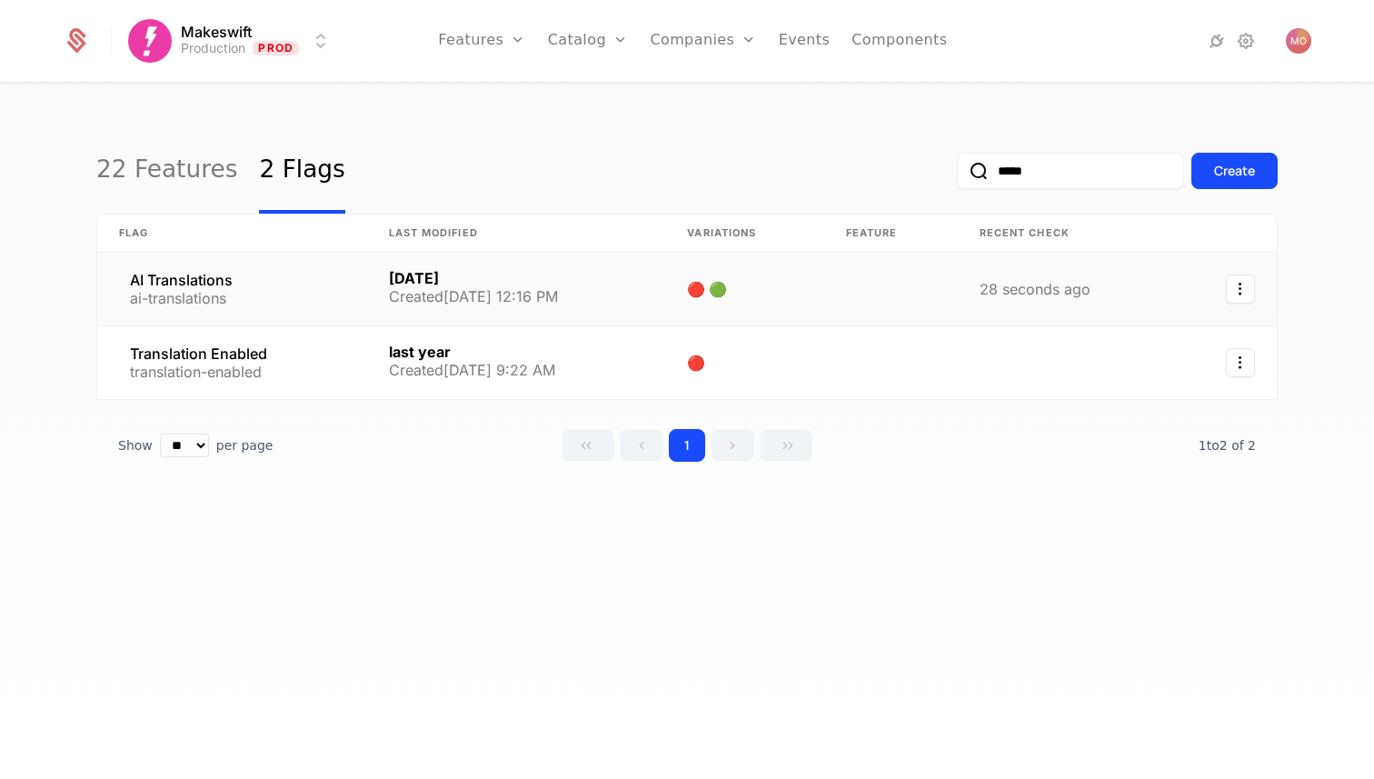
type input "*****"
click at [266, 290] on link at bounding box center [232, 289] width 270 height 73
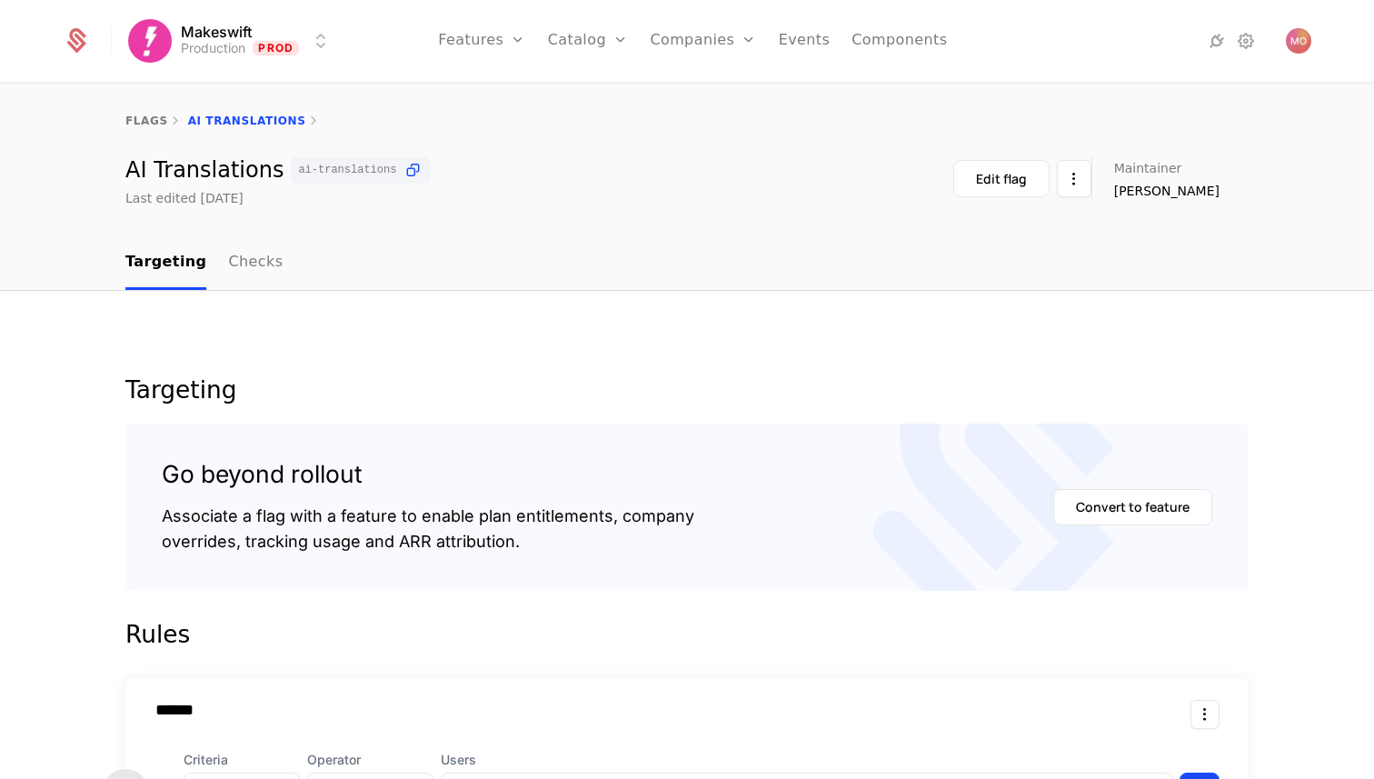
scroll to position [265, 0]
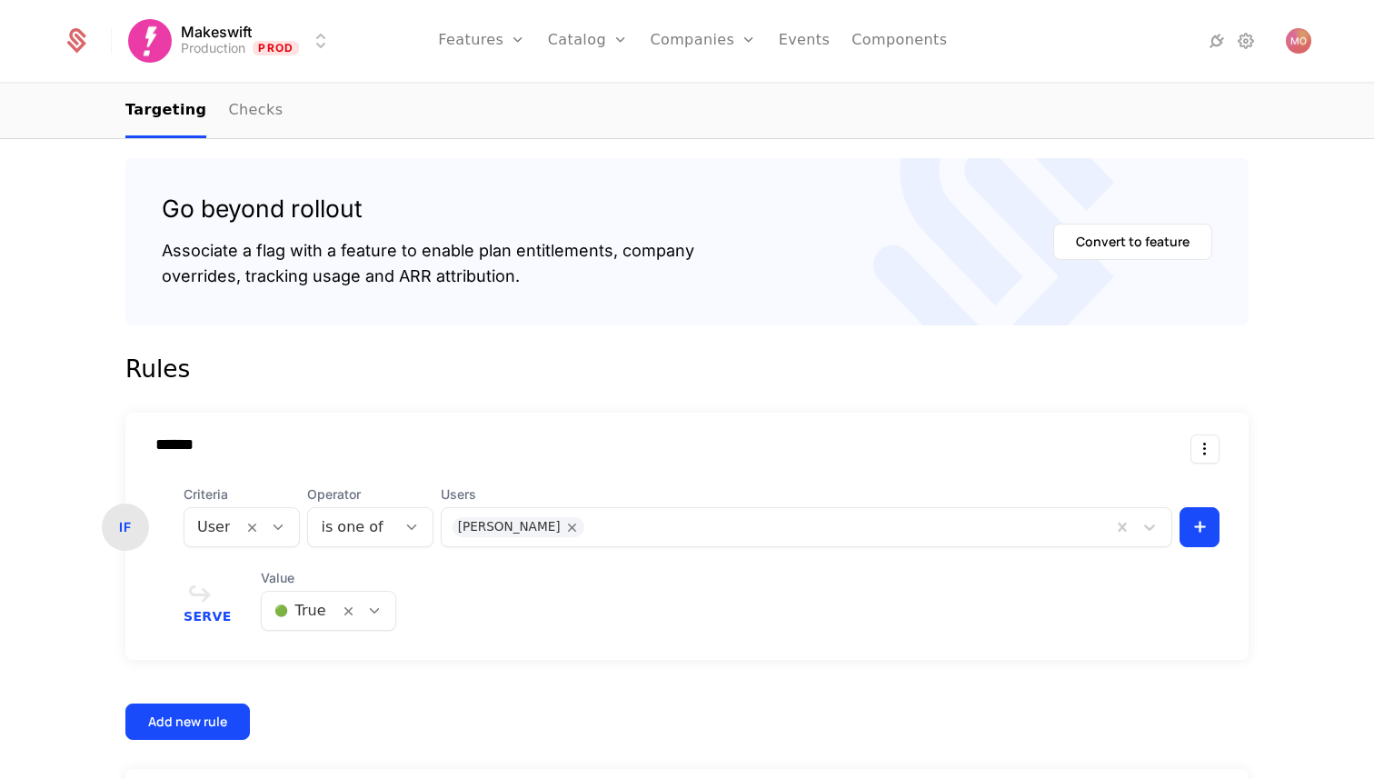
click at [661, 533] on div at bounding box center [845, 526] width 511 height 25
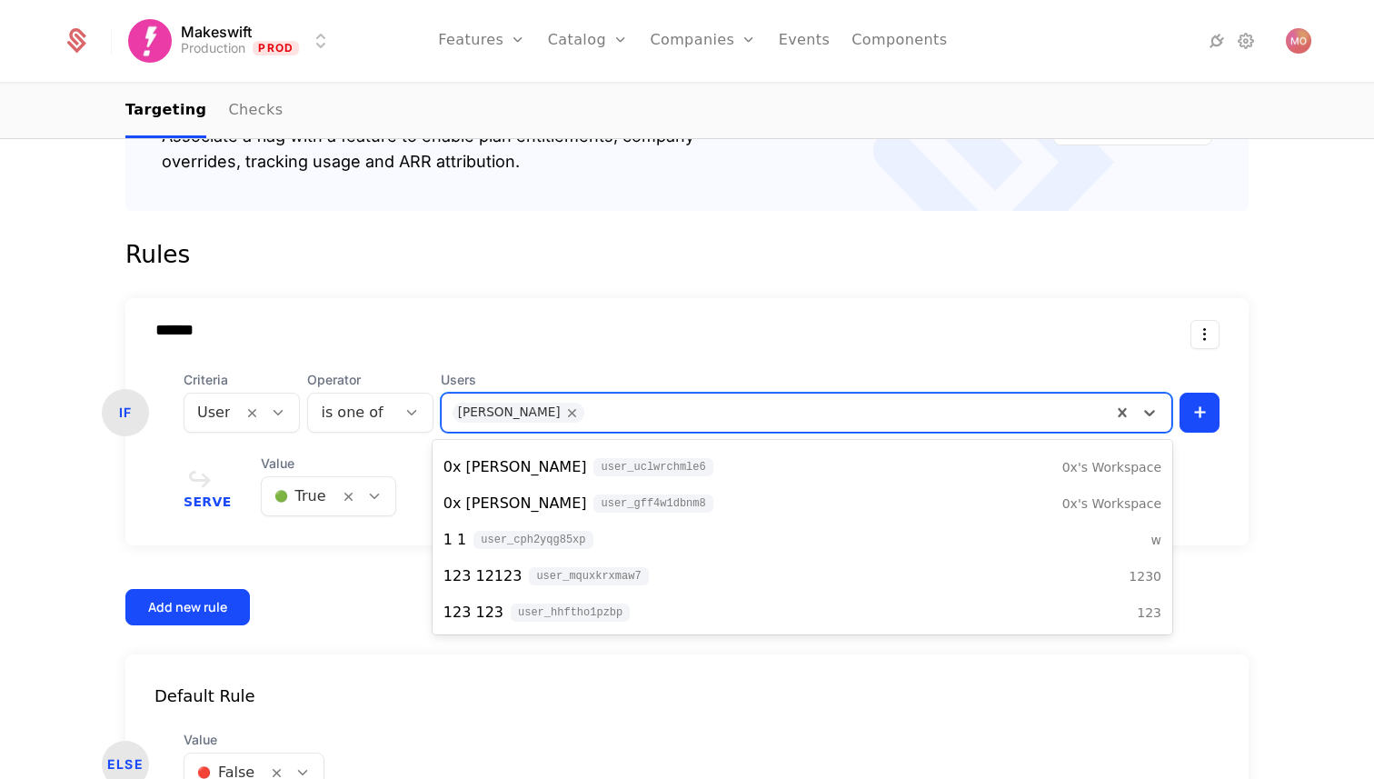
scroll to position [0, 0]
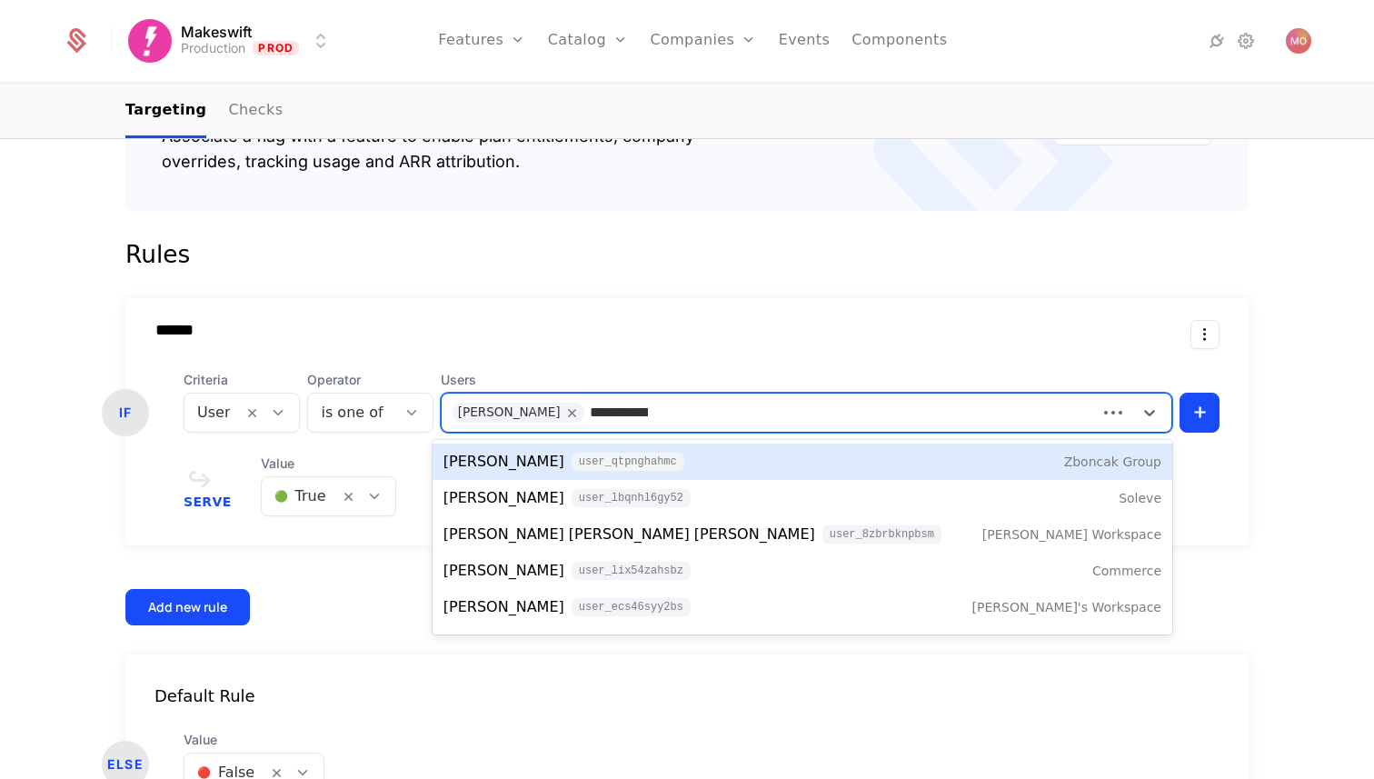
type input "**********"
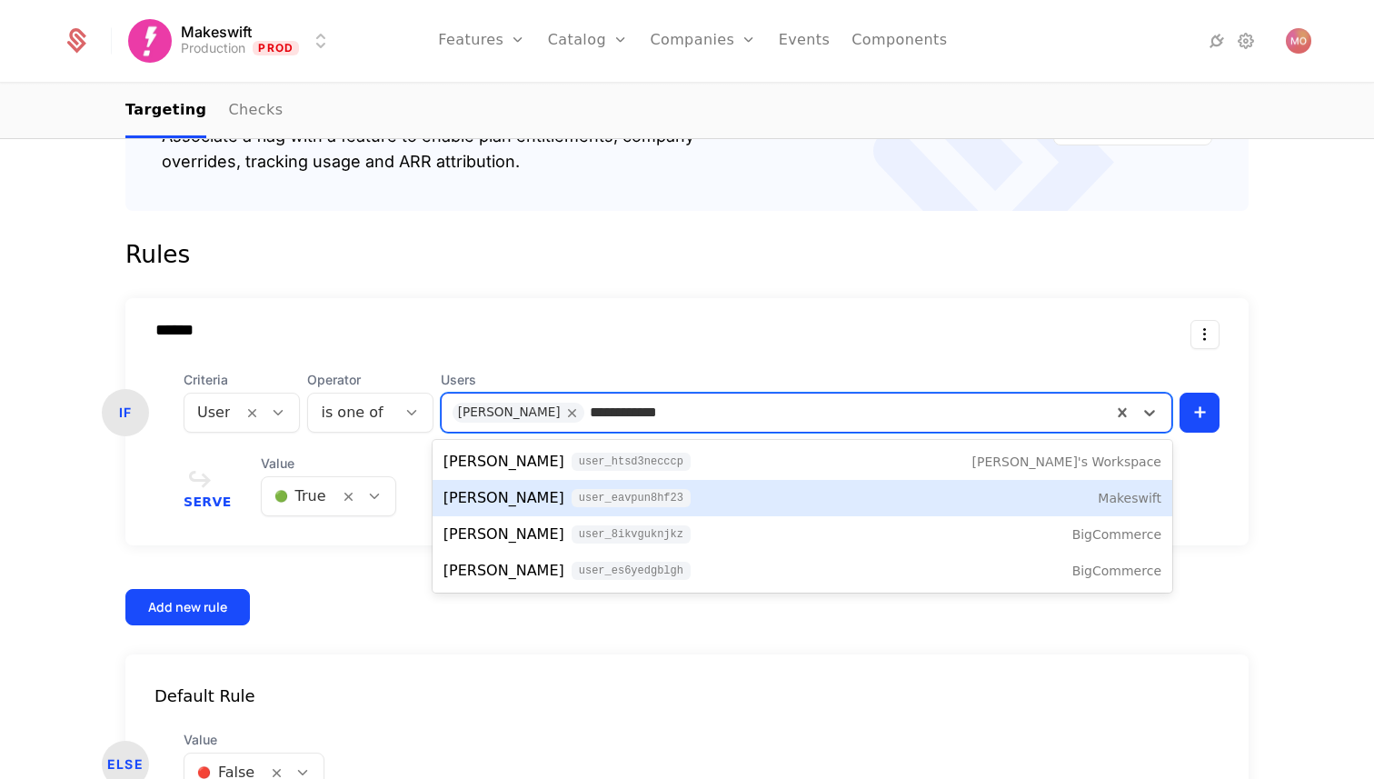
click at [759, 489] on div "Miguel Oller user_eAVPun8Hf23 Makeswift" at bounding box center [802, 498] width 718 height 22
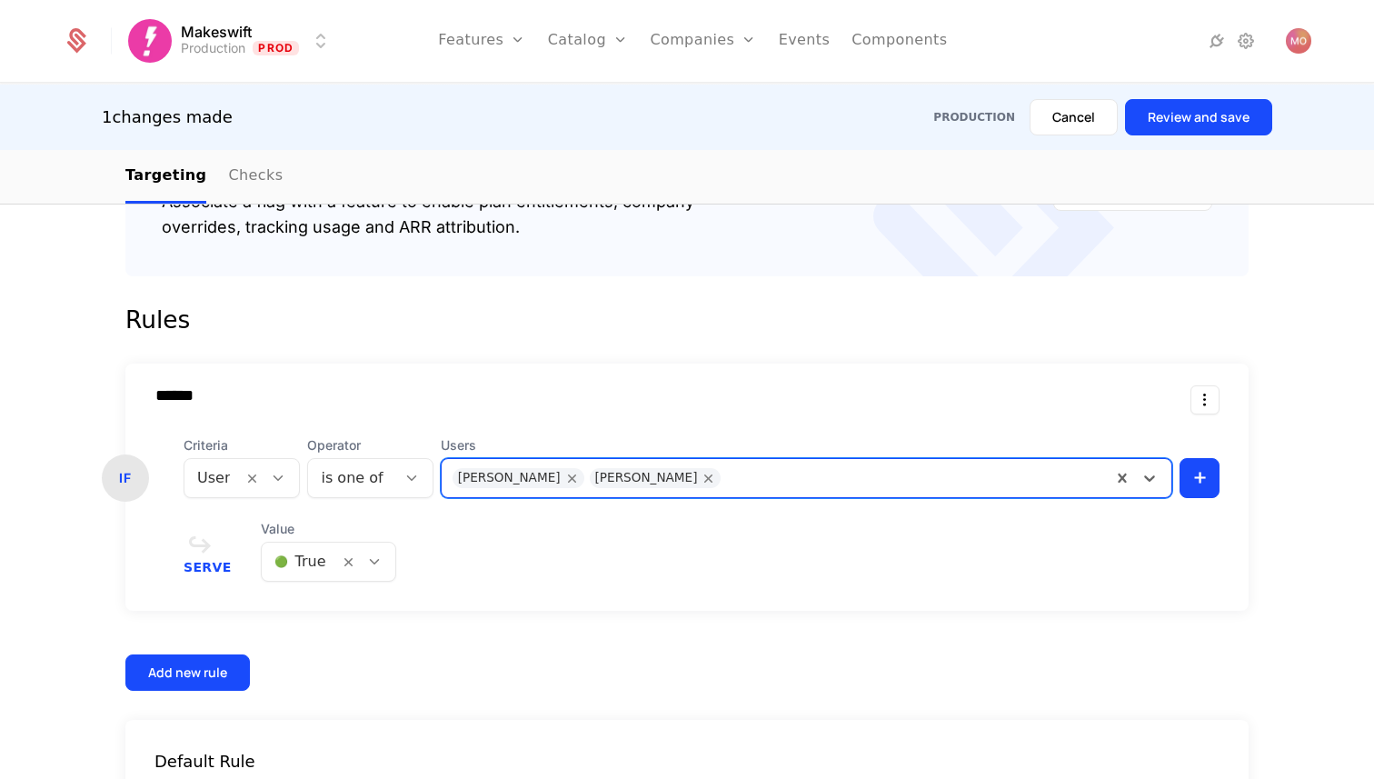
scroll to position [328, 0]
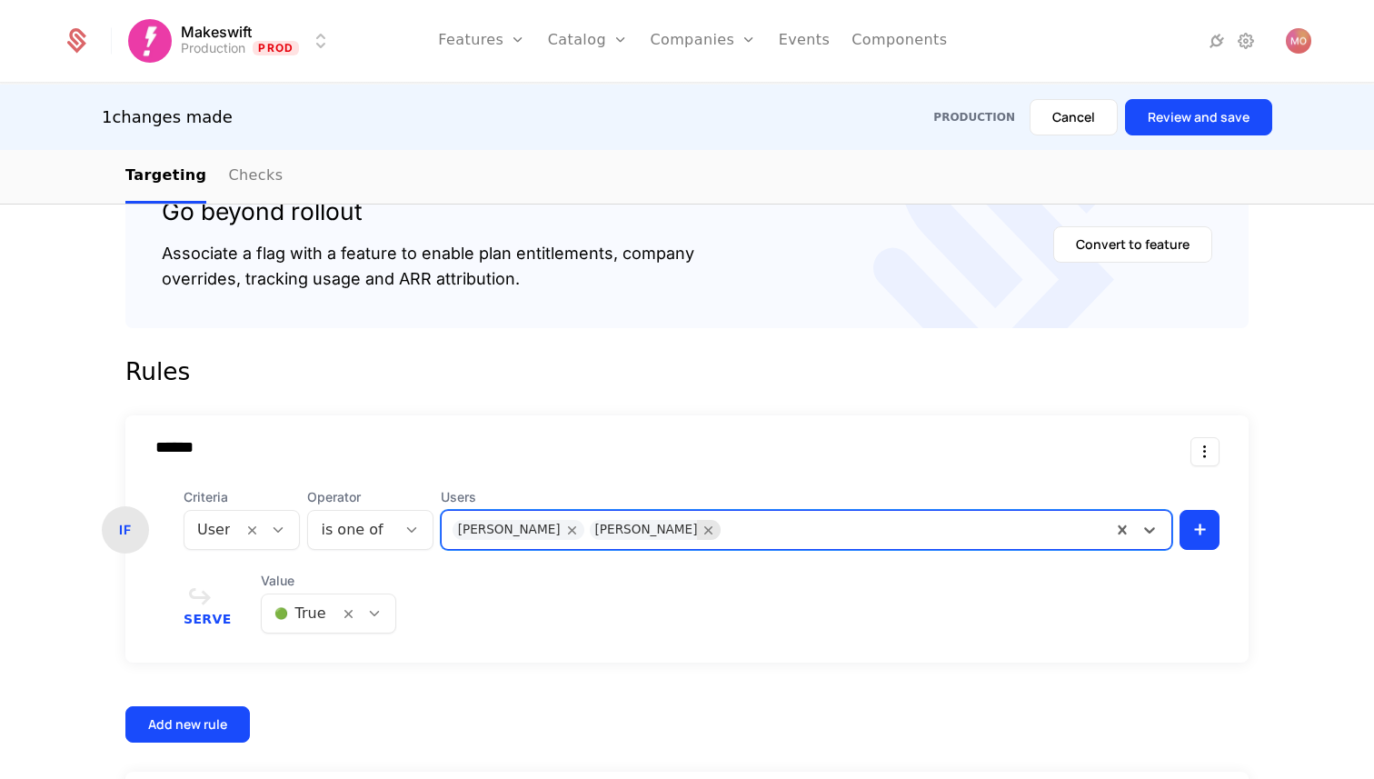
click at [701, 531] on icon "Remove Miguel Oller" at bounding box center [709, 530] width 16 height 16
